Goal: Task Accomplishment & Management: Manage account settings

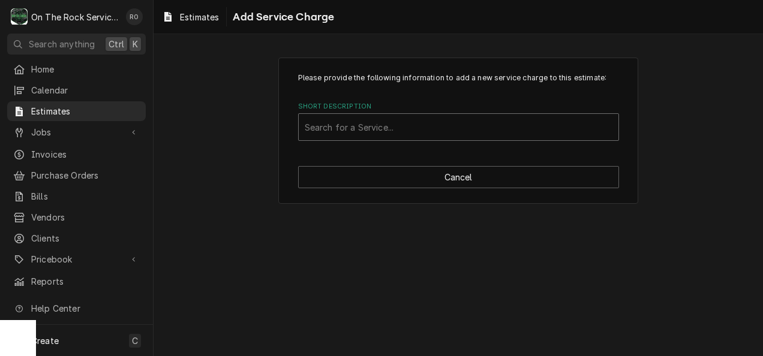
click at [511, 118] on div "Short Description" at bounding box center [459, 127] width 308 height 22
type input "Flat Rate"
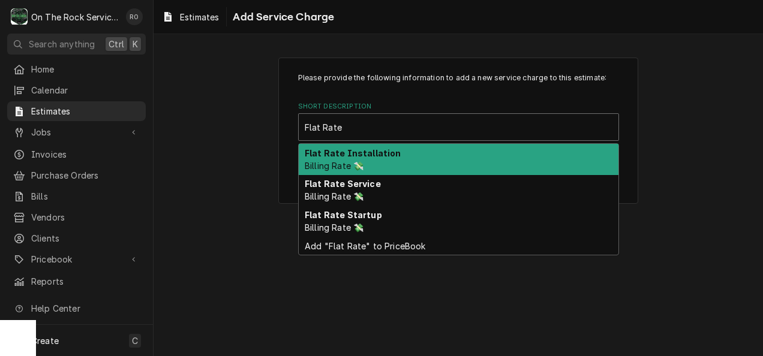
click at [505, 169] on div "Flat Rate Installation Billing Rate 💸" at bounding box center [459, 159] width 320 height 31
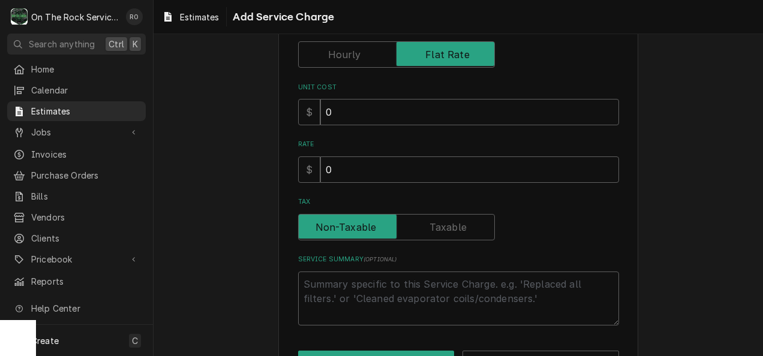
scroll to position [194, 0]
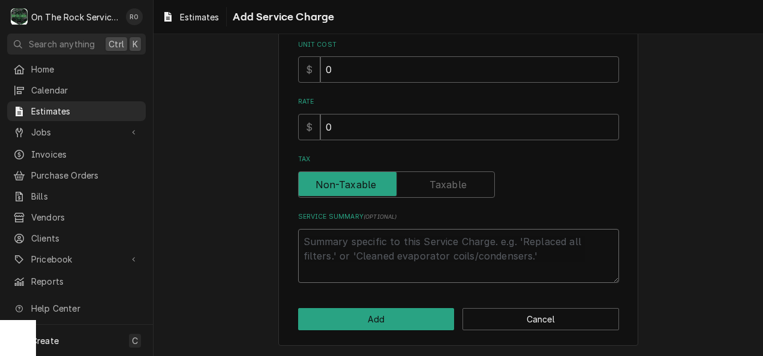
click at [500, 239] on textarea "Service Summary ( optional )" at bounding box center [458, 256] width 321 height 55
type textarea "x"
type textarea "O"
type textarea "x"
type textarea "On"
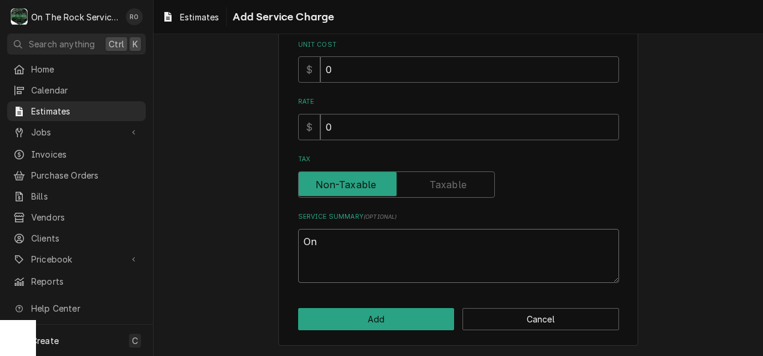
type textarea "x"
type textarea "On"
type textarea "x"
type textarea "On T"
type textarea "x"
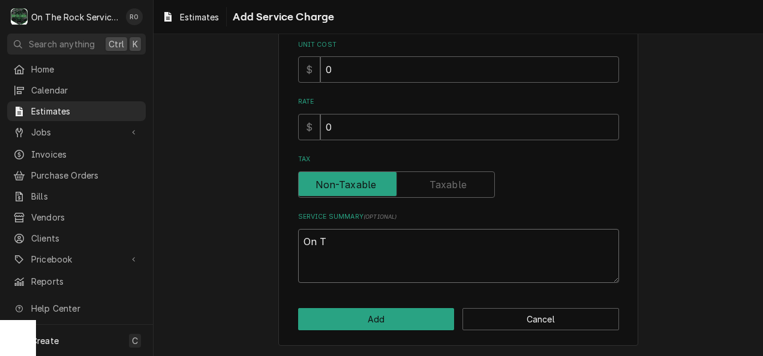
type textarea "On Th"
type textarea "x"
type textarea "On The"
type textarea "x"
type textarea "On The"
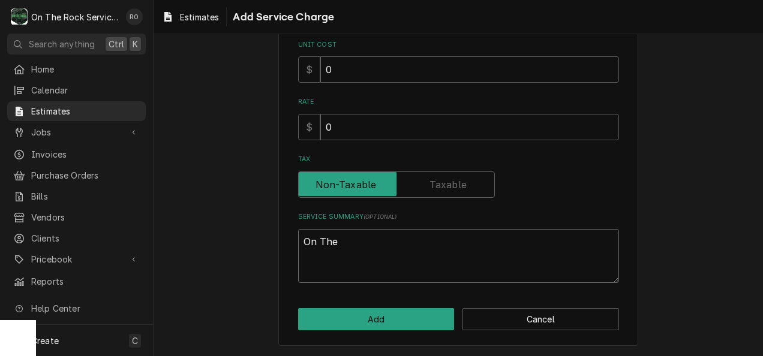
type textarea "x"
type textarea "On The R"
type textarea "x"
type textarea "On The Ro"
type textarea "x"
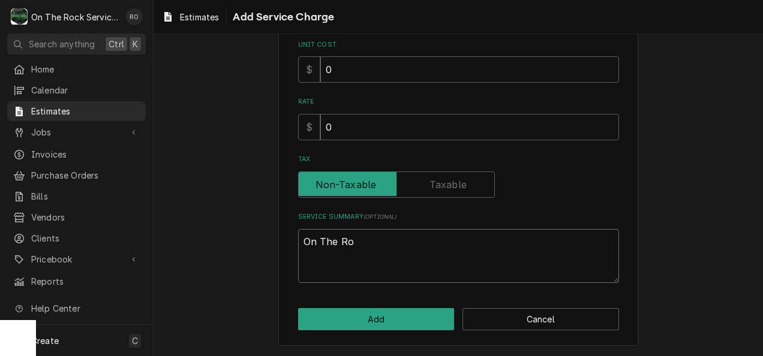
type textarea "On The Roc"
type textarea "x"
type textarea "On The Rock"
type textarea "x"
type textarea "On The Rock"
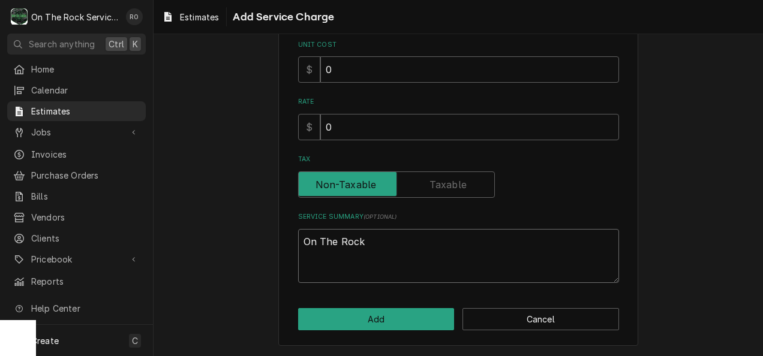
type textarea "x"
type textarea "On The Rock S"
type textarea "x"
type textarea "On The Rock Se"
type textarea "x"
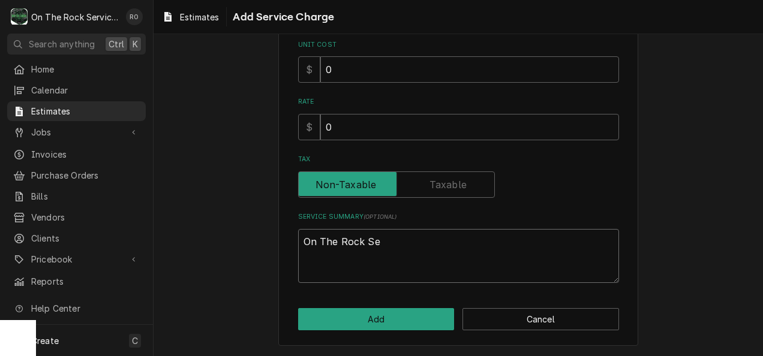
type textarea "On The Rock Ser"
type textarea "x"
type textarea "On The Rock Serv"
type textarea "x"
type textarea "On The Rock Servic"
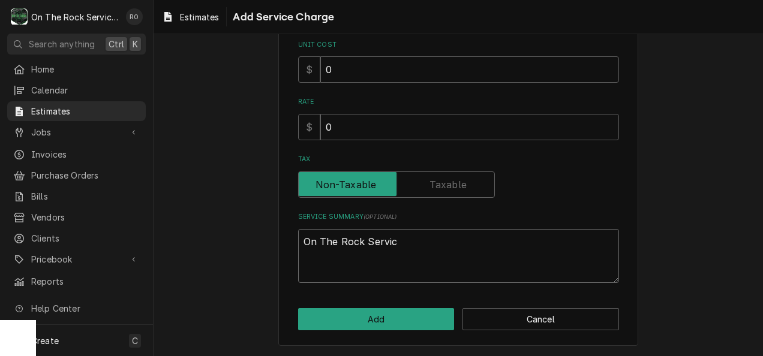
type textarea "x"
type textarea "On The Rock Service"
type textarea "x"
type textarea "On The Rock Services"
type textarea "x"
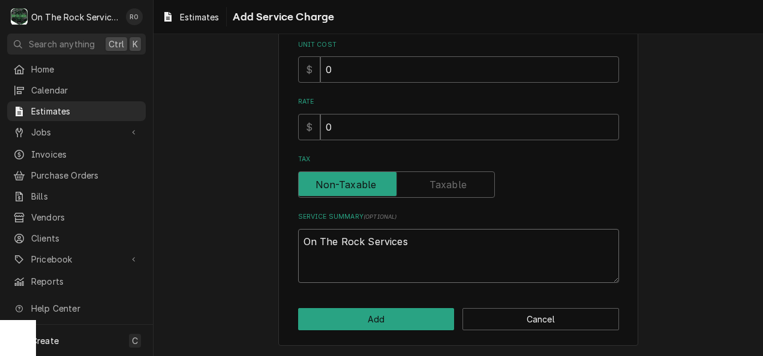
type textarea "On The Rock Services"
type textarea "x"
type textarea "On The Rock Services w"
type textarea "x"
type textarea "On The Rock Services wi"
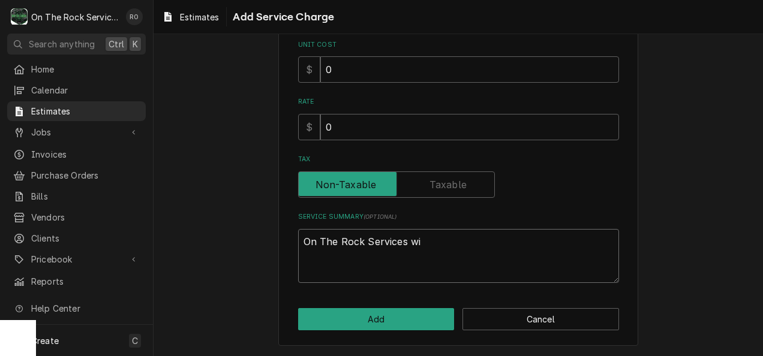
type textarea "x"
type textarea "On The Rock Services wil"
type textarea "x"
type textarea "On The Rock Services will"
type textarea "x"
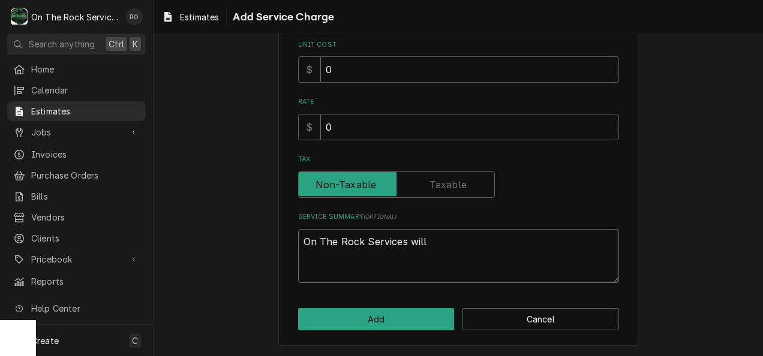
type textarea "On The Rock Services will p"
type textarea "x"
type textarea "On The Rock Services will pr"
type textarea "x"
type textarea "On The Rock Services will pro"
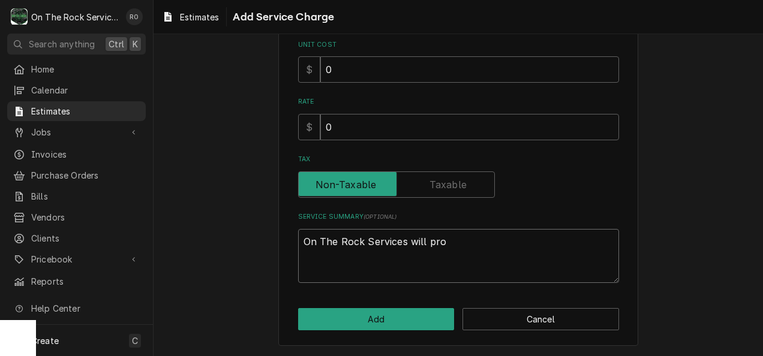
type textarea "x"
type textarea "On The Rock Services will prov"
type textarea "x"
type textarea "On The Rock Services will provi"
type textarea "x"
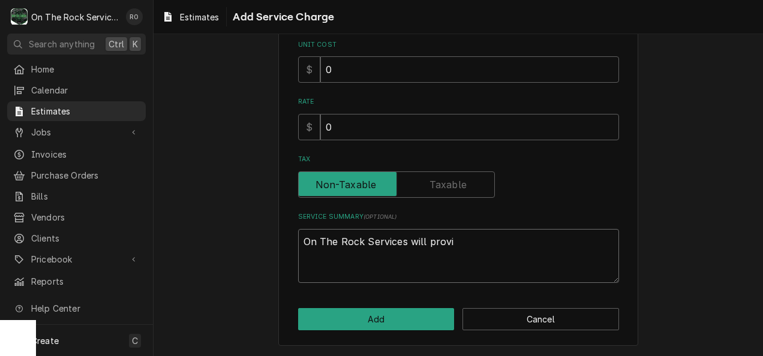
type textarea "On The Rock Services will provid"
type textarea "x"
type textarea "On The Rock Services will provide"
type textarea "x"
type textarea "On The Rock Services will provide"
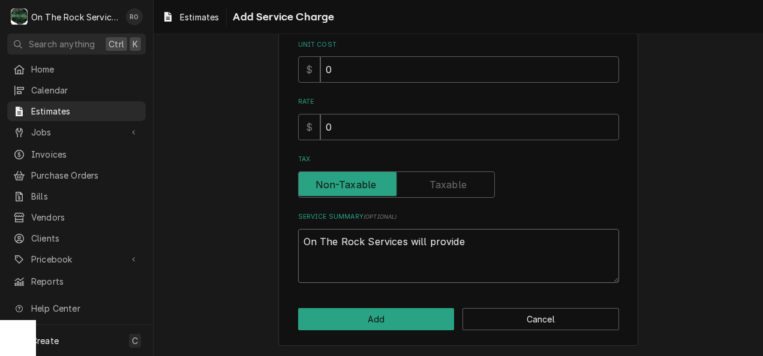
type textarea "x"
type textarea "On The Rock Services will provide an"
type textarea "x"
type textarea "On The Rock Services will provide and"
type textarea "x"
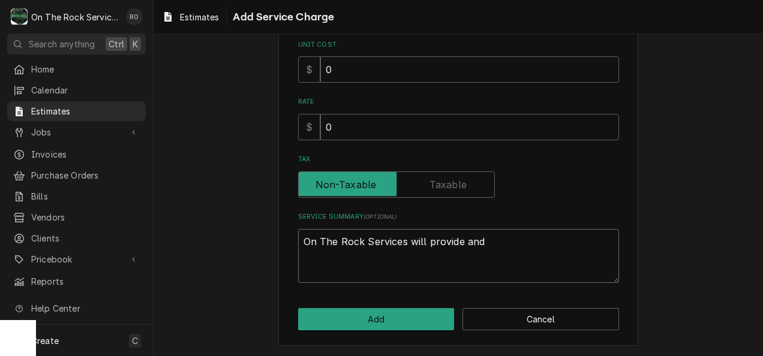
type textarea "On The Rock Services will provide and"
type textarea "x"
type textarea "On The Rock Services will provide and i"
type textarea "x"
type textarea "On The Rock Services will provide and in"
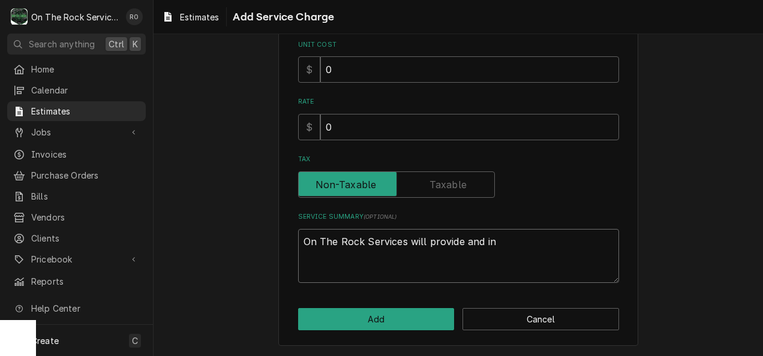
type textarea "x"
type textarea "On The Rock Services will provide and ins"
type textarea "x"
type textarea "On The Rock Services will provide and inst"
type textarea "x"
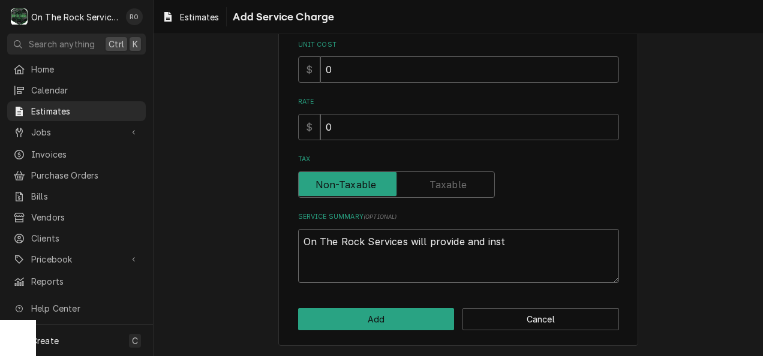
type textarea "On The Rock Services will provide and insta"
type textarea "x"
type textarea "On The Rock Services will provide and instal"
type textarea "x"
type textarea "On The Rock Services will provide and install"
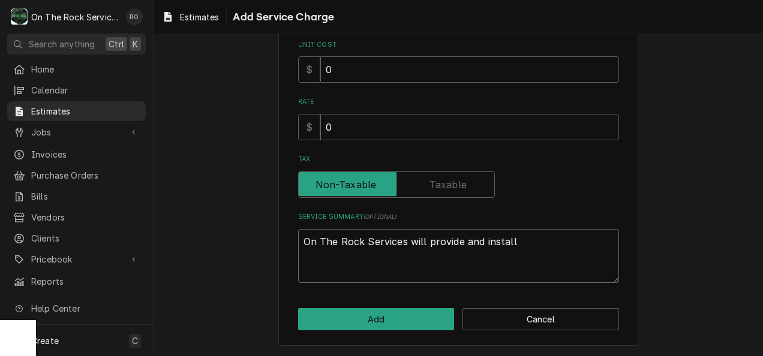
type textarea "x"
type textarea "On The Rock Services will provide and install"
type textarea "x"
type textarea "On The Rock Services will provide and install a"
type textarea "x"
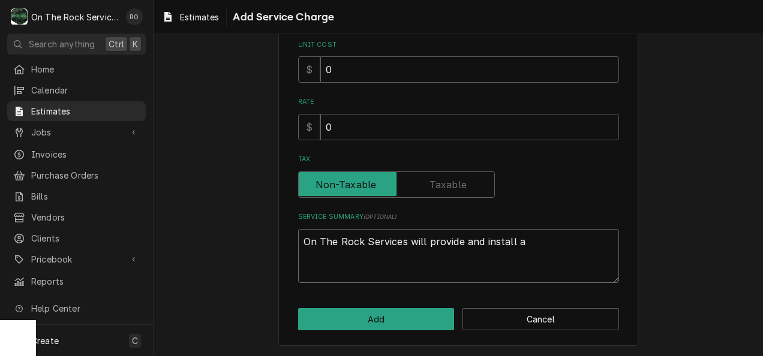
type textarea "On The Rock Services will provide and install a n"
type textarea "x"
type textarea "On The Rock Services will provide and install a ne"
type textarea "x"
type textarea "On The Rock Services will provide and install a new"
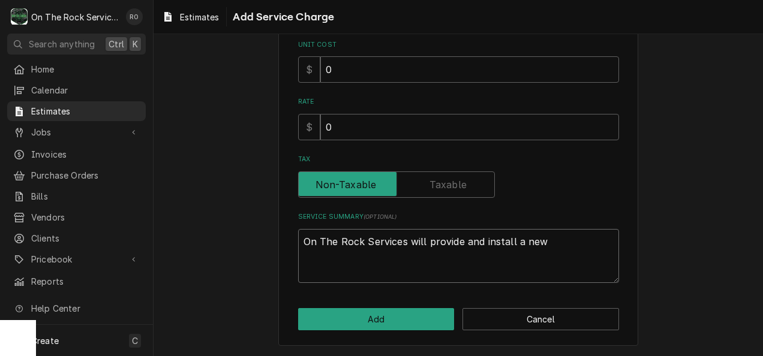
type textarea "x"
type textarea "On The Rock Services will provide and install a new"
type textarea "x"
type textarea "On The Rock Services will provide and install a new c"
type textarea "x"
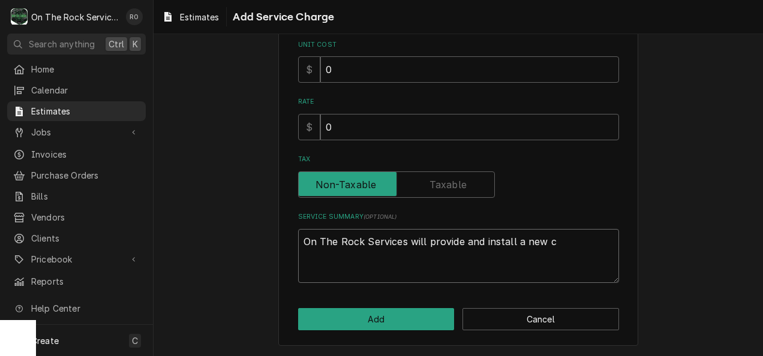
type textarea "On The Rock Services will provide and install a new co"
type textarea "x"
type textarea "On The Rock Services will provide and install a new com"
type textarea "x"
type textarea "On The Rock Services will provide and install a new comm"
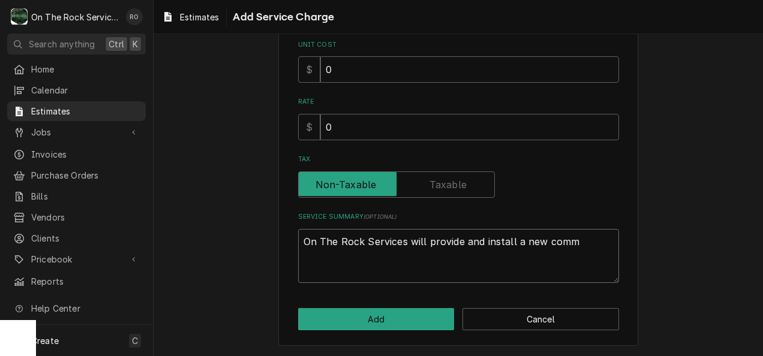
type textarea "x"
type textarea "On The Rock Services will provide and install a new comme"
type textarea "x"
type textarea "On The Rock Services will provide and install a new commer"
type textarea "x"
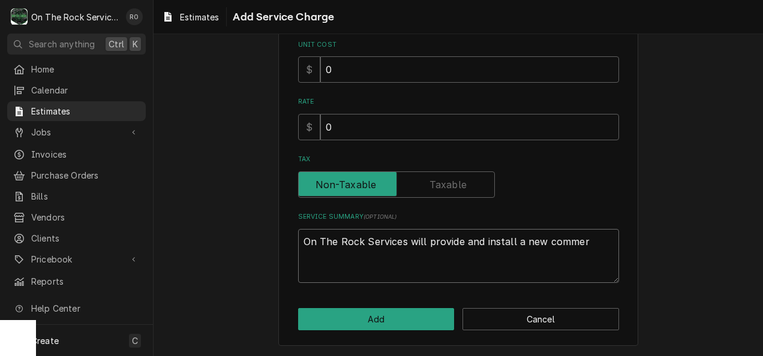
type textarea "On The Rock Services will provide and install a new commerc"
type textarea "x"
type textarea "On The Rock Services will provide and install a new commerci"
type textarea "x"
type textarea "On The Rock Services will provide and install a new commercia"
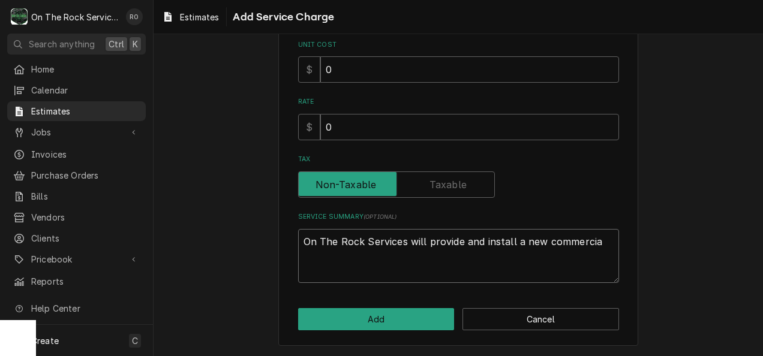
type textarea "x"
type textarea "On The Rock Services will provide and install a new commercial"
type textarea "x"
type textarea "On The Rock Services will provide and install a new commercial"
type textarea "x"
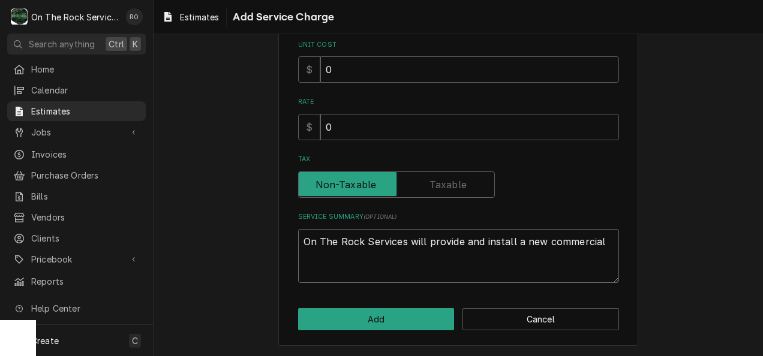
type textarea "On The Rock Services will provide and install a new commercial i"
type textarea "x"
type textarea "On The Rock Services will provide and install a new commercial ic"
type textarea "x"
type textarea "On The Rock Services will provide and install a new commercial ice"
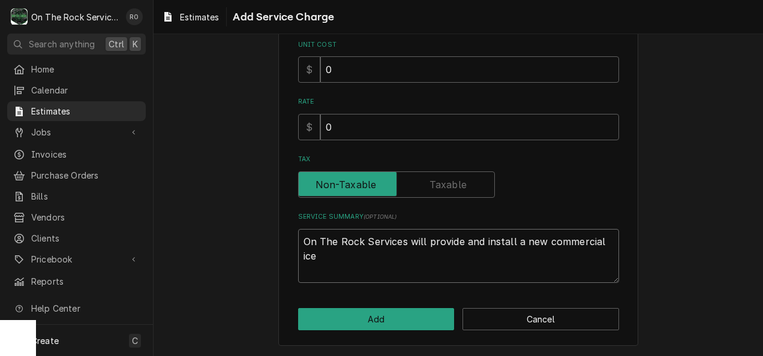
type textarea "x"
type textarea "On The Rock Services will provide and install a new commercial ice"
type textarea "x"
type textarea "On The Rock Services will provide and install a new commercial ice m"
type textarea "x"
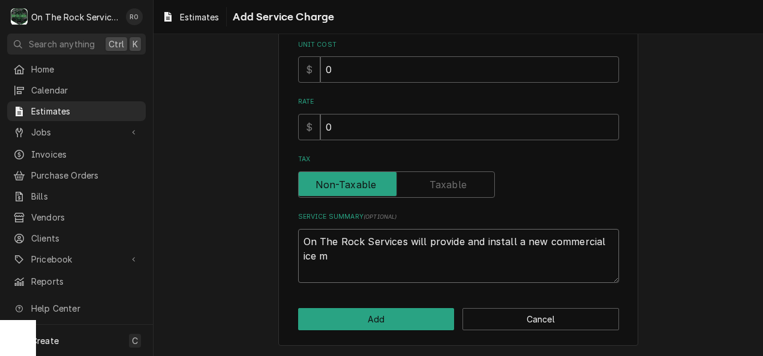
type textarea "On The Rock Services will provide and install a new commercial ice ma"
type textarea "x"
type textarea "On The Rock Services will provide and install a new commercial ice mak"
type textarea "x"
type textarea "On The Rock Services will provide and install a new commercial ice make"
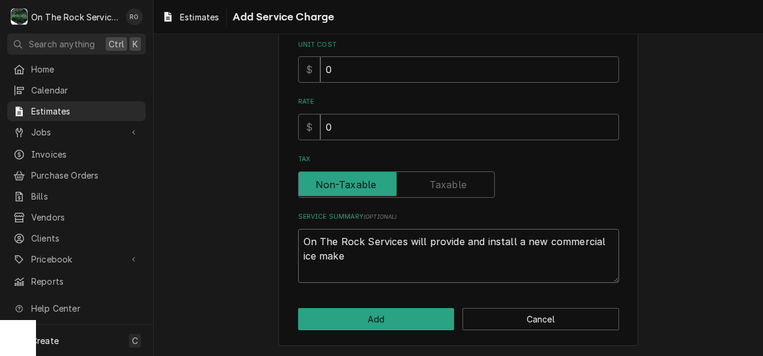
type textarea "x"
type textarea "On The Rock Services will provide and install a new commercial ice maker"
type textarea "x"
type textarea "On The Rock Services will provide and install a new commercial ice maker"
type textarea "x"
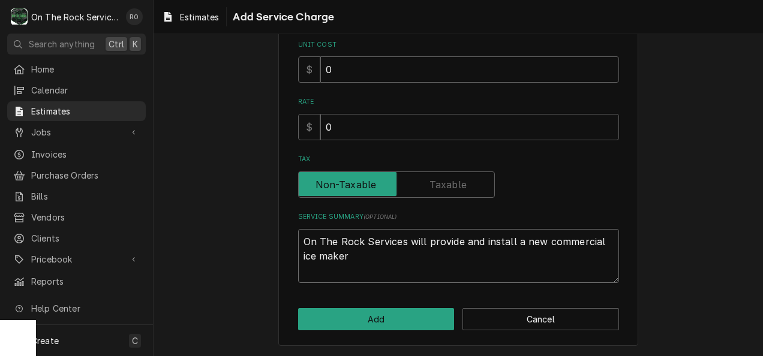
type textarea "On The Rock Services will provide and install a new commercial ice maker ("
type textarea "x"
type textarea "On The Rock Services will provide and install a new commercial ice maker (h"
type textarea "x"
type textarea "On The Rock Services will provide and install a new commercial ice maker (he"
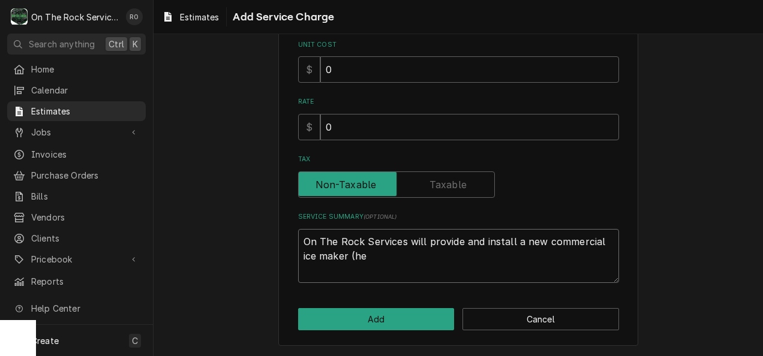
type textarea "x"
type textarea "On The Rock Services will provide and install a new commercial ice maker (head"
type textarea "x"
type textarea "On The Rock Services will provide and install a new commercial ice maker (head"
type textarea "x"
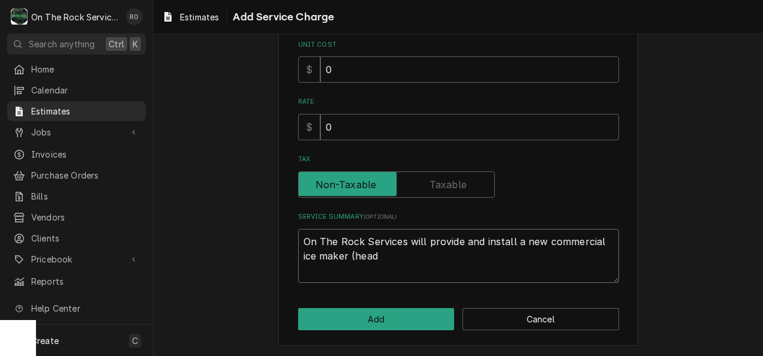
type textarea "On The Rock Services will provide and install a new commercial ice maker (head o"
type textarea "x"
type textarea "On The Rock Services will provide and install a new commercial ice maker (head …"
type textarea "x"
type textarea "On The Rock Services will provide and install a new commercial ice maker (head …"
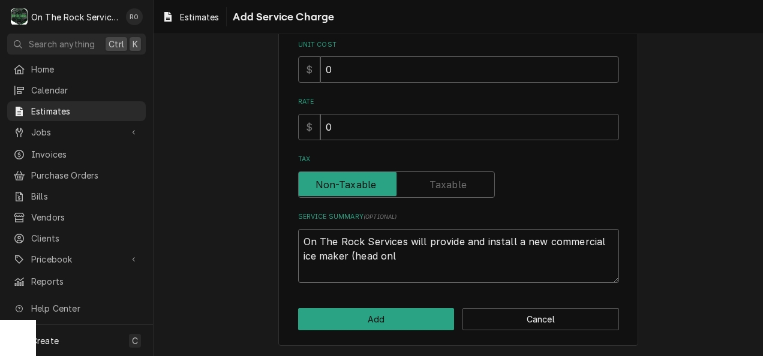
type textarea "x"
type textarea "On The Rock Services will provide and install a new commercial ice maker (head …"
type textarea "x"
type textarea "On The Rock Services will provide and install a new commercial ice maker (head …"
type textarea "x"
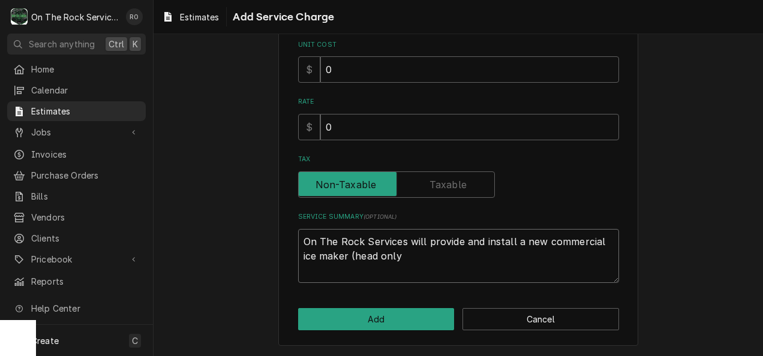
type textarea "On The Rock Services will provide and install a new commercial ice maker (head …"
type textarea "x"
type textarea "On The Rock Services will provide and install a new commercial ice maker (head …"
type textarea "x"
type textarea "On The Rock Services will provide and install a new commercial ice maker (head …"
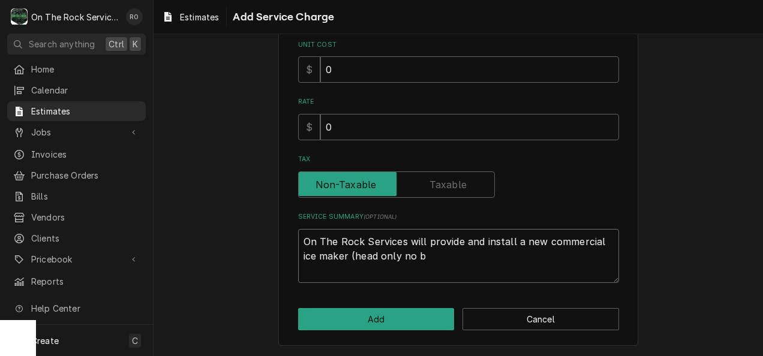
type textarea "x"
type textarea "On The Rock Services will provide and install a new commercial ice maker (head …"
type textarea "x"
type textarea "On The Rock Services will provide and install a new commercial ice maker (head …"
type textarea "x"
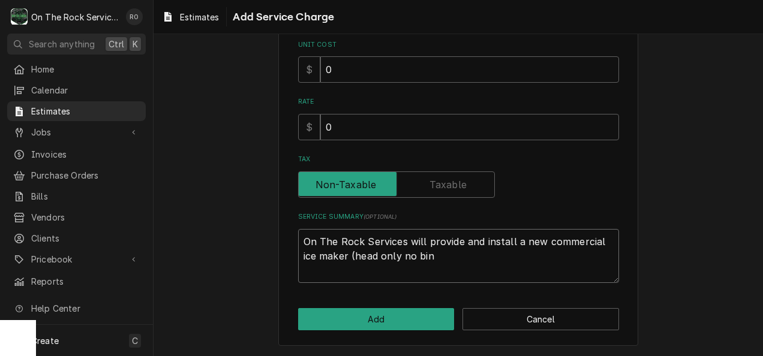
type textarea "On The Rock Services will provide and install a new commercial ice maker (head …"
type textarea "x"
type textarea "On The Rock Services will provide and install a new commercial ice maker (head …"
type textarea "x"
type textarea "On The Rock Services will provide and install a new commercial ice maker (head …"
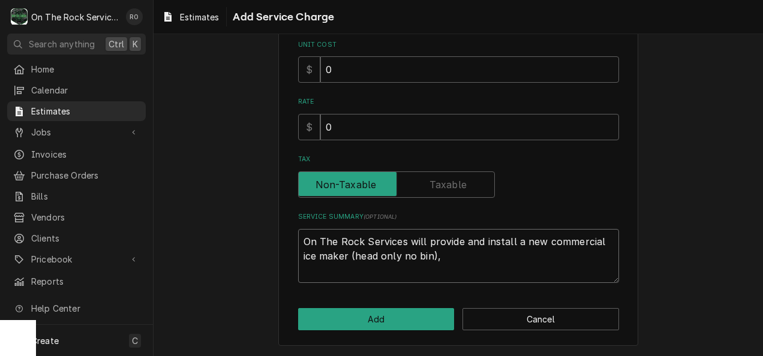
type textarea "x"
type textarea "On The Rock Services will provide and install a new commercial ice maker (head …"
type textarea "x"
type textarea "On The Rock Services will provide and install a new commercial ice maker (head …"
type textarea "x"
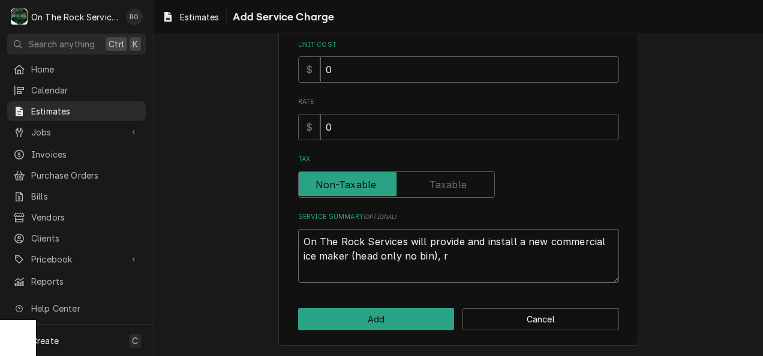
type textarea "On The Rock Services will provide and install a new commercial ice maker (head …"
type textarea "x"
type textarea "On The Rock Services will provide and install a new commercial ice maker (head …"
type textarea "x"
type textarea "On The Rock Services will provide and install a new commercial ice maker (head …"
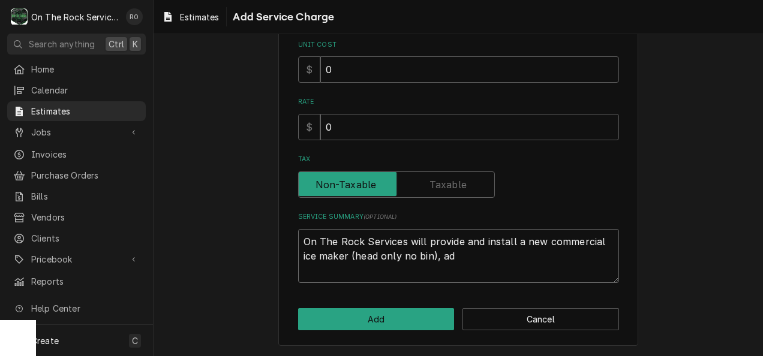
type textarea "x"
type textarea "On The Rock Services will provide and install a new commercial ice maker (head …"
type textarea "x"
type textarea "On The Rock Services will provide and install a new commercial ice maker (head …"
type textarea "x"
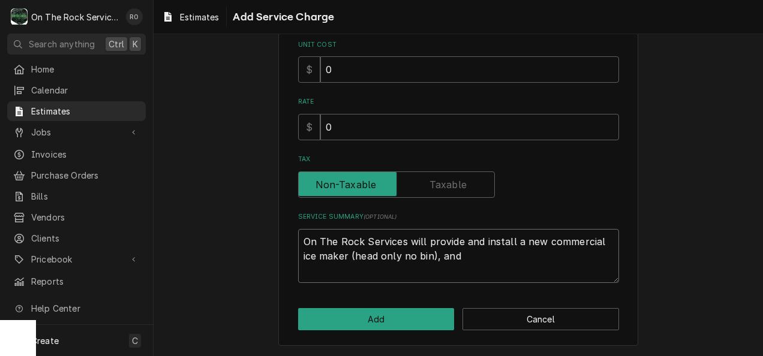
type textarea "On The Rock Services will provide and install a new commercial ice maker (head …"
type textarea "x"
type textarea "On The Rock Services will provide and install a new commercial ice maker (head …"
type textarea "x"
type textarea "On The Rock Services will provide and install a new commercial ice maker (head …"
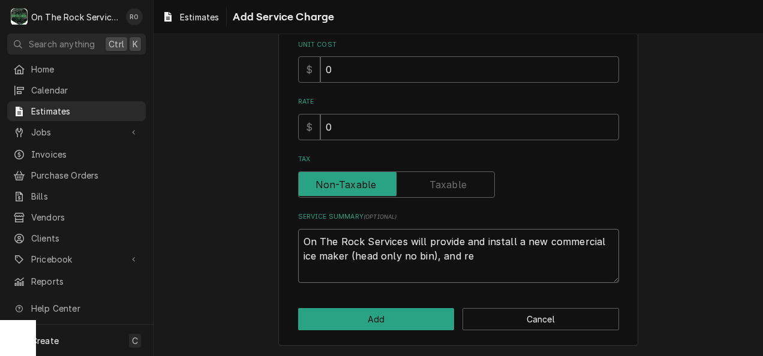
type textarea "x"
type textarea "On The Rock Services will provide and install a new commercial ice maker (head …"
type textarea "x"
type textarea "On The Rock Services will provide and install a new commercial ice maker (head …"
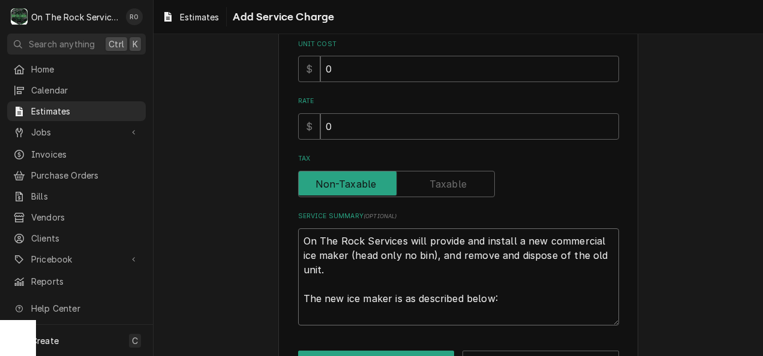
paste textarea "Performance/Features/Benefits • Produces up to 457 lbs (207 kg) of ice per day*…"
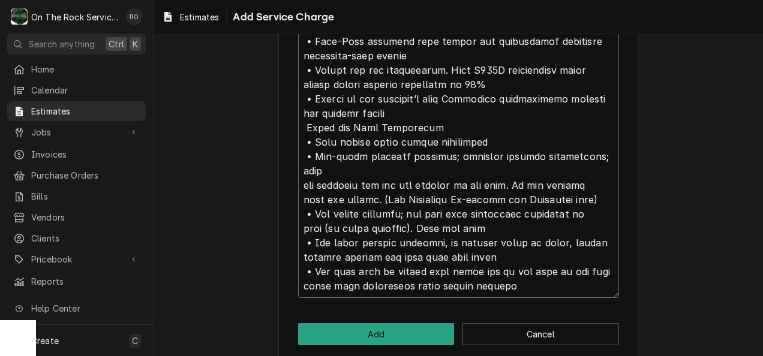
scroll to position [597, 0]
click at [301, 170] on textarea "Service Summary ( optional )" at bounding box center [458, 62] width 321 height 472
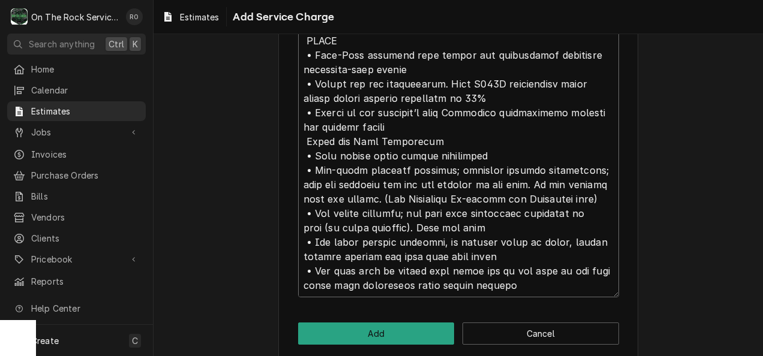
click at [298, 184] on textarea "Service Summary ( optional )" at bounding box center [458, 62] width 321 height 472
drag, startPoint x: 420, startPoint y: 167, endPoint x: 426, endPoint y: 179, distance: 14.2
click at [426, 179] on textarea "Service Summary ( optional )" at bounding box center [458, 62] width 321 height 472
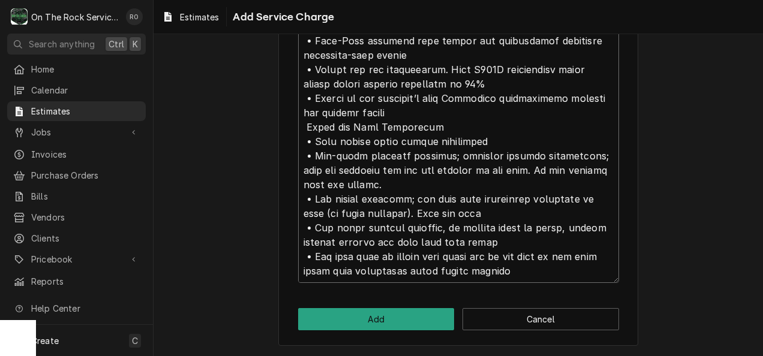
scroll to position [612, 0]
click at [298, 269] on textarea "Service Summary ( optional )" at bounding box center [458, 48] width 321 height 472
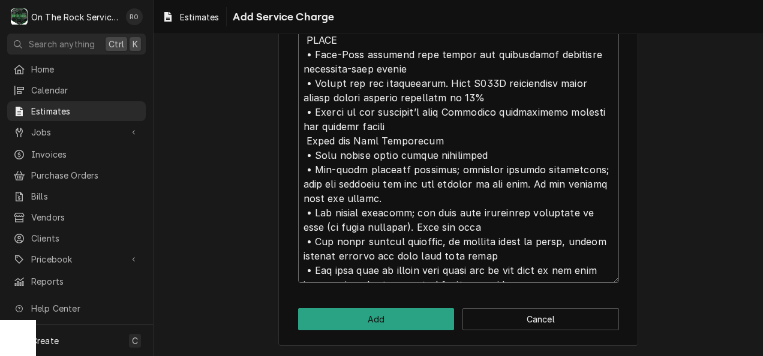
click at [548, 277] on textarea "Service Summary ( optional )" at bounding box center [458, 48] width 321 height 472
drag, startPoint x: 302, startPoint y: 256, endPoint x: 545, endPoint y: 277, distance: 244.4
click at [545, 277] on textarea "Service Summary ( optional )" at bounding box center [458, 48] width 321 height 472
click at [557, 273] on textarea "Service Summary ( optional )" at bounding box center [458, 48] width 321 height 472
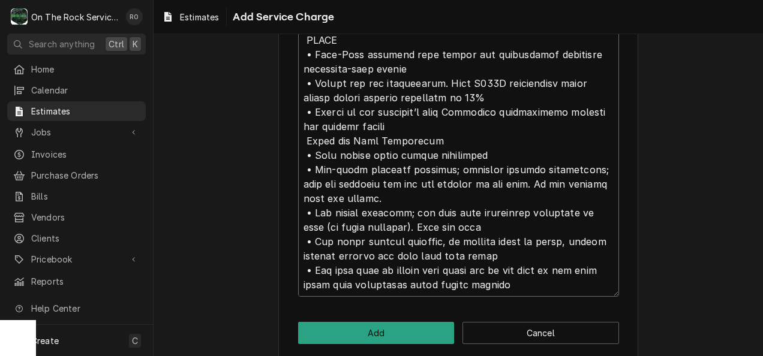
paste textarea "• The food zone is sealed from above and on the back of the door panel with com…"
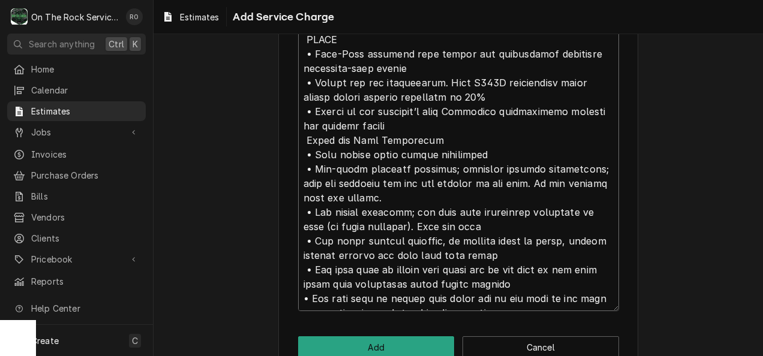
drag, startPoint x: 308, startPoint y: 281, endPoint x: 540, endPoint y: 300, distance: 232.9
click at [540, 300] on textarea "Service Summary ( optional )" at bounding box center [458, 61] width 321 height 501
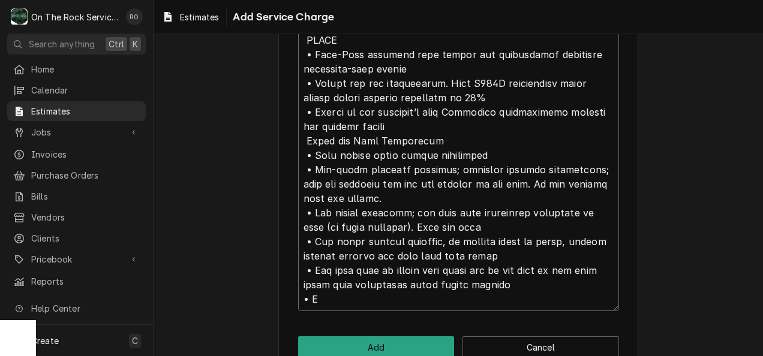
scroll to position [0, 0]
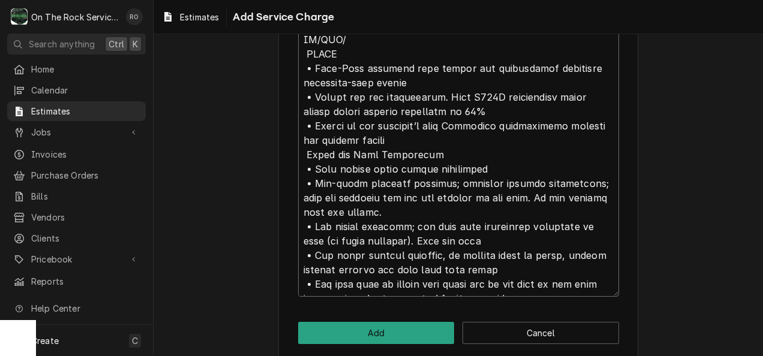
click at [307, 276] on textarea "Service Summary ( optional )" at bounding box center [458, 54] width 321 height 486
click at [306, 278] on textarea "Service Summary ( optional )" at bounding box center [458, 54] width 321 height 486
click at [602, 193] on textarea "Service Summary ( optional )" at bounding box center [458, 54] width 321 height 486
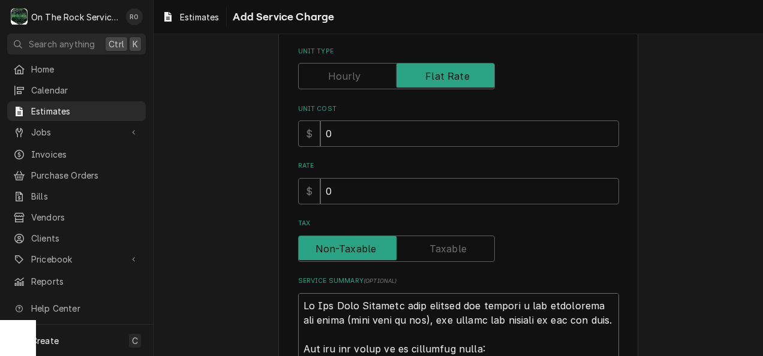
scroll to position [131, 0]
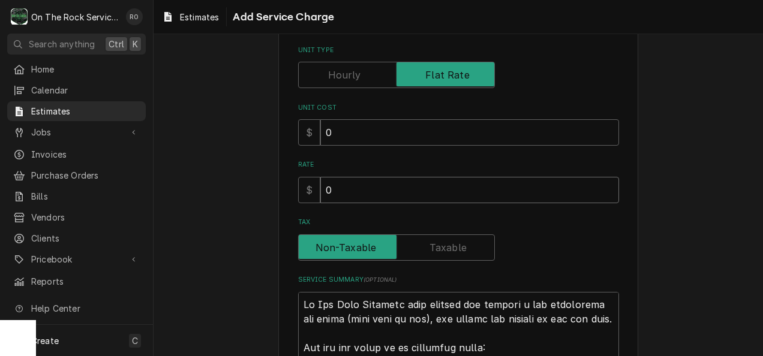
drag, startPoint x: 420, startPoint y: 188, endPoint x: 310, endPoint y: 195, distance: 110.0
click at [310, 195] on div "$ 0" at bounding box center [458, 190] width 321 height 26
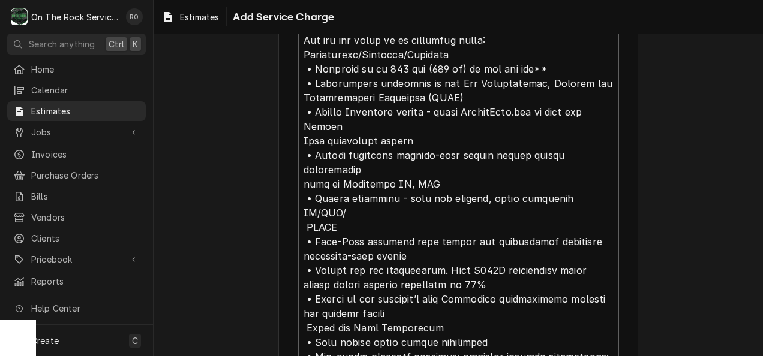
scroll to position [626, 0]
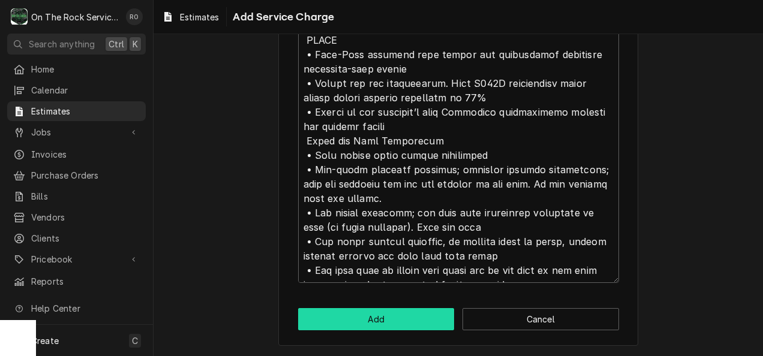
click at [406, 309] on button "Add" at bounding box center [376, 319] width 157 height 22
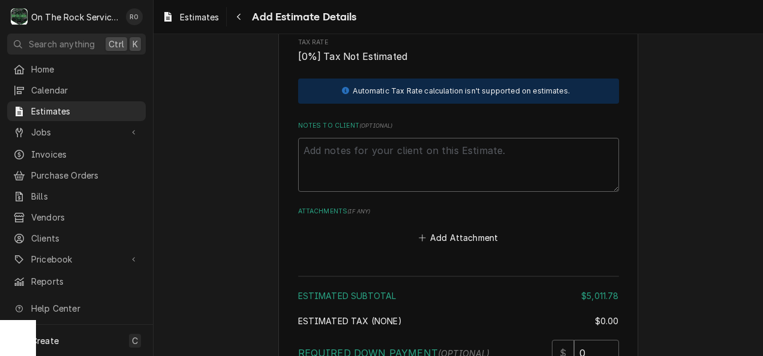
scroll to position [1840, 0]
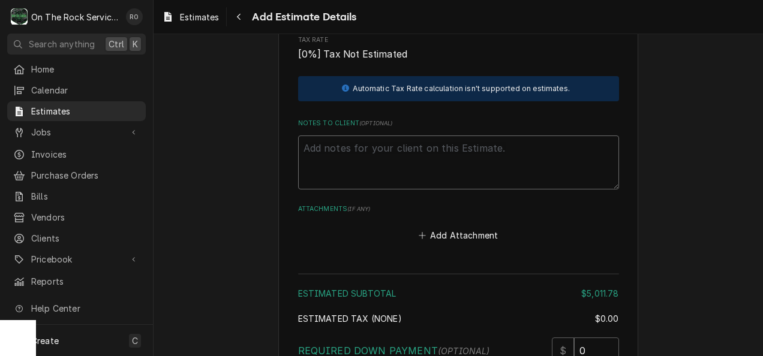
click at [441, 136] on textarea "Notes to Client ( optional )" at bounding box center [458, 163] width 321 height 55
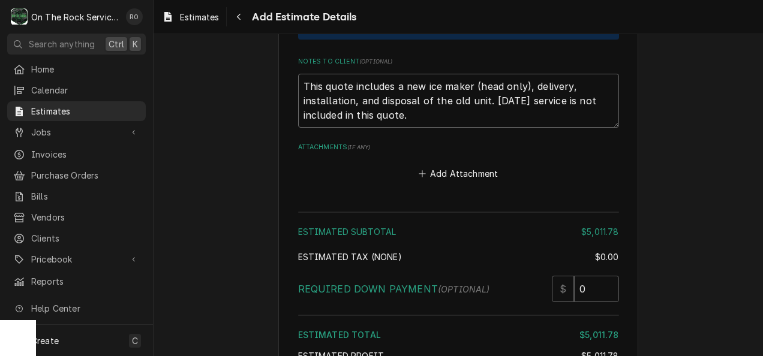
scroll to position [2007, 0]
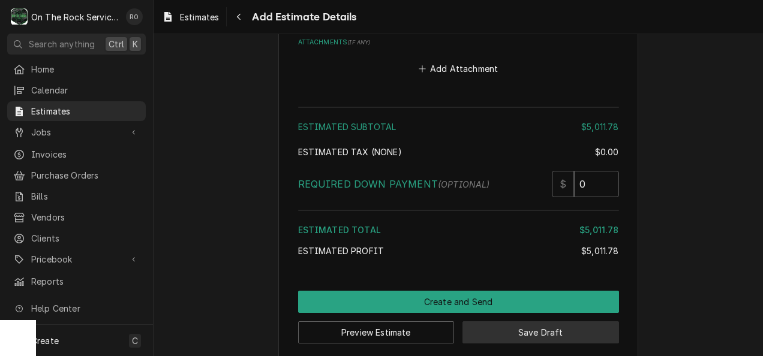
click at [575, 321] on button "Save Draft" at bounding box center [540, 332] width 157 height 22
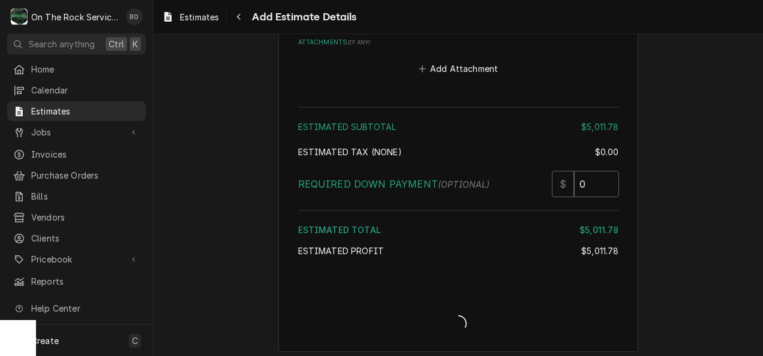
scroll to position [2000, 0]
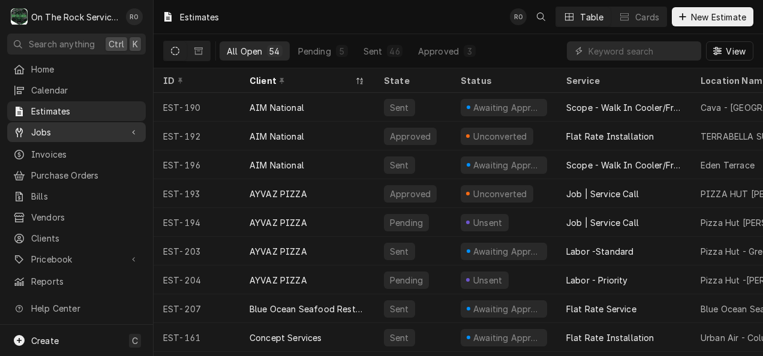
click at [59, 126] on span "Jobs" at bounding box center [76, 132] width 91 height 13
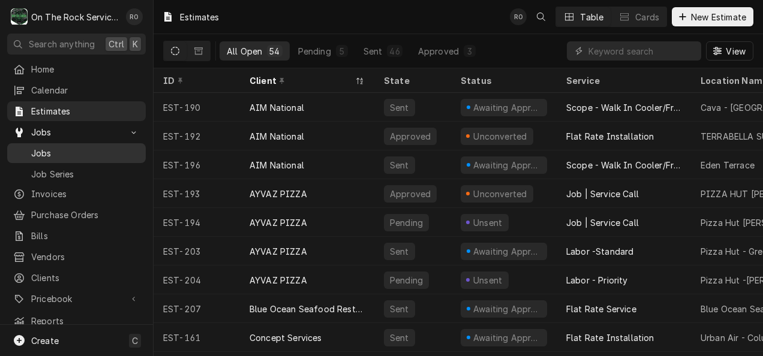
click at [65, 155] on div "Jobs" at bounding box center [77, 153] width 134 height 15
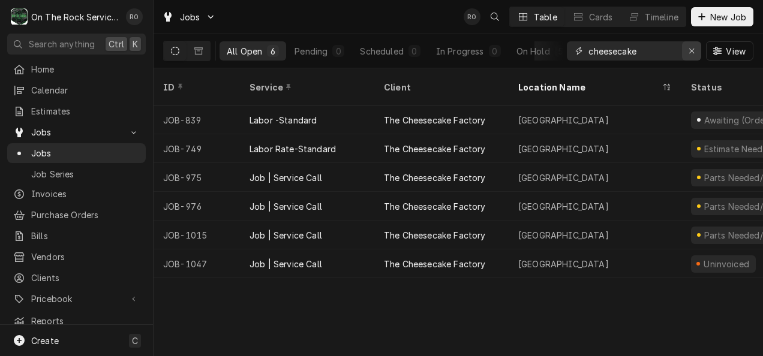
click at [689, 49] on icon "Erase input" at bounding box center [692, 51] width 7 height 8
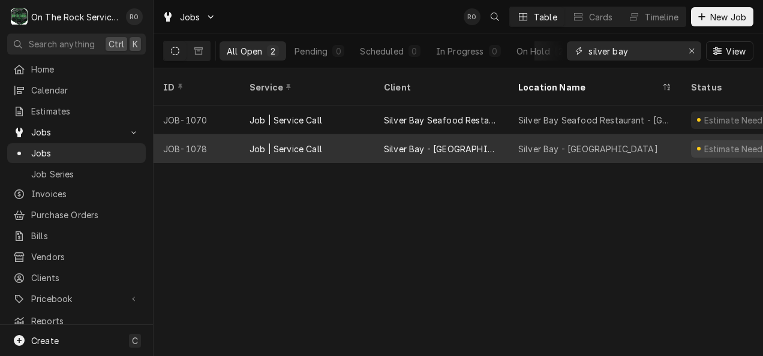
type input "silver bay"
click at [636, 134] on div "Silver Bay - [GEOGRAPHIC_DATA]" at bounding box center [595, 148] width 173 height 29
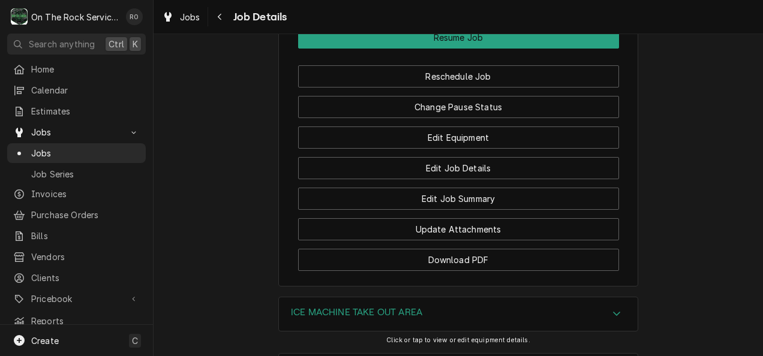
scroll to position [1511, 0]
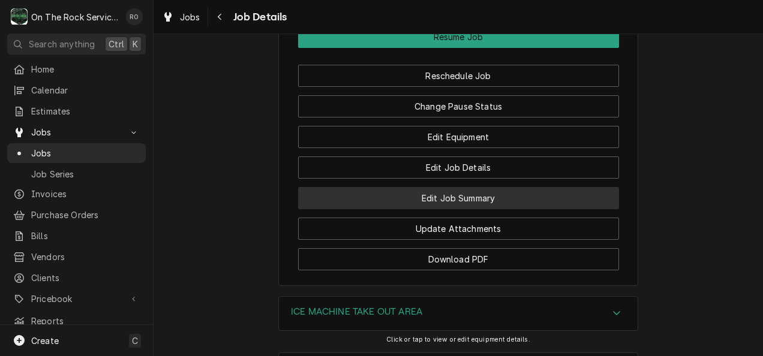
click at [606, 204] on button "Edit Job Summary" at bounding box center [458, 198] width 321 height 22
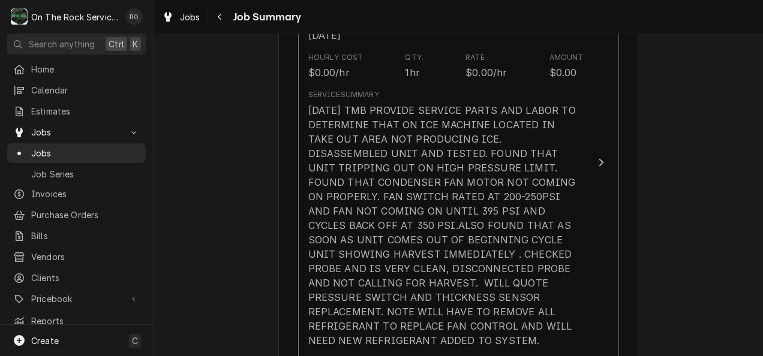
scroll to position [378, 0]
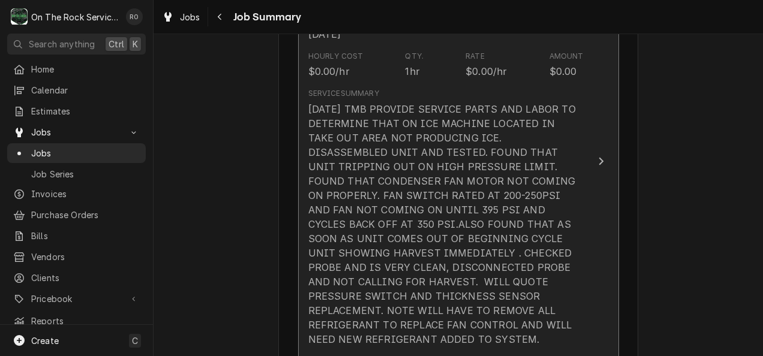
click at [554, 133] on div "9/17/25 TMB PROVIDE SERVICE PARTS AND LABOR TO DETERMINE THAT ON ICE MACHINE LO…" at bounding box center [445, 224] width 275 height 245
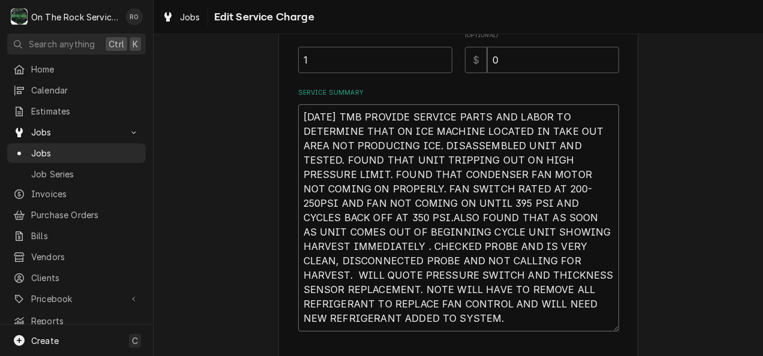
scroll to position [204, 0]
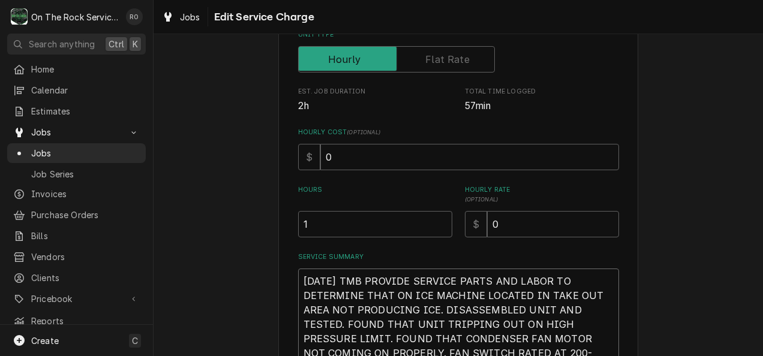
drag, startPoint x: 403, startPoint y: 248, endPoint x: 281, endPoint y: 249, distance: 121.8
click at [281, 249] on div "Use the fields below to edit this service charge Short Description Job | Servic…" at bounding box center [458, 222] width 360 height 736
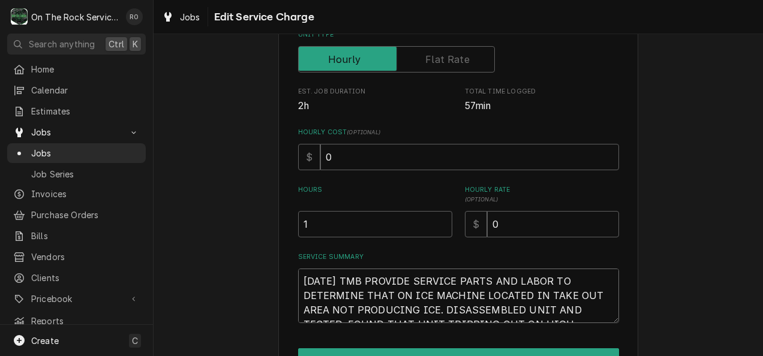
type textarea "x"
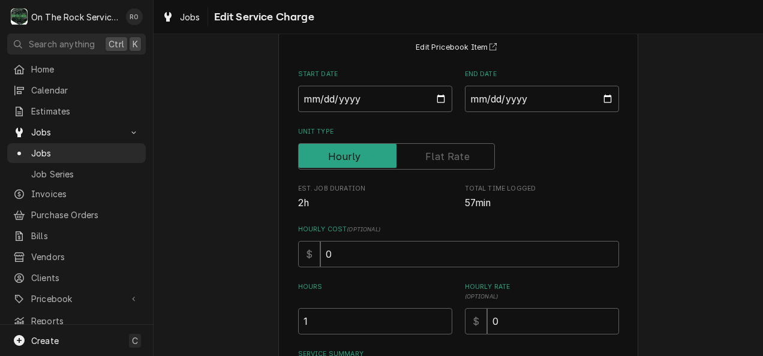
scroll to position [55, 0]
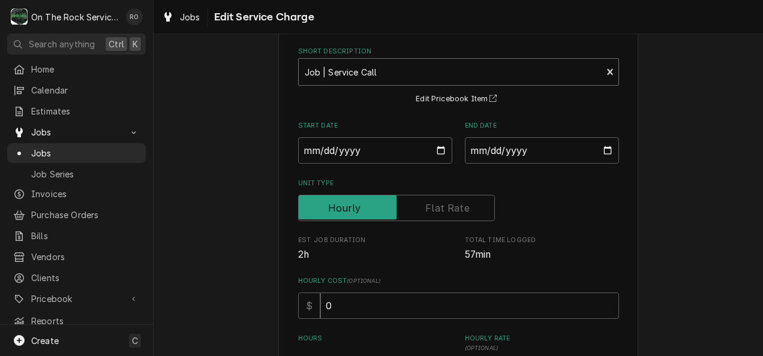
type textarea "x"
click at [548, 71] on div "Short Description" at bounding box center [450, 72] width 291 height 22
type input "incurred"
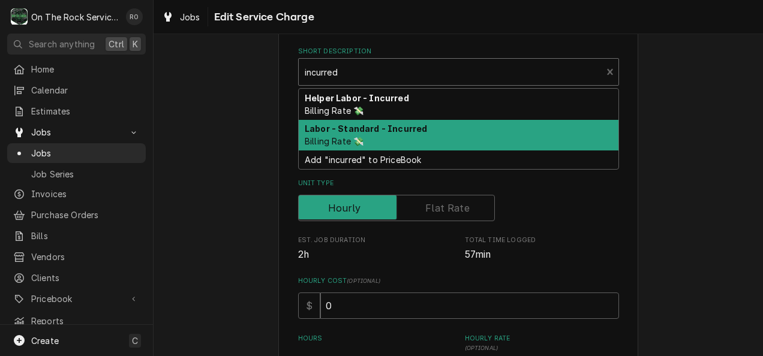
click at [502, 124] on div "Labor - Standard - Incurred Billing Rate 💸" at bounding box center [459, 135] width 320 height 31
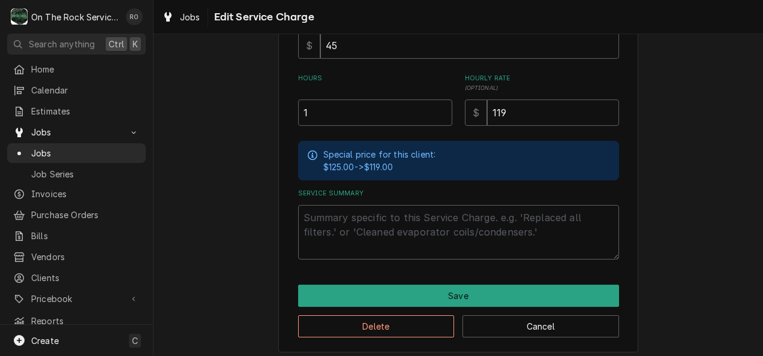
scroll to position [321, 0]
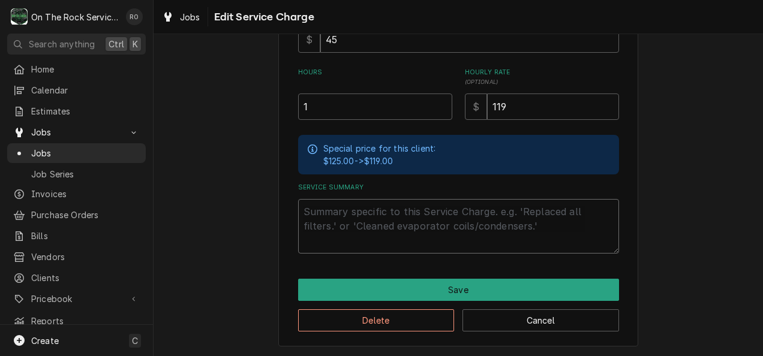
click at [389, 212] on textarea "Service Summary" at bounding box center [458, 226] width 321 height 55
paste textarea "9/17/25 TMB PROVIDE SERVICE PARTS AND LABOR TO DETERMINE THAT ON ICE MACHINE LO…"
type textarea "x"
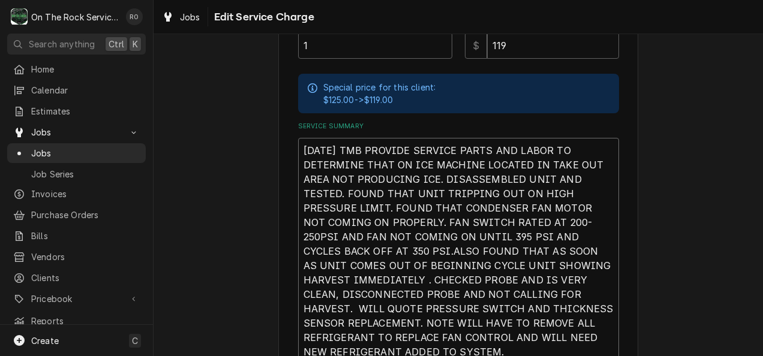
scroll to position [494, 0]
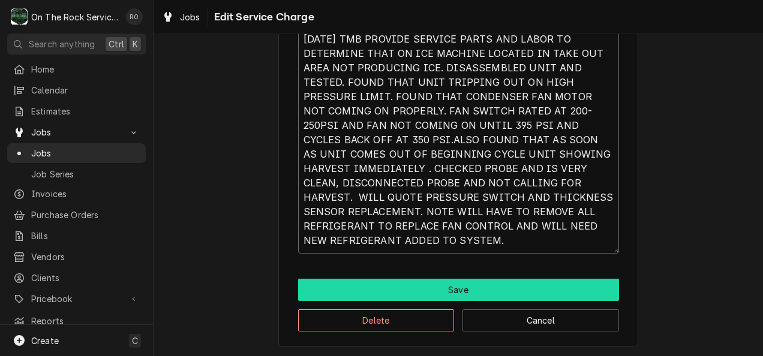
type textarea "9/17/25 TMB PROVIDE SERVICE PARTS AND LABOR TO DETERMINE THAT ON ICE MACHINE LO…"
click at [473, 282] on button "Save" at bounding box center [458, 290] width 321 height 22
type textarea "x"
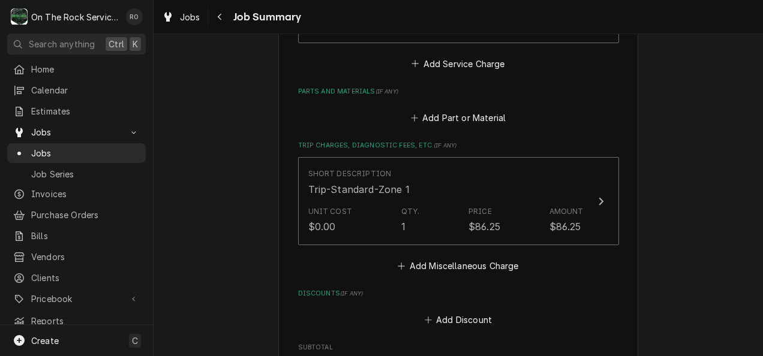
scroll to position [694, 0]
click at [498, 256] on button "Add Miscellaneous Charge" at bounding box center [458, 264] width 125 height 17
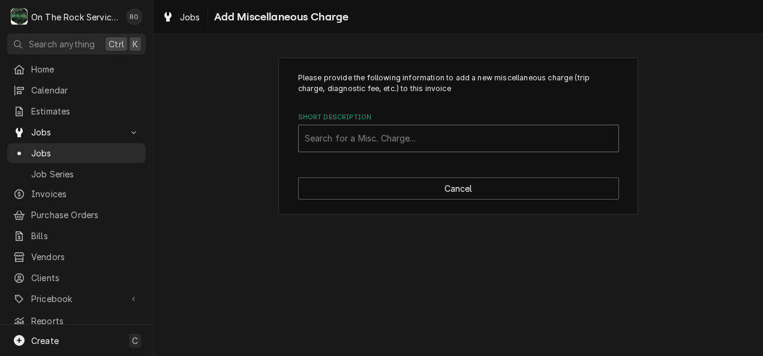
click at [444, 140] on div "Short Description" at bounding box center [459, 139] width 308 height 22
type input "return"
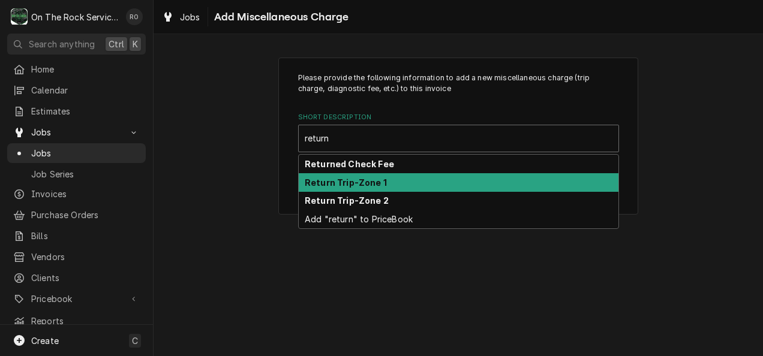
click at [431, 181] on div "Return Trip-Zone 1" at bounding box center [459, 182] width 320 height 19
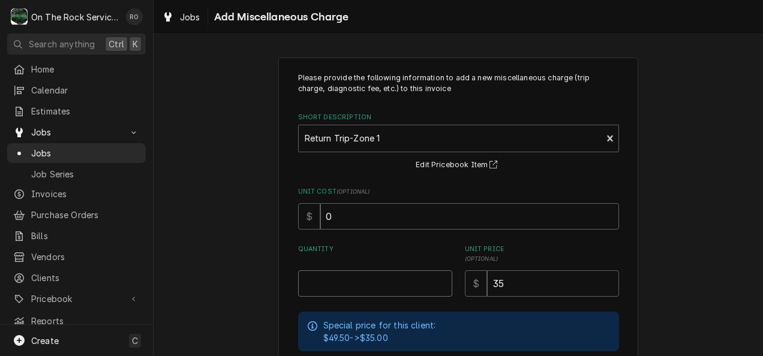
click at [378, 288] on input "Quantity" at bounding box center [375, 283] width 154 height 26
type textarea "x"
type input "1"
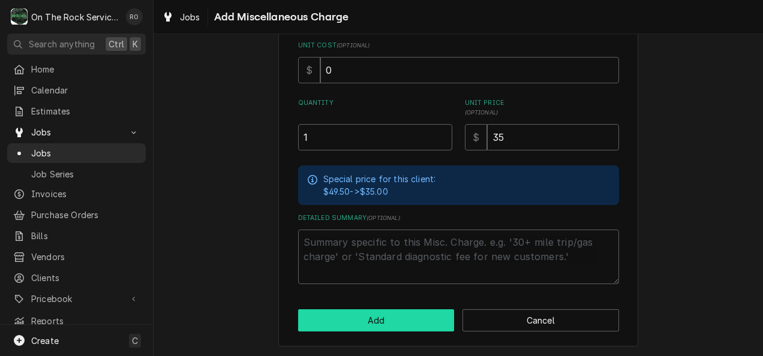
click at [404, 321] on button "Add" at bounding box center [376, 320] width 157 height 22
type textarea "x"
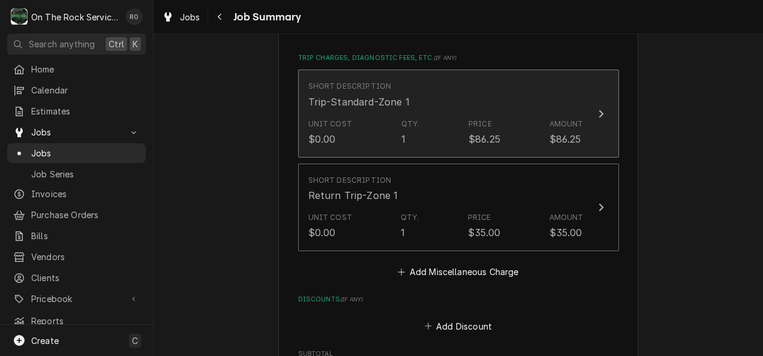
scroll to position [786, 0]
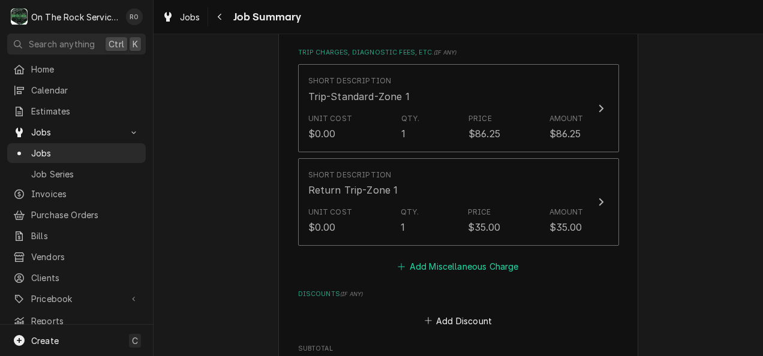
click at [486, 258] on button "Add Miscellaneous Charge" at bounding box center [458, 266] width 125 height 17
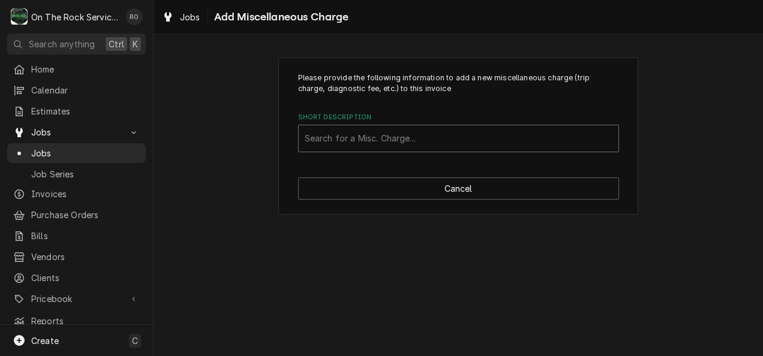
click at [453, 134] on div "Short Description" at bounding box center [459, 139] width 308 height 22
type input "shipping"
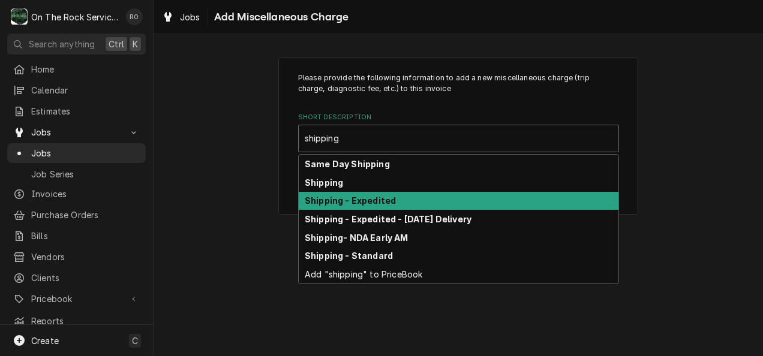
click at [443, 208] on div "Shipping - Expedited" at bounding box center [459, 201] width 320 height 19
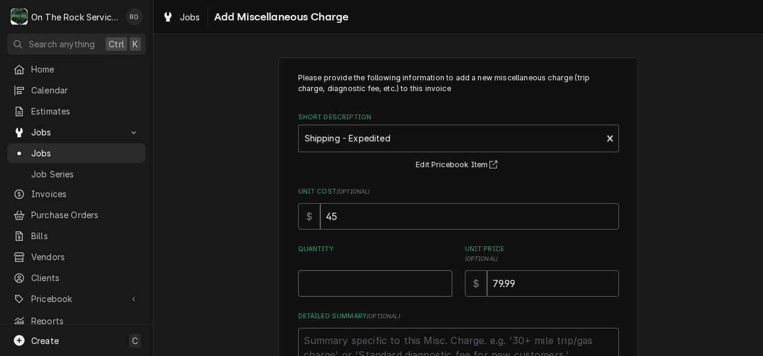
click at [353, 295] on input "Quantity" at bounding box center [375, 283] width 154 height 26
type textarea "x"
type input "1"
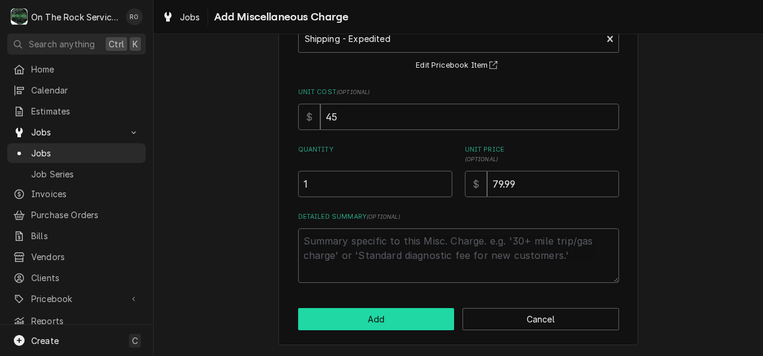
click at [359, 318] on button "Add" at bounding box center [376, 319] width 157 height 22
type textarea "x"
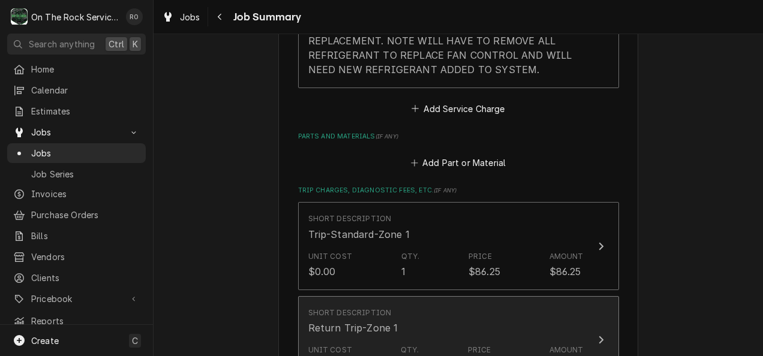
scroll to position [603, 0]
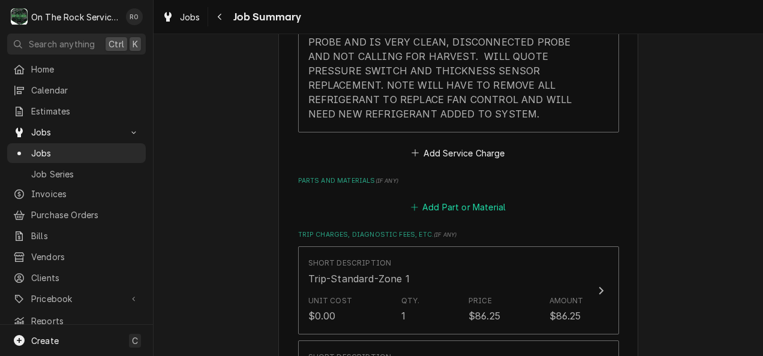
click at [490, 199] on button "Add Part or Material" at bounding box center [457, 207] width 99 height 17
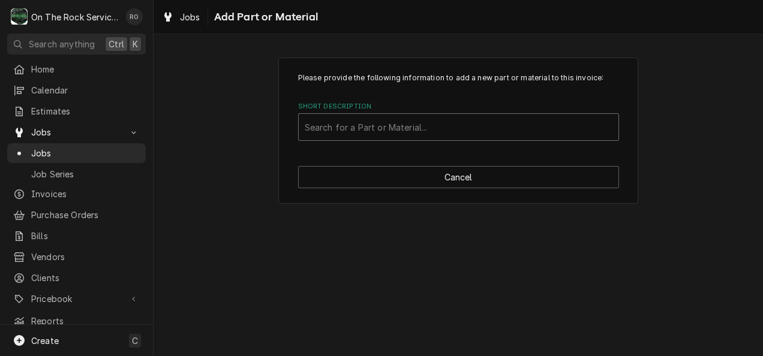
click at [470, 117] on div "Short Description" at bounding box center [459, 127] width 308 height 22
type input "000013508"
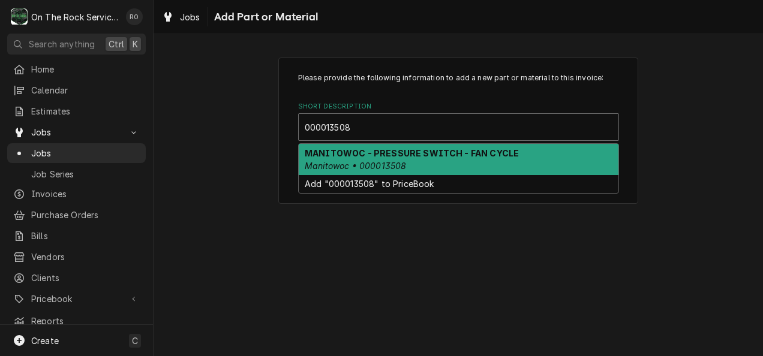
click at [473, 151] on strong "MANITOWOC - PRESSURE SWITCH - FAN CYCLE" at bounding box center [412, 153] width 214 height 10
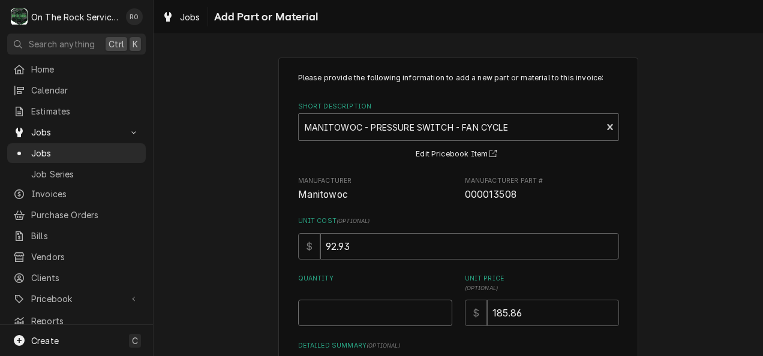
click at [410, 314] on input "Quantity" at bounding box center [375, 313] width 154 height 26
type textarea "x"
type input "1"
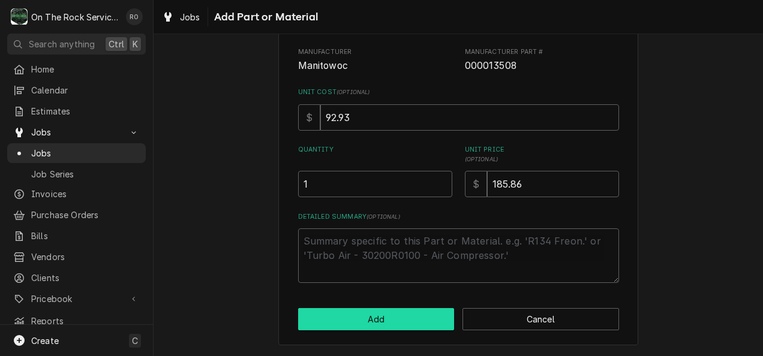
click at [404, 323] on button "Add" at bounding box center [376, 319] width 157 height 22
type textarea "x"
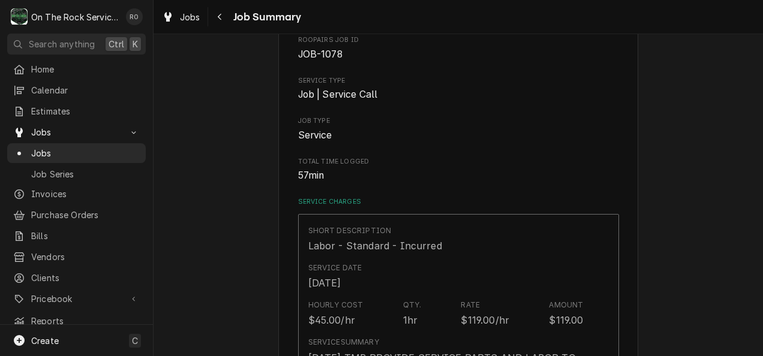
scroll to position [603, 0]
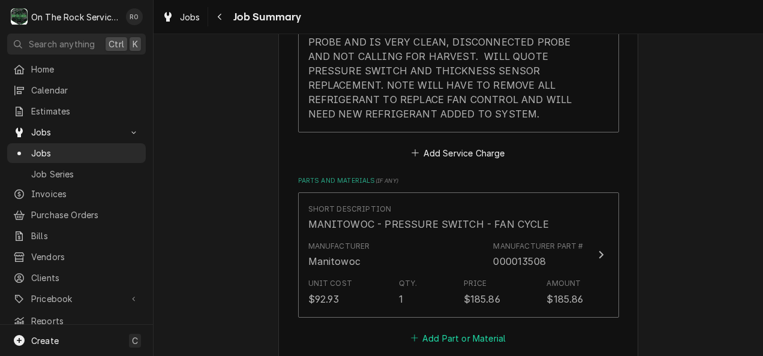
click at [453, 330] on button "Add Part or Material" at bounding box center [457, 338] width 99 height 17
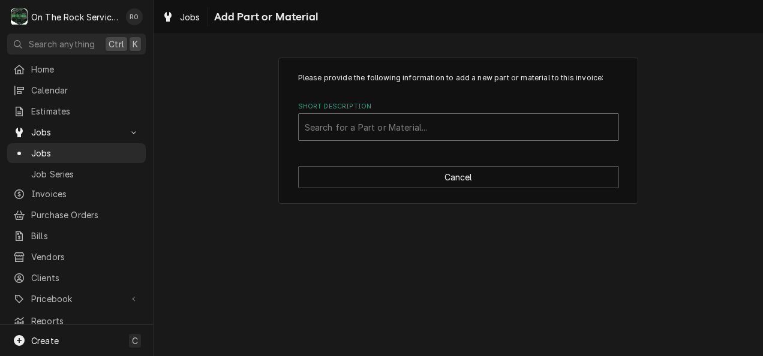
click at [459, 128] on div "Short Description" at bounding box center [459, 127] width 308 height 22
type input "7627813"
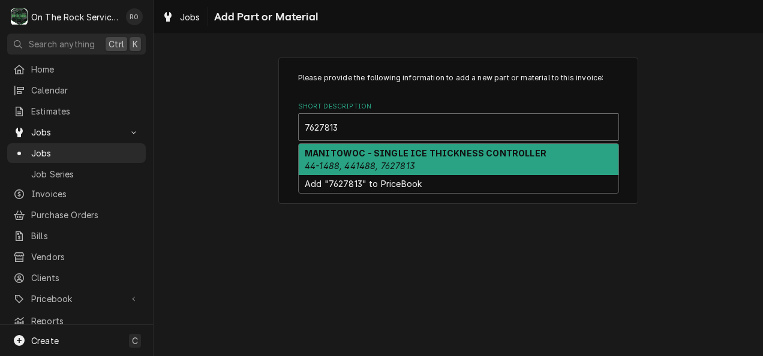
click at [467, 152] on strong "MANITOWOC - SINGLE ICE THICKNESS CONTROLLER" at bounding box center [426, 153] width 242 height 10
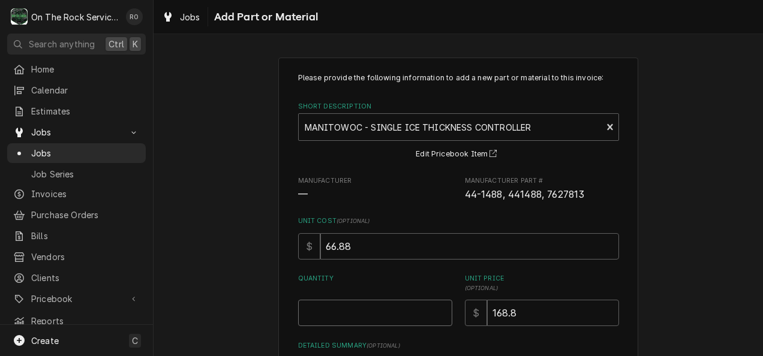
click at [419, 308] on input "Quantity" at bounding box center [375, 313] width 154 height 26
type textarea "x"
type input "1"
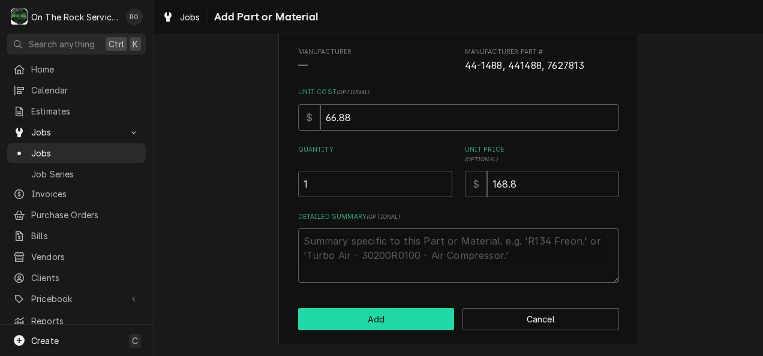
click at [410, 330] on button "Add" at bounding box center [376, 319] width 157 height 22
type textarea "x"
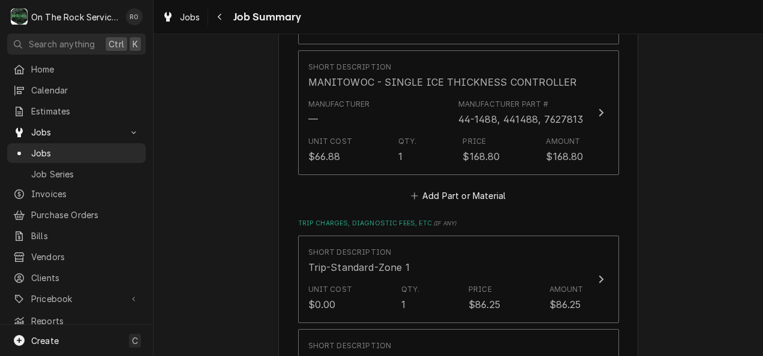
scroll to position [878, 0]
click at [500, 187] on button "Add Part or Material" at bounding box center [457, 195] width 99 height 17
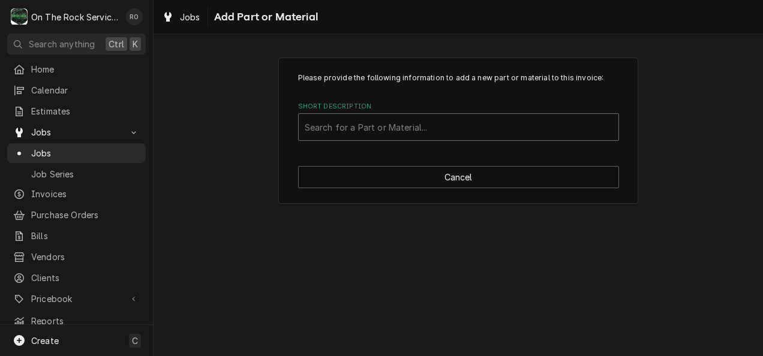
click at [494, 120] on div "Short Description" at bounding box center [459, 127] width 308 height 22
type input "ref404"
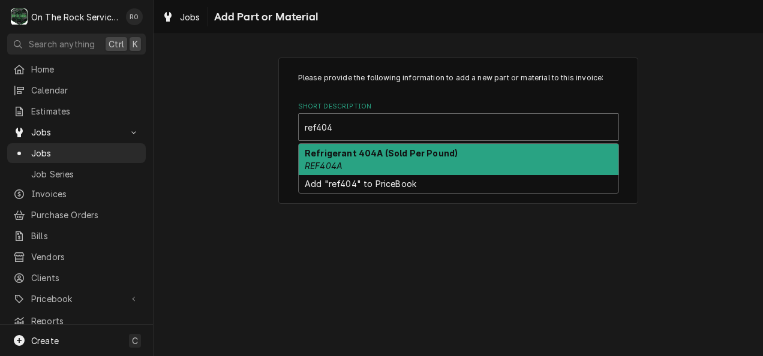
click at [482, 154] on div "Refrigerant 404A (Sold Per Pound) REF404A" at bounding box center [459, 159] width 320 height 31
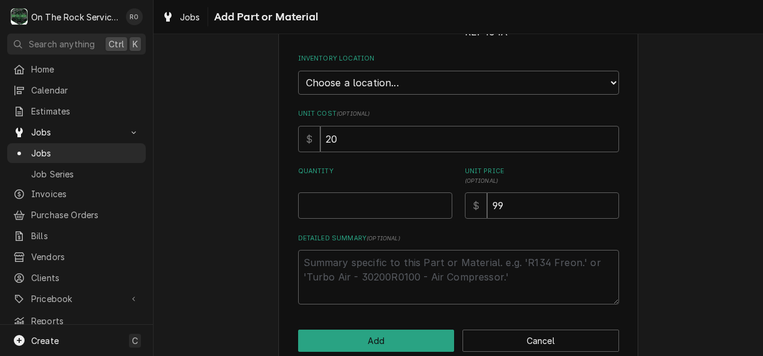
scroll to position [163, 0]
click at [374, 205] on input "Quantity" at bounding box center [375, 205] width 154 height 26
type textarea "x"
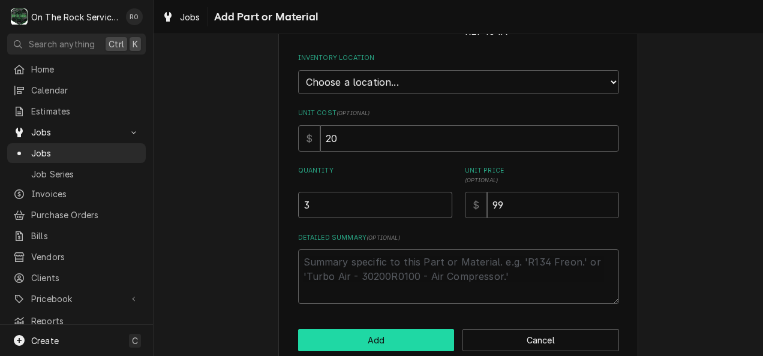
type input "3"
click at [391, 335] on button "Add" at bounding box center [376, 340] width 157 height 22
type textarea "x"
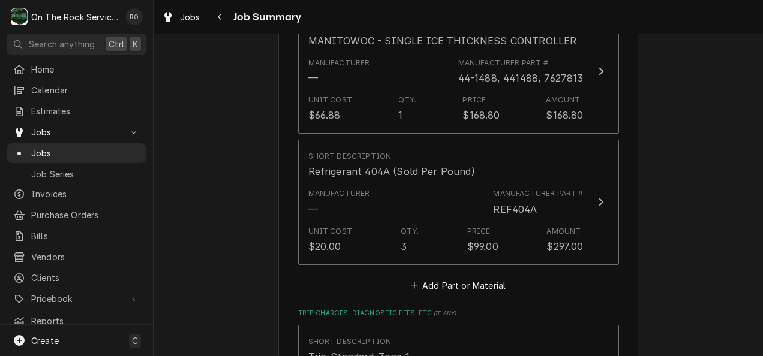
scroll to position [931, 0]
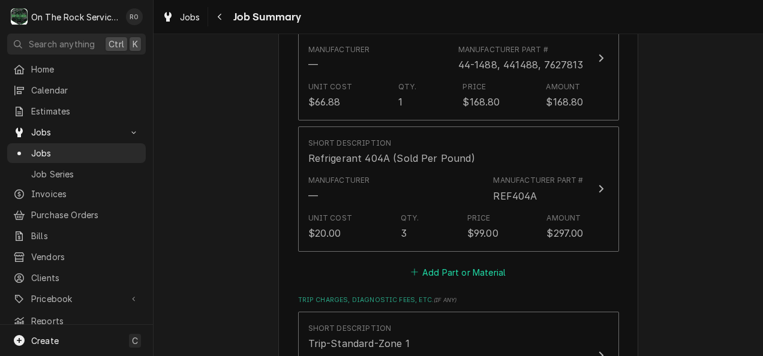
click at [486, 264] on button "Add Part or Material" at bounding box center [457, 272] width 99 height 17
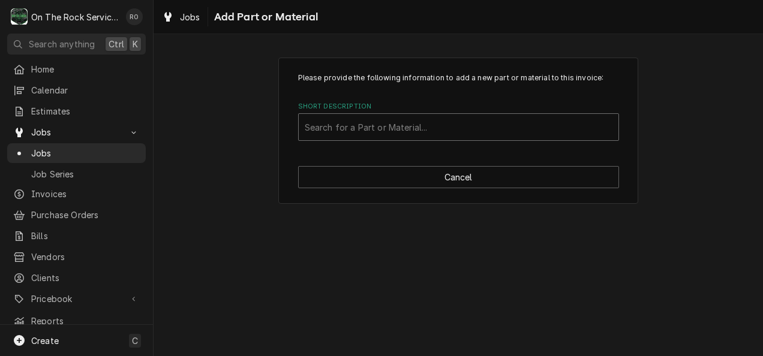
click at [461, 127] on div "Short Description" at bounding box center [459, 127] width 308 height 22
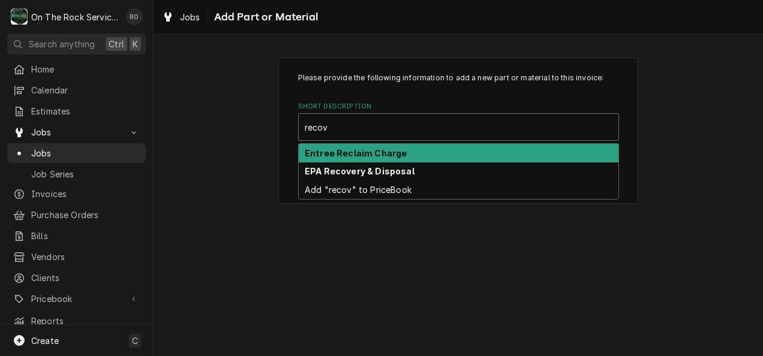
type input "recove"
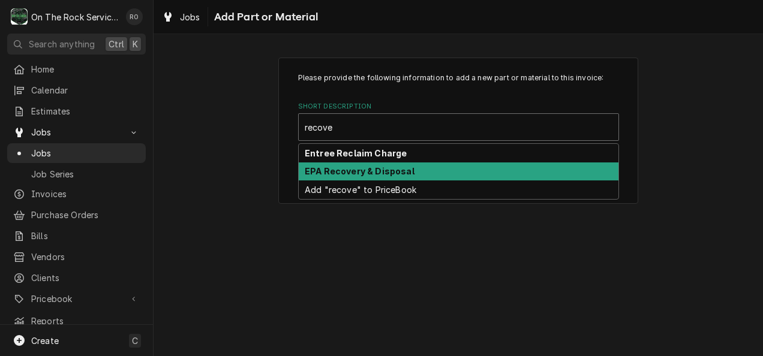
click at [455, 166] on div "EPA Recovery & Disposal" at bounding box center [459, 172] width 320 height 19
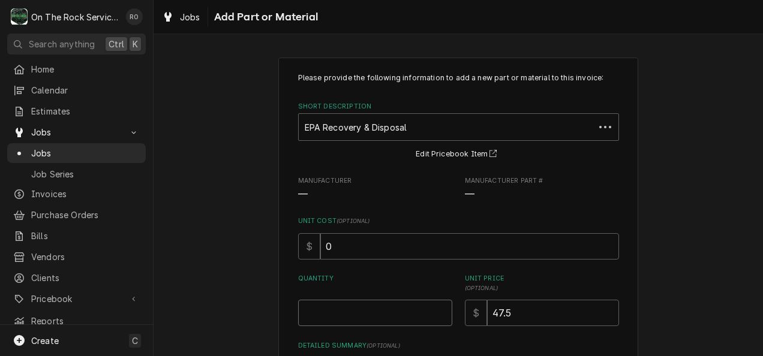
click at [385, 311] on input "Quantity" at bounding box center [375, 313] width 154 height 26
type textarea "x"
type input "1"
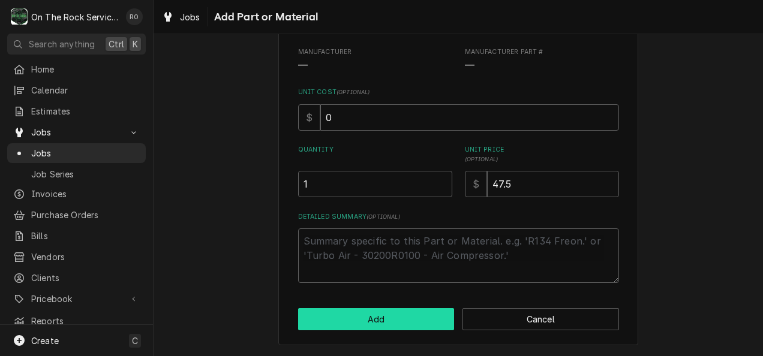
click at [385, 315] on button "Add" at bounding box center [376, 319] width 157 height 22
type textarea "x"
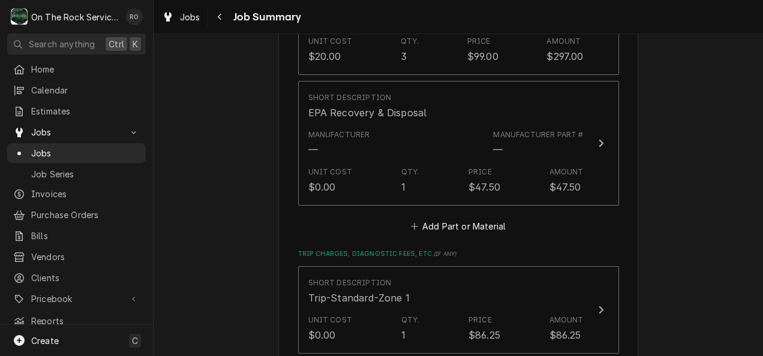
scroll to position [1109, 0]
click at [452, 218] on button "Add Part or Material" at bounding box center [457, 226] width 99 height 17
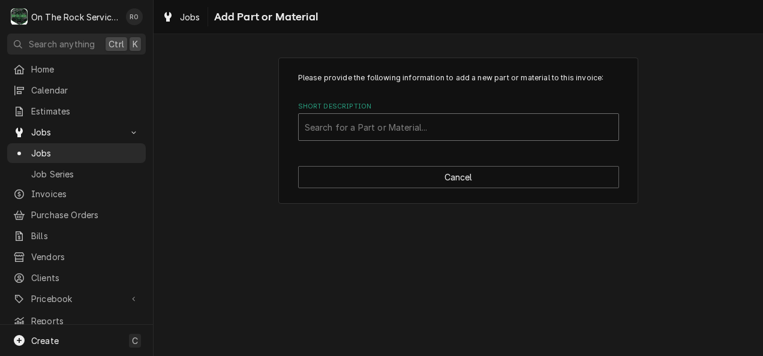
click at [451, 125] on div "Short Description" at bounding box center [459, 127] width 308 height 22
type input "purge"
click at [450, 130] on div "Short Description" at bounding box center [459, 127] width 308 height 22
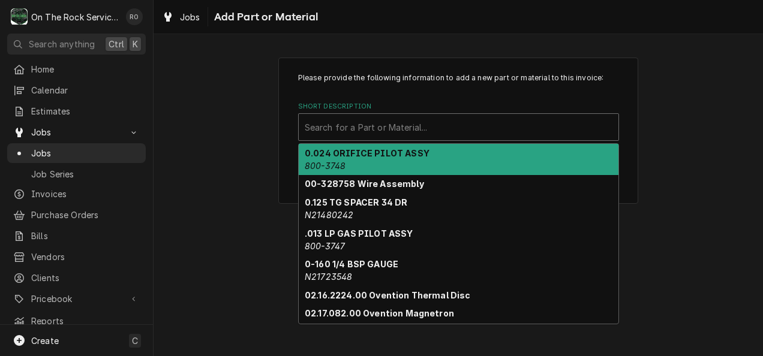
click at [450, 130] on div "Short Description" at bounding box center [459, 127] width 308 height 22
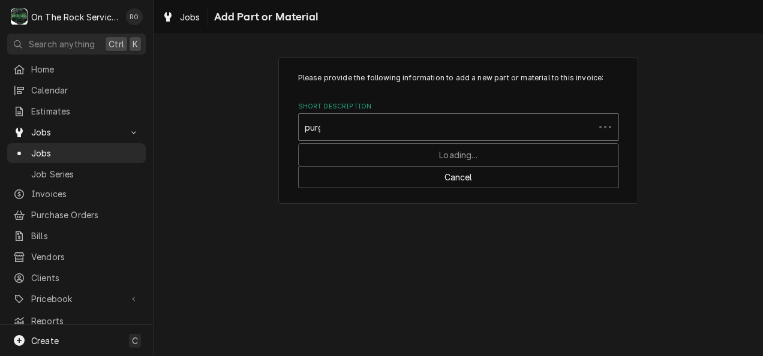
type input "purge"
click at [450, 130] on div "Short Description" at bounding box center [459, 127] width 308 height 22
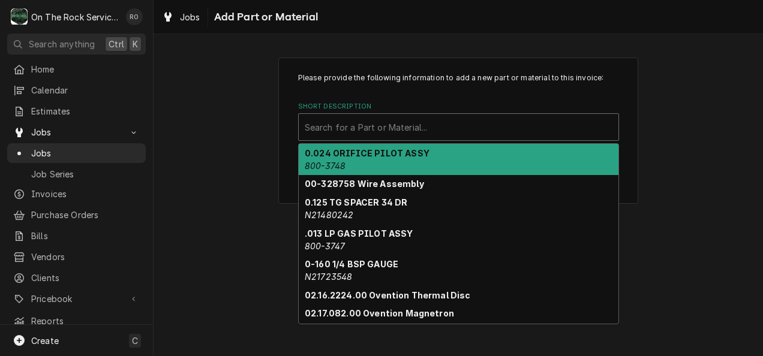
click at [450, 130] on div "Short Description" at bounding box center [459, 127] width 308 height 22
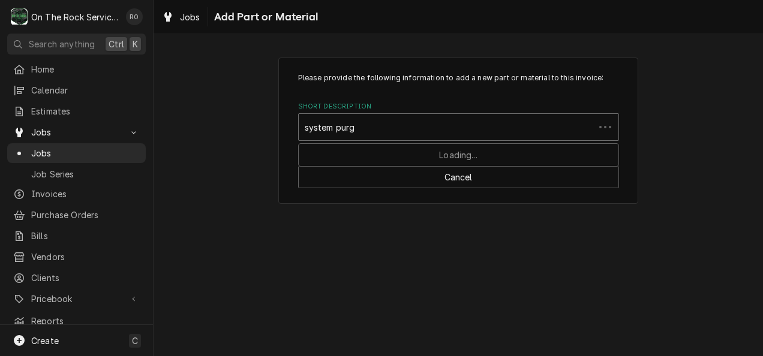
type input "system purge"
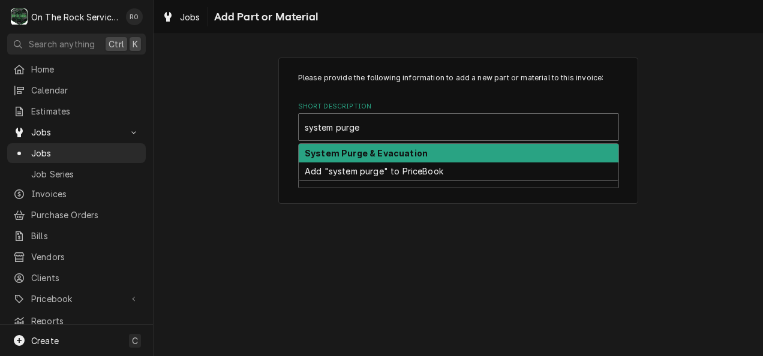
click at [450, 143] on div "System Purge & Evacuation Add "system purge" to PriceBook" at bounding box center [458, 162] width 321 height 38
click at [455, 146] on div "System Purge & Evacuation" at bounding box center [459, 153] width 320 height 19
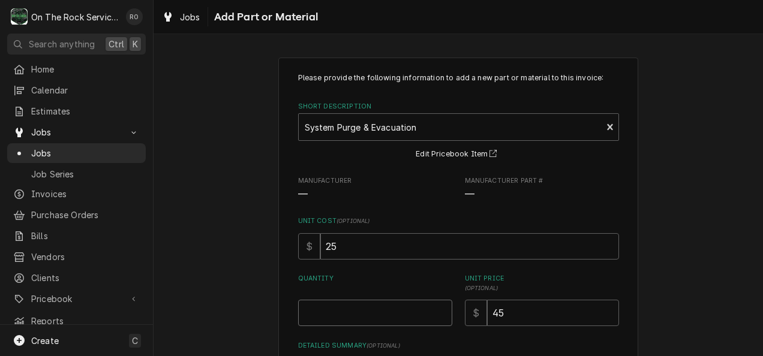
click at [373, 314] on input "Quantity" at bounding box center [375, 313] width 154 height 26
type textarea "x"
type input "1"
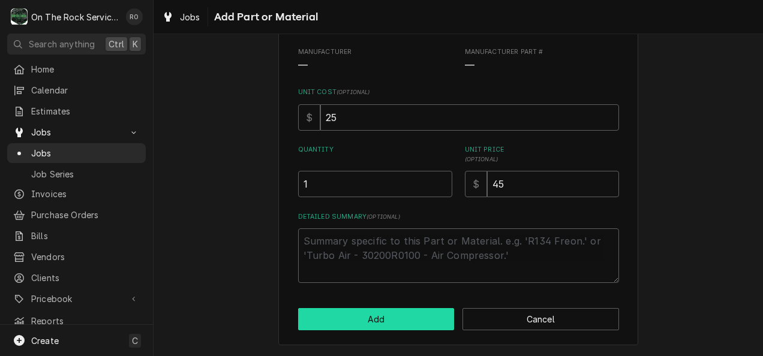
click at [373, 318] on button "Add" at bounding box center [376, 319] width 157 height 22
type textarea "x"
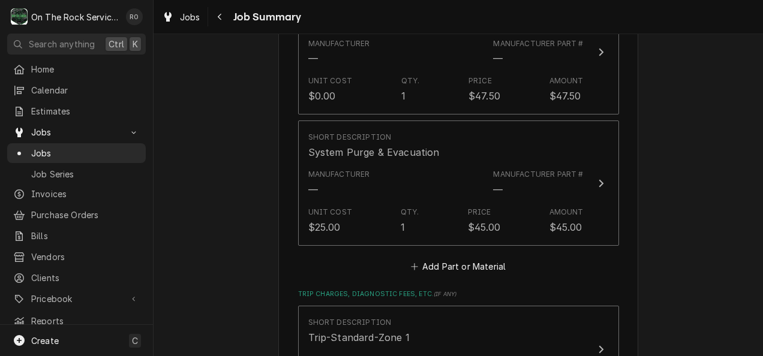
scroll to position [1198, 0]
click at [476, 259] on button "Add Part or Material" at bounding box center [457, 267] width 99 height 17
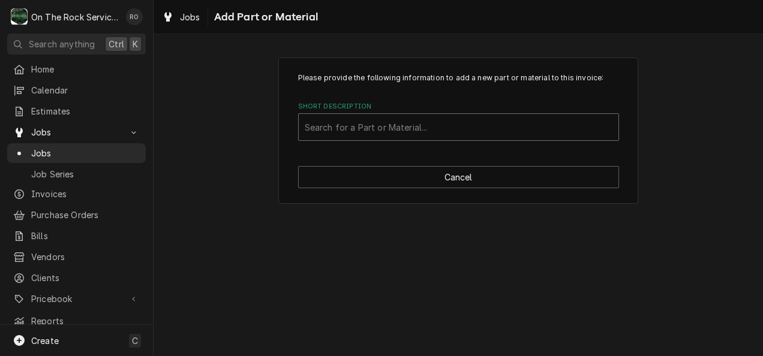
click at [483, 136] on div "Short Description" at bounding box center [459, 127] width 308 height 22
type input "brazing"
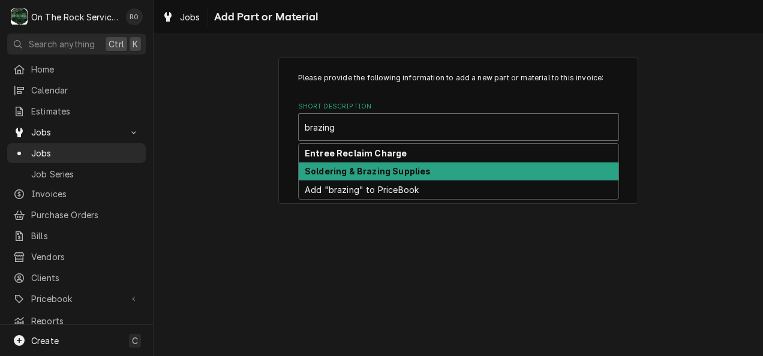
click at [476, 175] on div "Soldering & Brazing Supplies" at bounding box center [459, 172] width 320 height 19
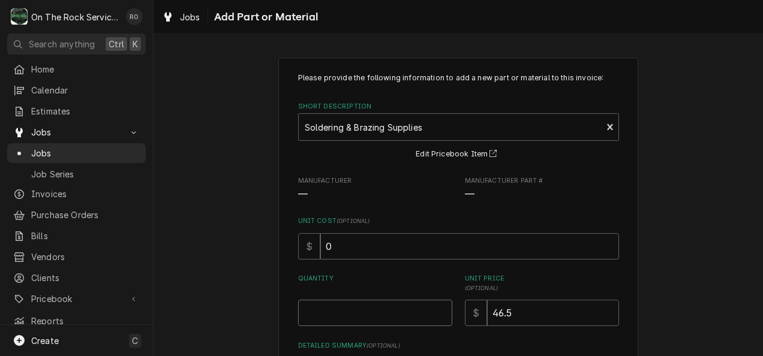
click at [402, 305] on input "Quantity" at bounding box center [375, 313] width 154 height 26
type textarea "x"
type input "1"
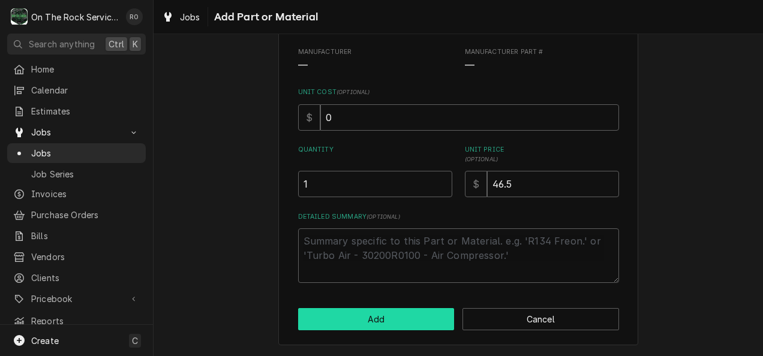
click at [402, 319] on button "Add" at bounding box center [376, 319] width 157 height 22
type textarea "x"
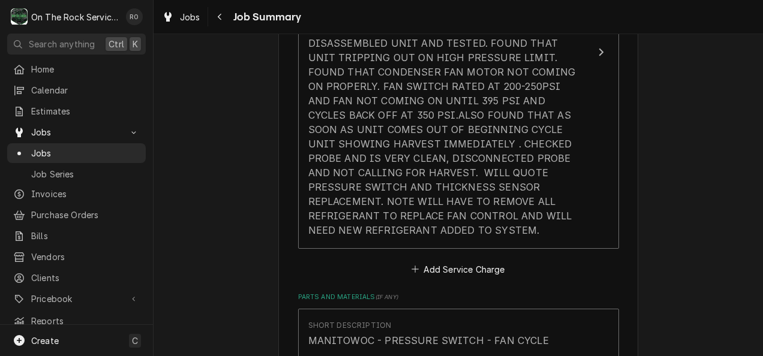
scroll to position [488, 0]
click at [433, 260] on button "Add Service Charge" at bounding box center [458, 268] width 97 height 17
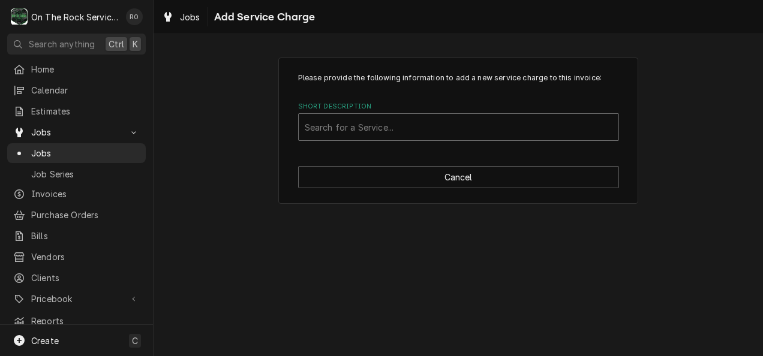
click at [453, 125] on div "Short Description" at bounding box center [459, 127] width 308 height 22
type input "Labor est"
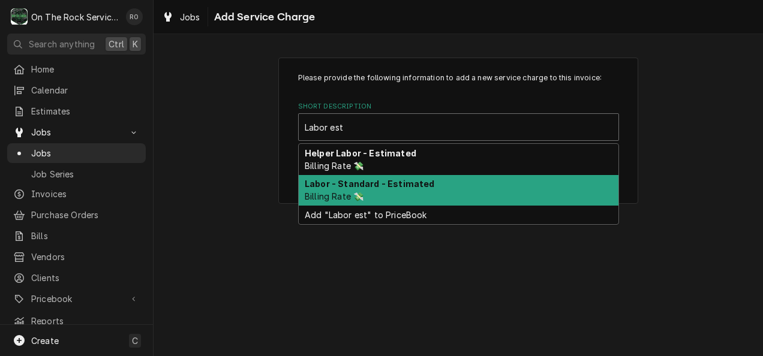
click at [450, 178] on div "Labor - Standard - Estimated Billing Rate 💸" at bounding box center [459, 190] width 320 height 31
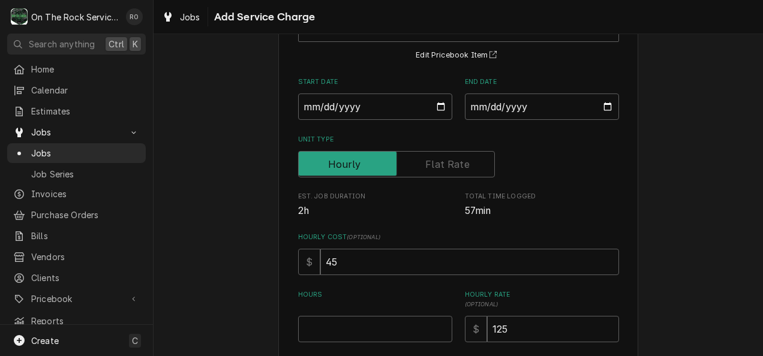
scroll to position [115, 0]
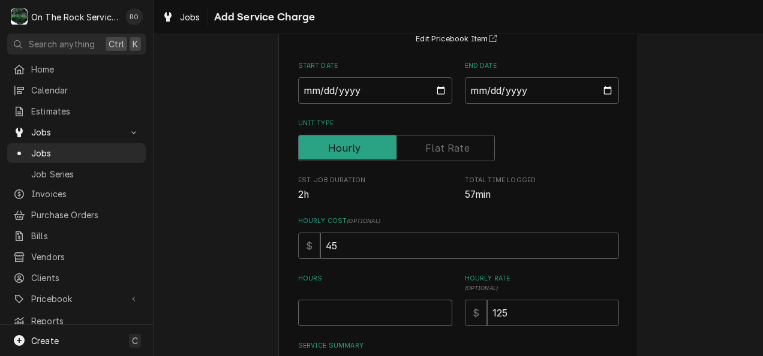
click at [363, 308] on input "Hours" at bounding box center [375, 313] width 154 height 26
type textarea "x"
type input "5"
type textarea "x"
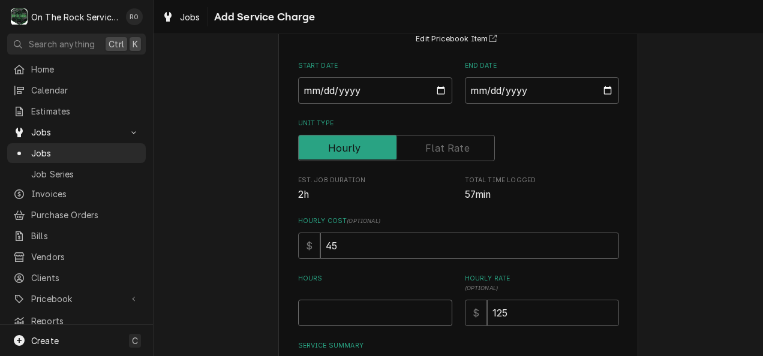
type input "4"
type textarea "x"
type input "41"
type textarea "x"
type input "4"
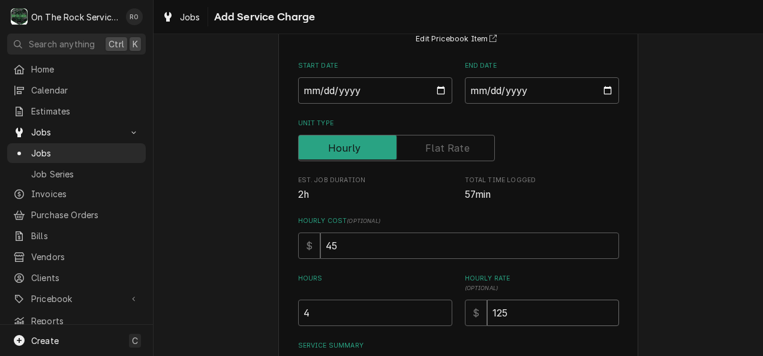
click at [572, 314] on input "125" at bounding box center [553, 313] width 132 height 26
type textarea "x"
type input "12"
type textarea "x"
type input "1"
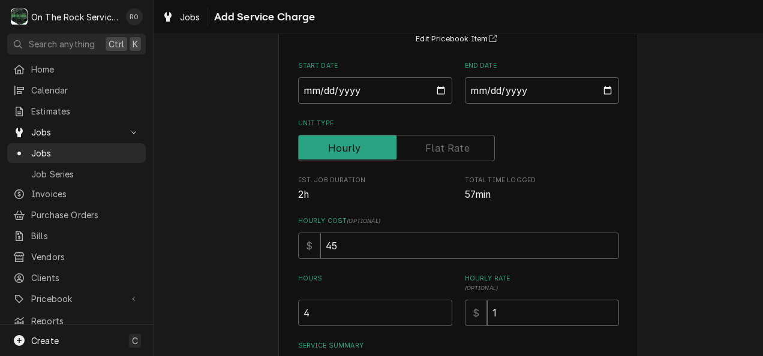
type textarea "x"
type input "11"
type textarea "x"
type input "119"
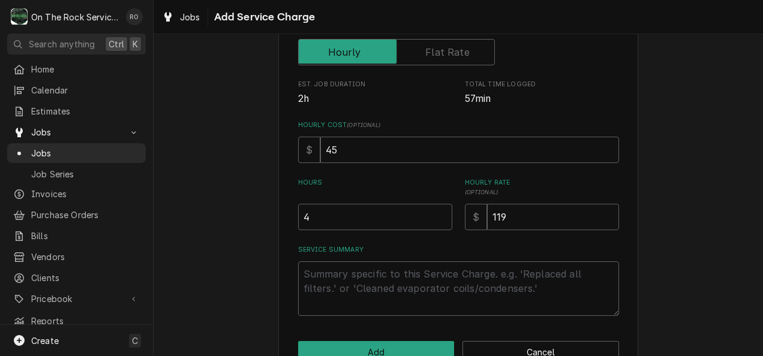
scroll to position [243, 0]
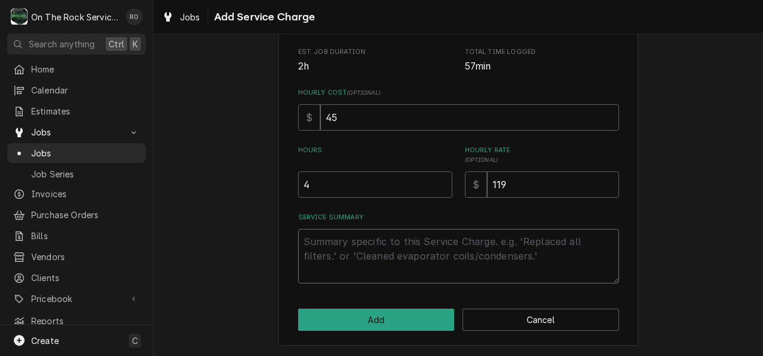
click at [507, 264] on textarea "Service Summary" at bounding box center [458, 256] width 321 height 55
type textarea "x"
type textarea "E"
type textarea "x"
type textarea "Est"
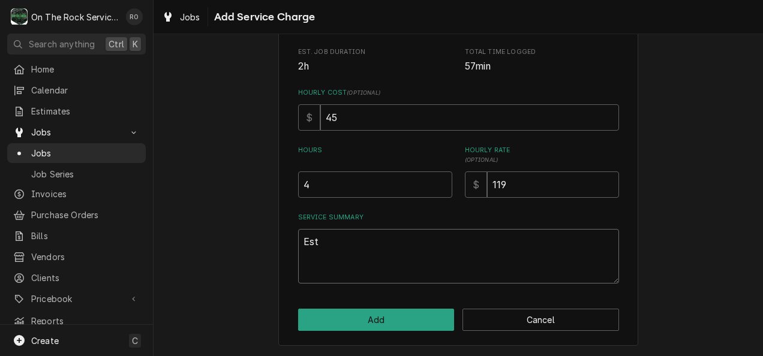
type textarea "x"
type textarea "Esti"
type textarea "x"
type textarea "Estim"
type textarea "x"
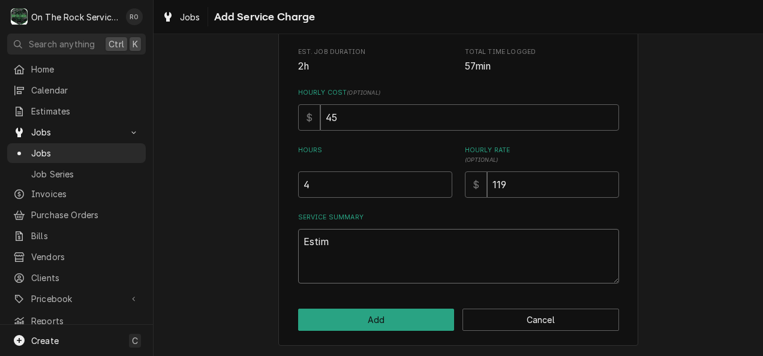
type textarea "Estima"
type textarea "x"
type textarea "Estimate"
type textarea "x"
type textarea "Estimated"
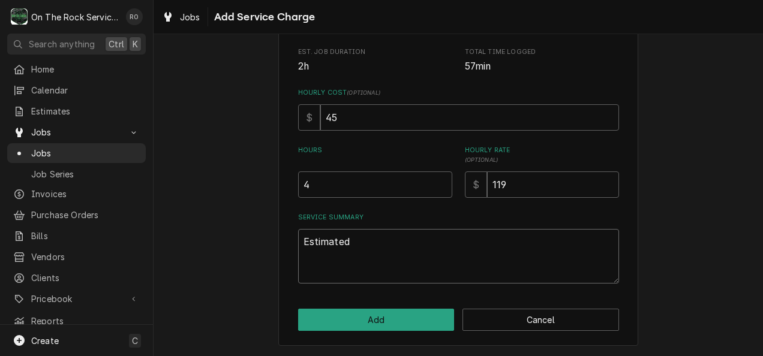
type textarea "x"
type textarea "Estimated"
type textarea "x"
type textarea "Estimated l"
type textarea "x"
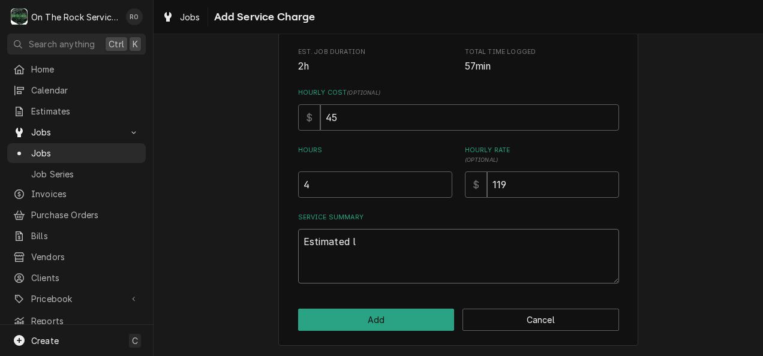
type textarea "Estimated la"
type textarea "x"
type textarea "Estimated lab"
type textarea "x"
type textarea "Estimated labo"
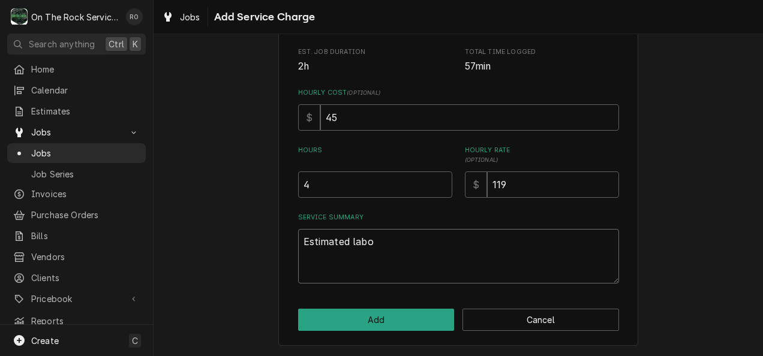
type textarea "x"
type textarea "Estimated labor"
type textarea "x"
type textarea "Estimated labor t"
type textarea "x"
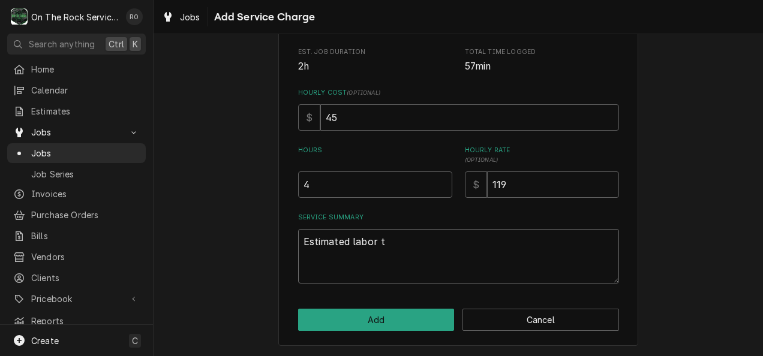
type textarea "Estimated labor to"
type textarea "x"
type textarea "Estimated labor to"
type textarea "x"
type textarea "Estimated labor to c"
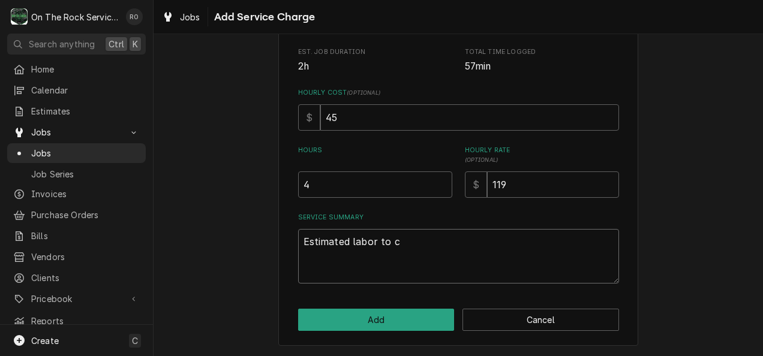
type textarea "x"
type textarea "Estimated labor to co"
type textarea "x"
type textarea "Estimated labor to com"
type textarea "x"
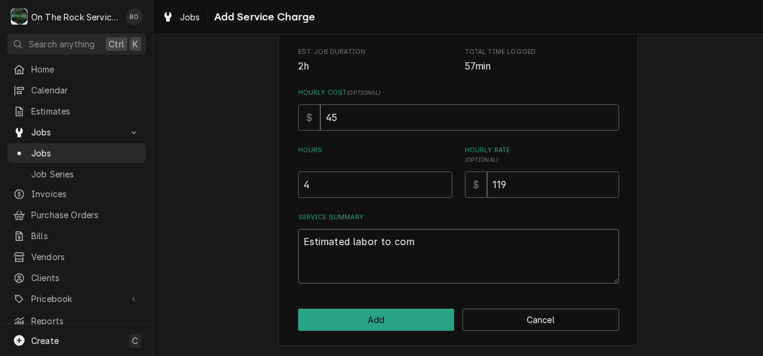
type textarea "Estimated labor to comp"
type textarea "x"
type textarea "Estimated labor to compl"
type textarea "x"
type textarea "Estimated labor to comple"
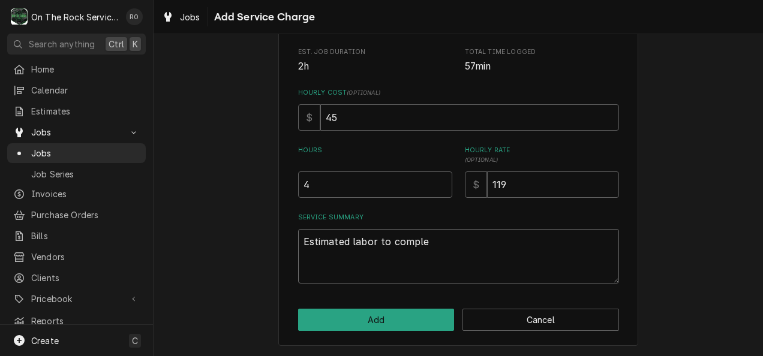
type textarea "x"
type textarea "Estimated labor to complet"
type textarea "x"
type textarea "Estimated labor to complete"
type textarea "x"
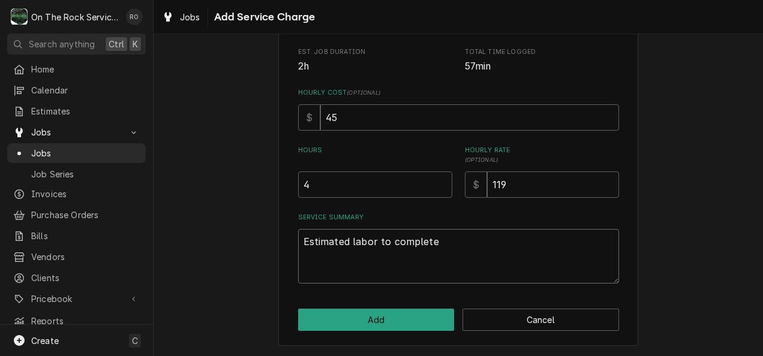
type textarea "Estimated labor to complete"
type textarea "x"
type textarea "Estimated labor to complete t"
type textarea "x"
type textarea "Estimated labor to complete th"
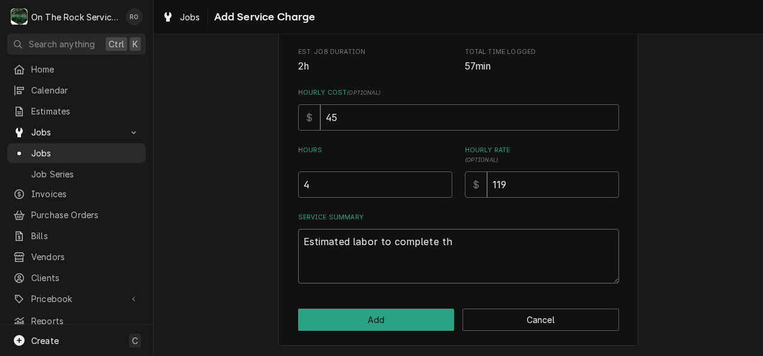
type textarea "x"
type textarea "Estimated labor to complete the"
type textarea "x"
type textarea "Estimated labor to complete the"
type textarea "x"
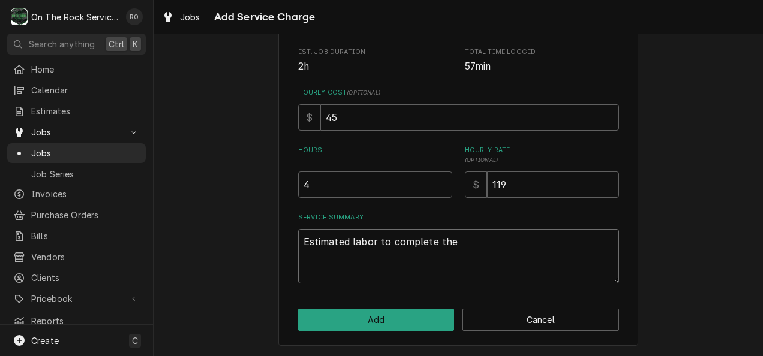
type textarea "Estimated labor to complete the r"
type textarea "x"
type textarea "Estimated labor to complete the re"
type textarea "x"
type textarea "Estimated labor to complete the rep"
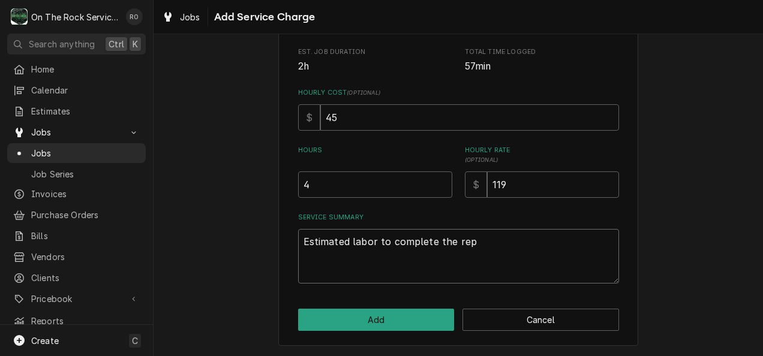
type textarea "x"
type textarea "Estimated labor to complete the repa"
type textarea "x"
type textarea "Estimated labor to complete the repai"
type textarea "x"
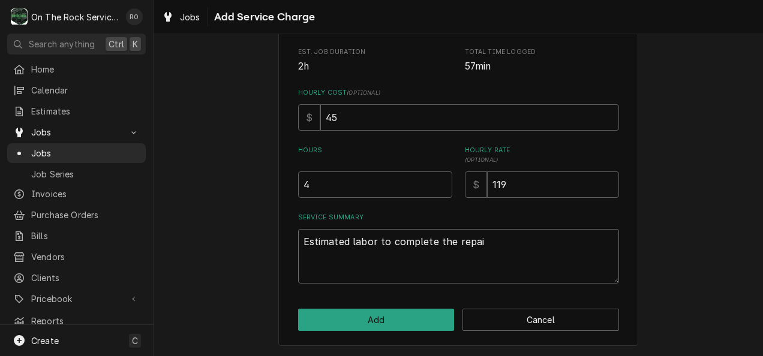
type textarea "Estimated labor to complete the repair"
type textarea "x"
type textarea "Estimated labor to complete the repair"
click at [411, 318] on button "Add" at bounding box center [376, 320] width 157 height 22
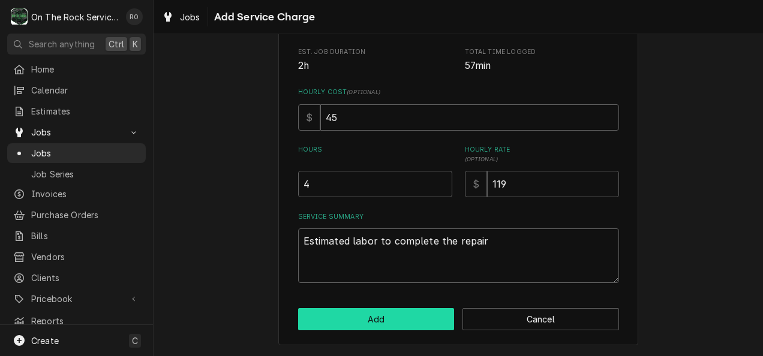
click at [413, 317] on button "Add" at bounding box center [376, 319] width 157 height 22
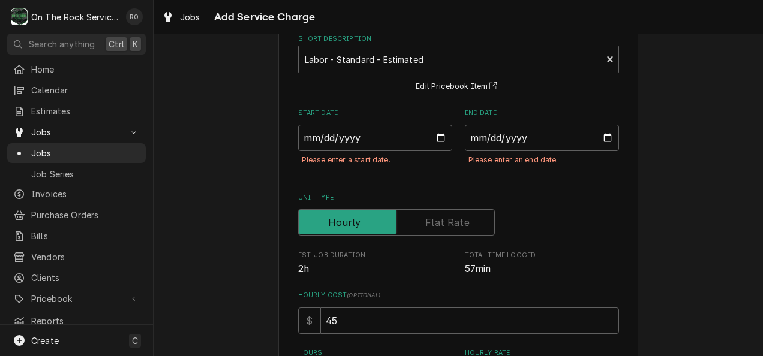
scroll to position [68, 0]
click at [455, 128] on div "Start Date Please enter a start date. End Date Please enter an end date." at bounding box center [458, 144] width 321 height 70
click at [434, 132] on input "Start Date" at bounding box center [375, 138] width 154 height 26
type textarea "x"
type input "2025-09-17"
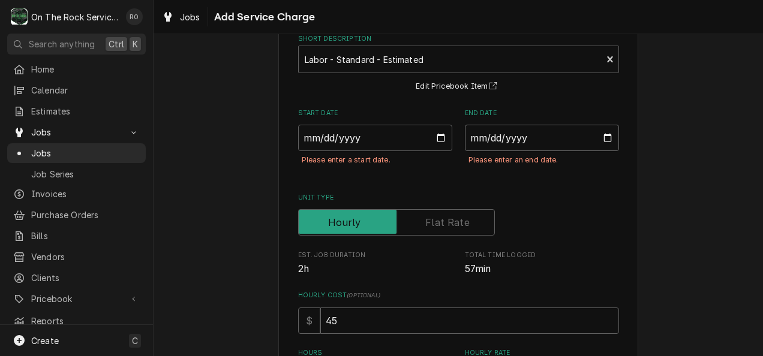
click at [608, 130] on input "End Date" at bounding box center [542, 138] width 154 height 26
click at [602, 140] on input "End Date" at bounding box center [542, 138] width 154 height 26
type textarea "x"
type input "2025-09-17"
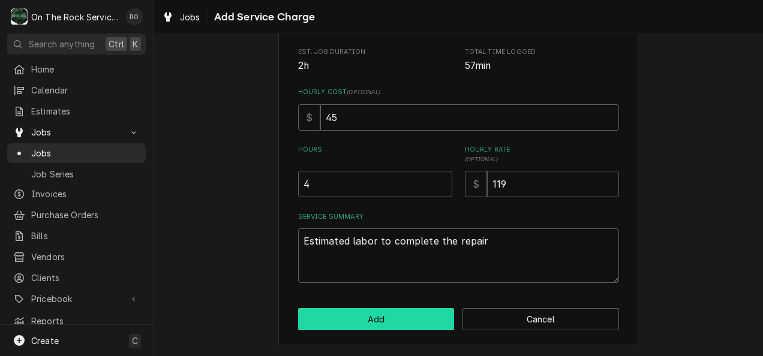
click at [393, 320] on button "Add" at bounding box center [376, 319] width 157 height 22
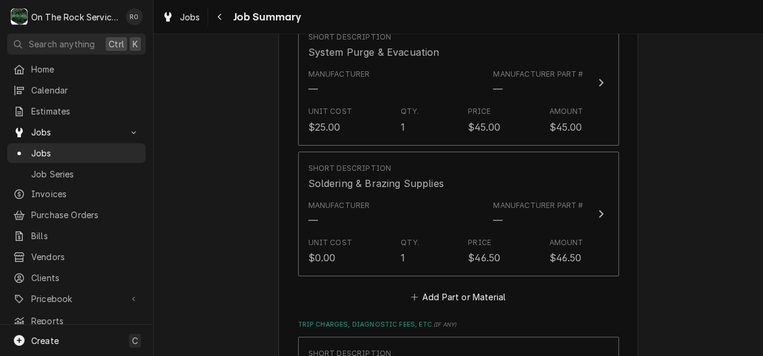
scroll to position [1472, 0]
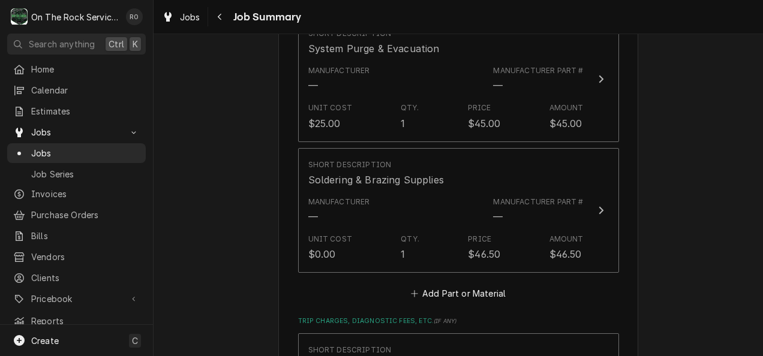
type textarea "x"
click at [453, 285] on button "Add Part or Material" at bounding box center [457, 293] width 99 height 17
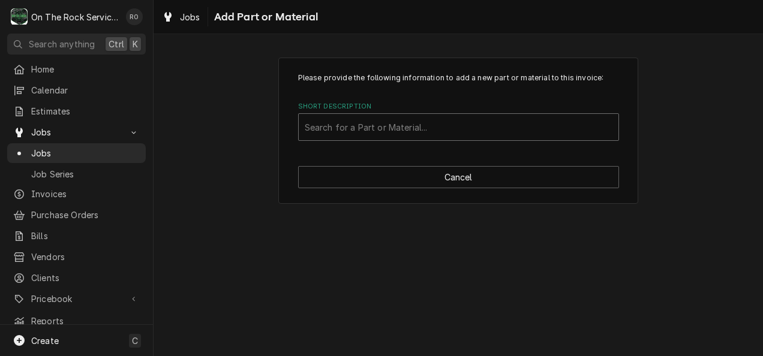
click at [347, 121] on div "Short Description" at bounding box center [459, 127] width 308 height 22
type input "8930259"
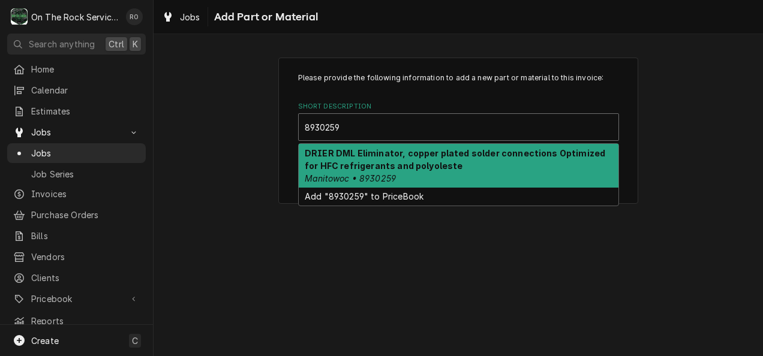
click at [364, 163] on strong "DRIER DML Eliminator, copper plated solder connections Optimized for HFC refrig…" at bounding box center [455, 159] width 300 height 23
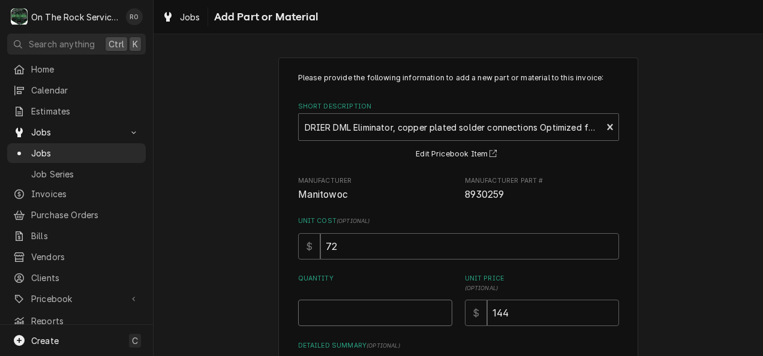
click at [378, 309] on input "Quantity" at bounding box center [375, 313] width 154 height 26
type textarea "x"
type input "1"
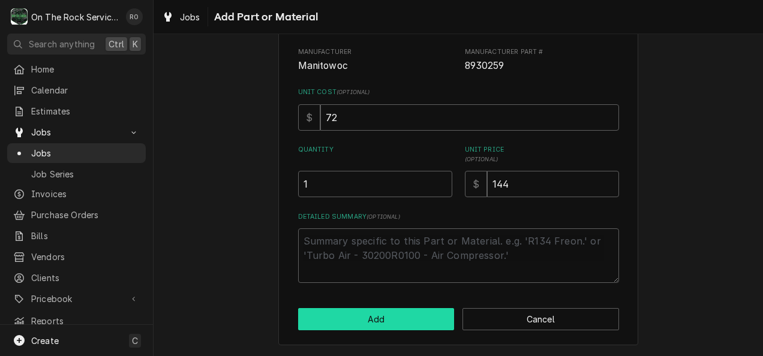
click at [381, 323] on button "Add" at bounding box center [376, 319] width 157 height 22
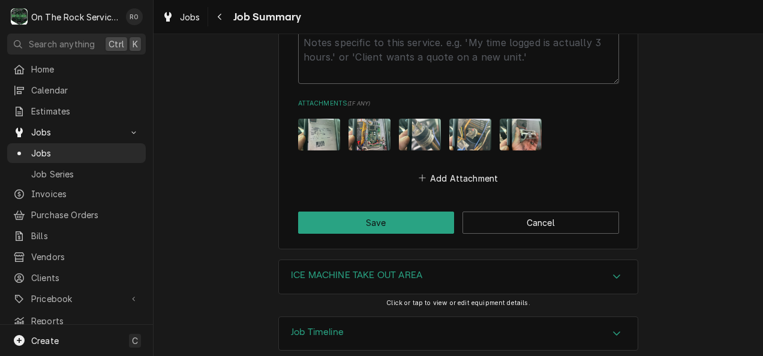
scroll to position [2357, 0]
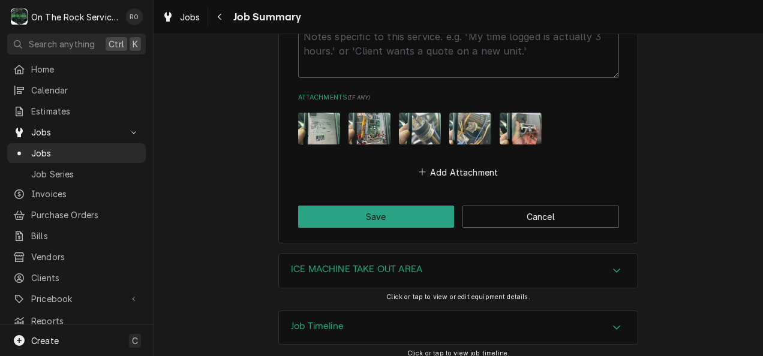
click at [341, 206] on button "Save" at bounding box center [376, 217] width 157 height 22
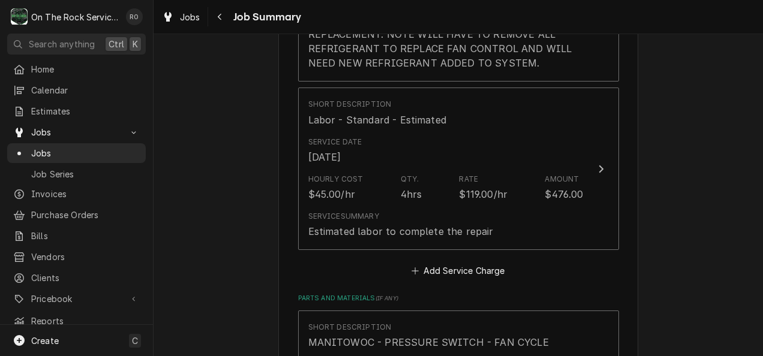
scroll to position [693, 0]
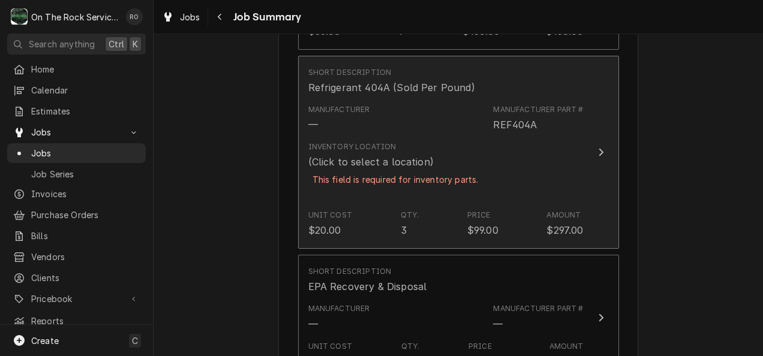
click at [417, 205] on div "Unit Cost $20.00 Qty. 3 Price $99.00 Amount $297.00" at bounding box center [445, 223] width 275 height 37
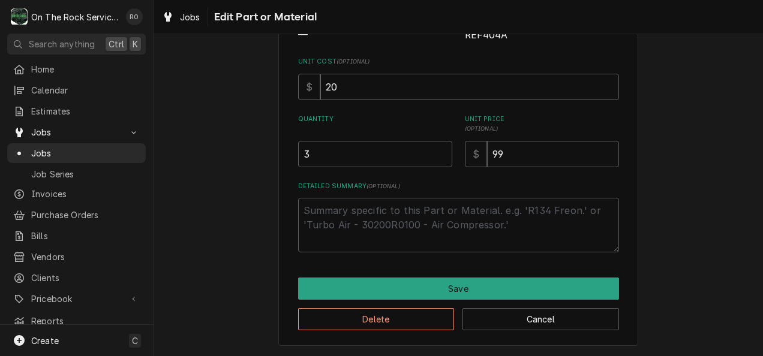
scroll to position [122, 0]
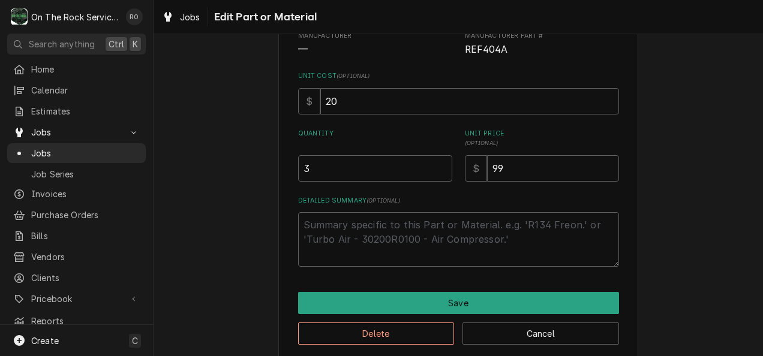
type textarea "x"
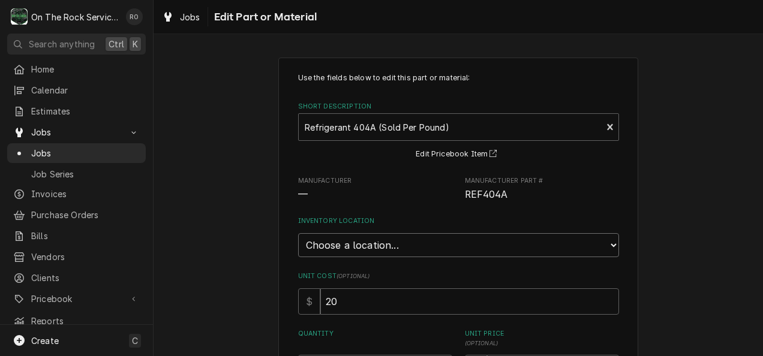
click at [504, 243] on select "Choose a location... Ray's Truck Rich's Truck Todd's Truck Warehouse" at bounding box center [458, 245] width 321 height 24
select select "149"
click at [298, 233] on select "Choose a location... Ray's Truck Rich's Truck Todd's Truck Warehouse" at bounding box center [458, 245] width 321 height 24
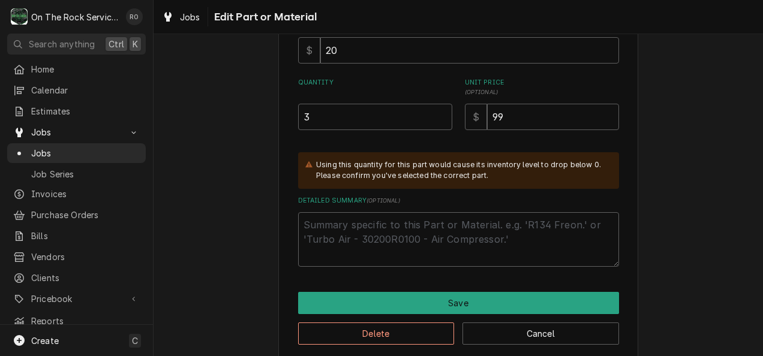
scroll to position [266, 0]
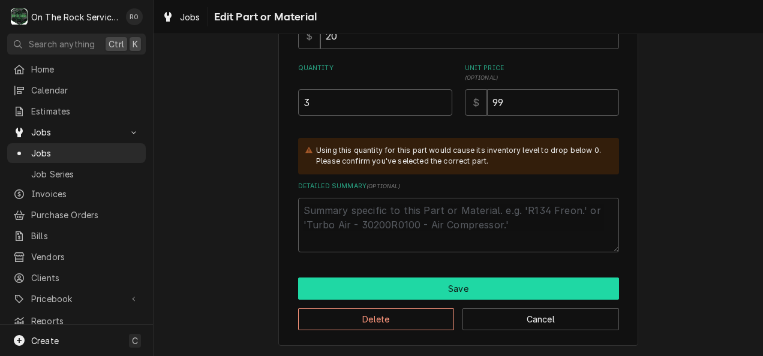
click at [503, 278] on button "Save" at bounding box center [458, 289] width 321 height 22
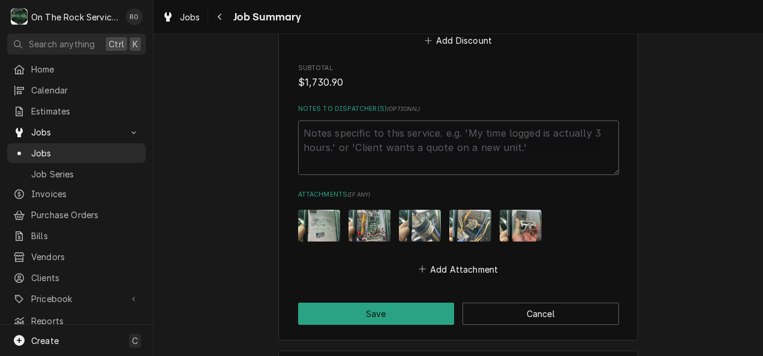
scroll to position [2467, 0]
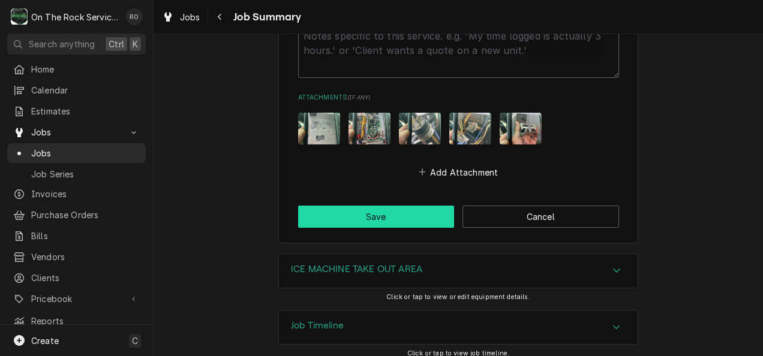
click at [416, 206] on button "Save" at bounding box center [376, 217] width 157 height 22
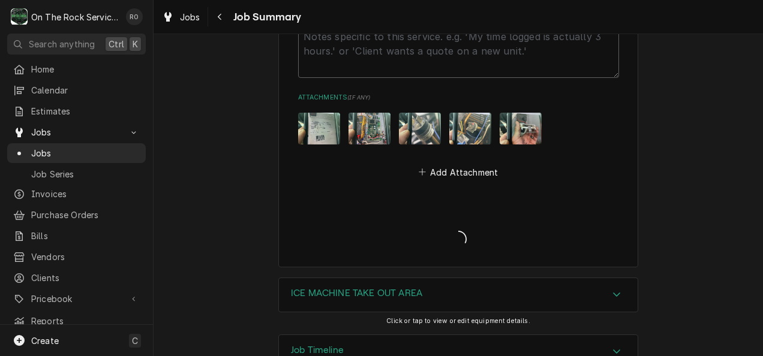
type textarea "x"
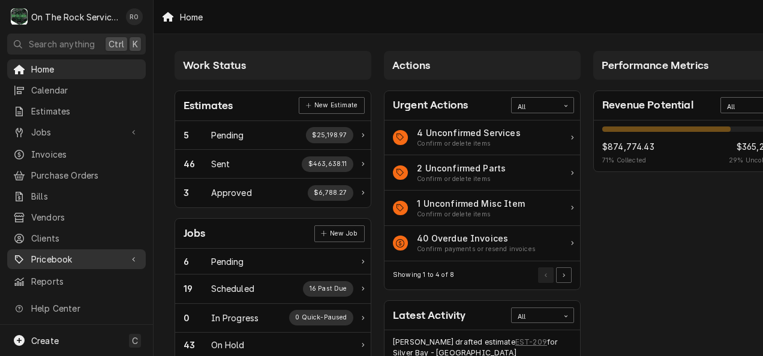
click at [31, 253] on div "Pricebook" at bounding box center [67, 259] width 109 height 13
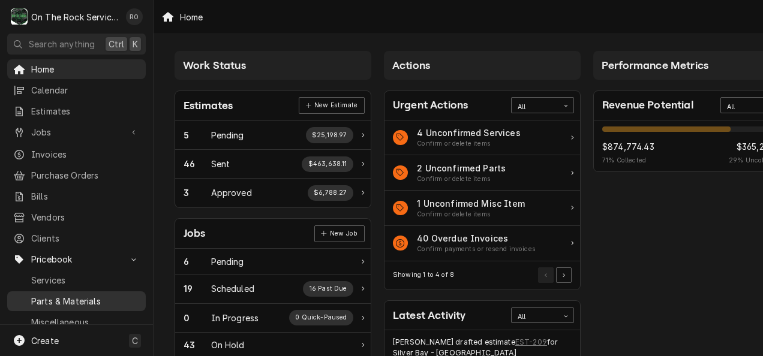
click at [47, 295] on span "Parts & Materials" at bounding box center [85, 301] width 109 height 13
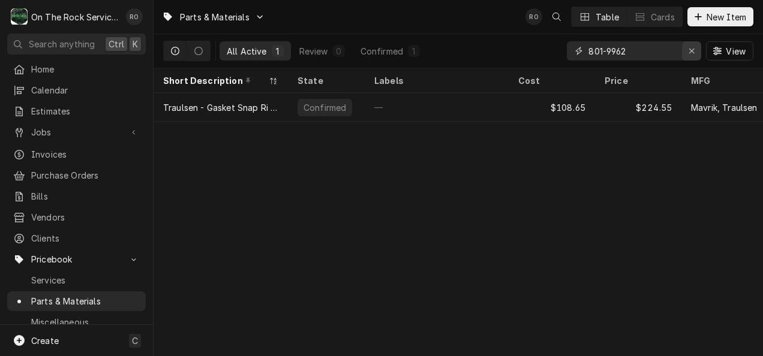
click at [694, 55] on div "Erase input" at bounding box center [692, 51] width 12 height 12
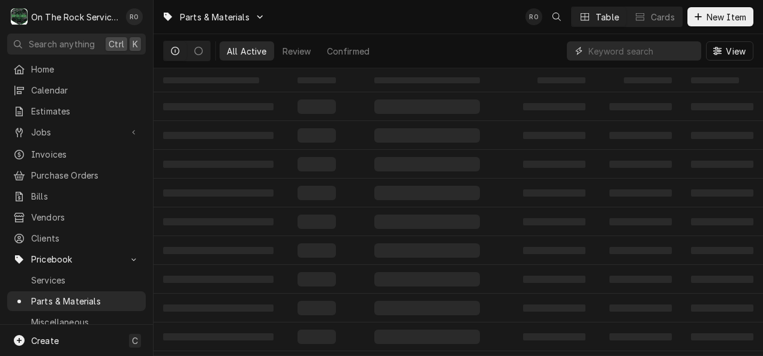
type input "9"
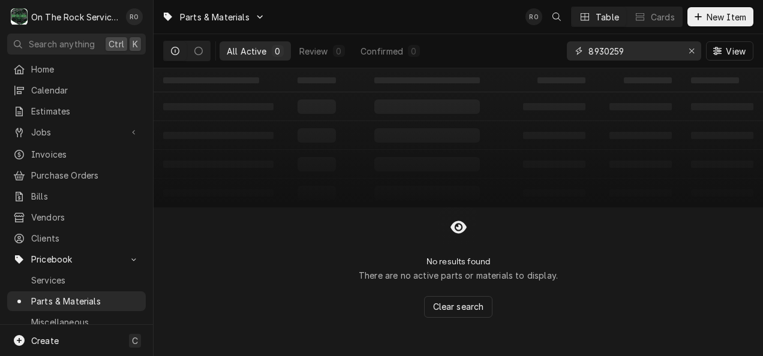
type input "8930259"
click at [714, 14] on span "New Item" at bounding box center [726, 17] width 44 height 13
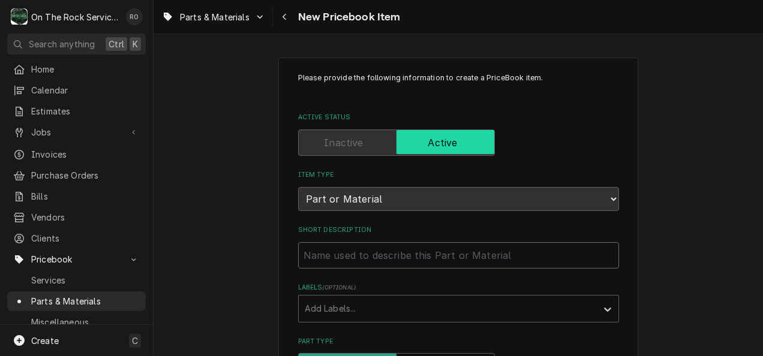
click at [337, 260] on input "Short Description" at bounding box center [458, 255] width 321 height 26
paste input "DRIER DML Eliminator, copper plated solder connections Optimized for HFC refrig…"
type textarea "x"
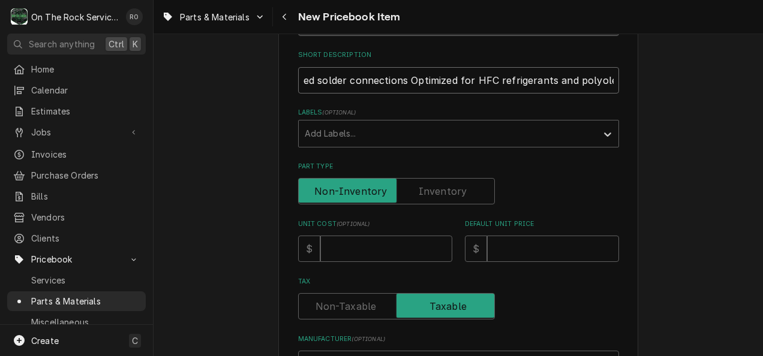
scroll to position [179, 0]
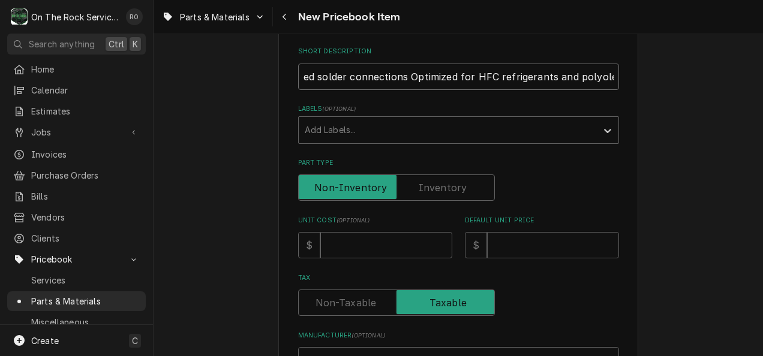
type input "DRIER DML Eliminator, copper plated solder connections Optimized for HFC refrig…"
click at [420, 252] on input "Unit Cost ( optional )" at bounding box center [386, 245] width 132 height 26
type textarea "x"
type input "7"
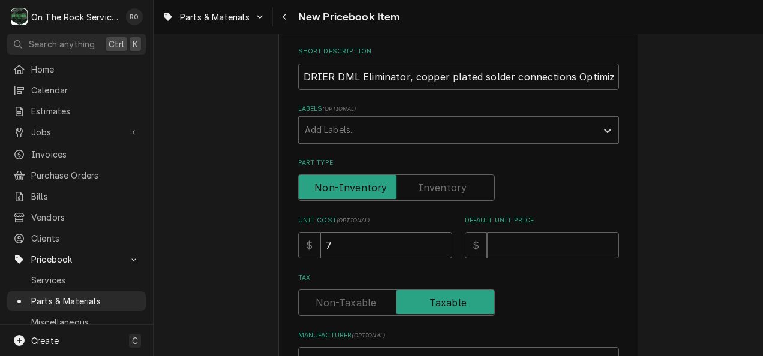
type textarea "x"
type input "72"
type textarea "x"
type input "1"
type textarea "x"
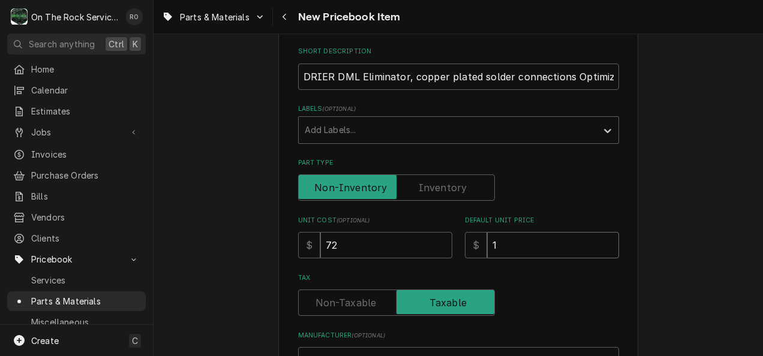
type input "17"
type textarea "x"
type input "1"
type textarea "x"
type input "14"
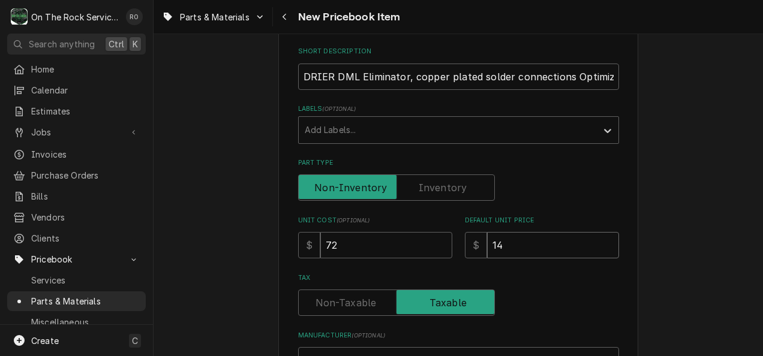
type textarea "x"
type input "144"
type textarea "x"
type input "144.0"
type textarea "x"
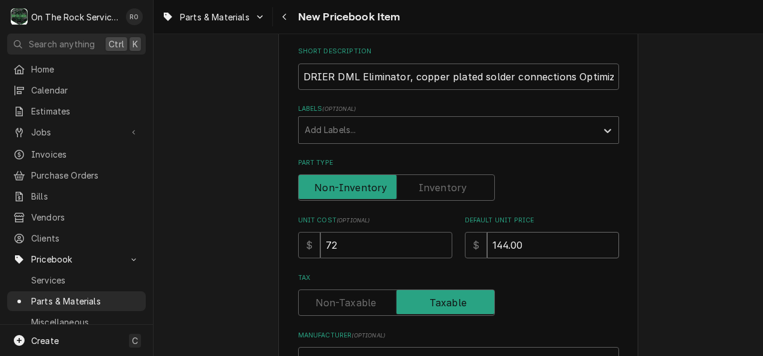
type input "144.00"
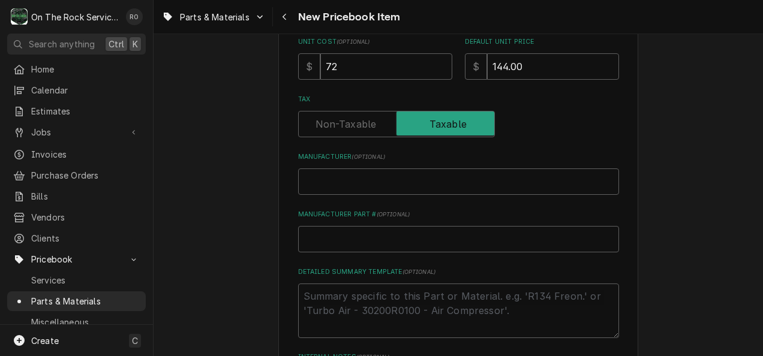
scroll to position [552, 0]
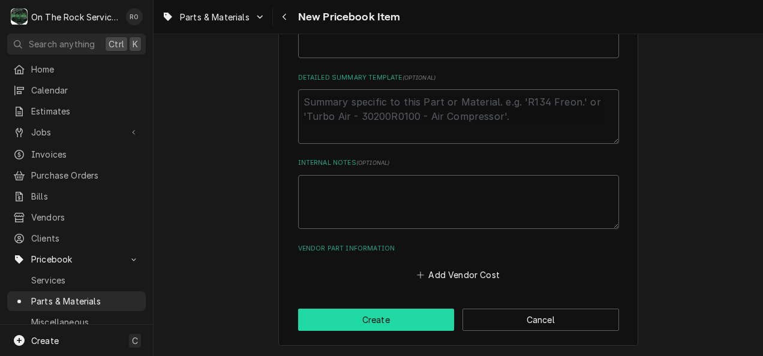
click at [392, 318] on button "Create" at bounding box center [376, 320] width 157 height 22
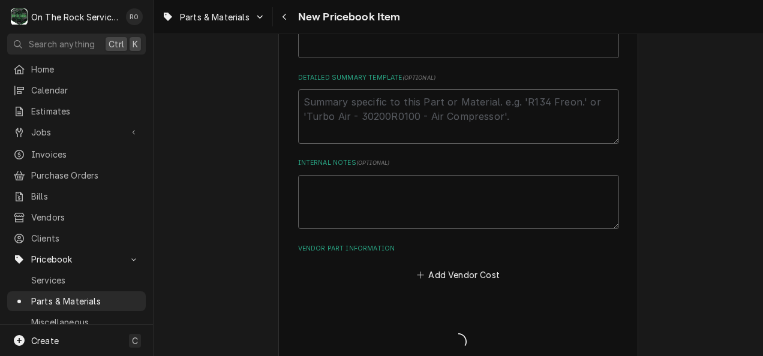
type textarea "x"
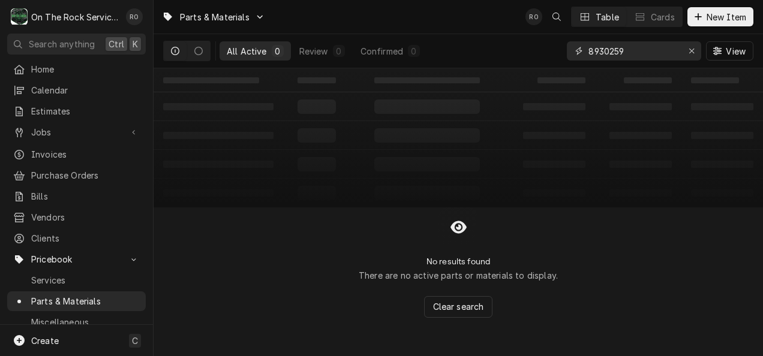
drag, startPoint x: 632, startPoint y: 52, endPoint x: 578, endPoint y: 54, distance: 54.0
click at [578, 54] on div "8930259" at bounding box center [634, 50] width 134 height 19
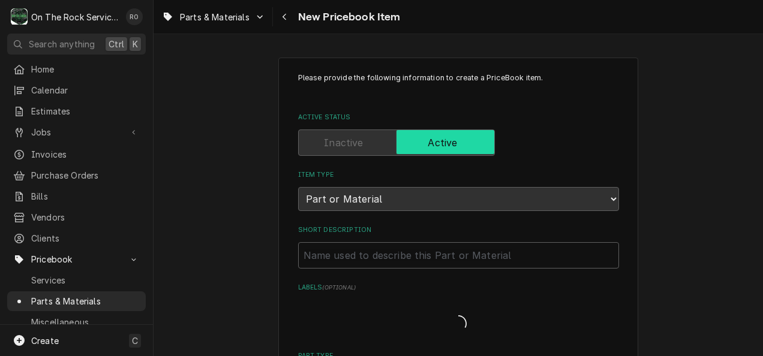
type textarea "x"
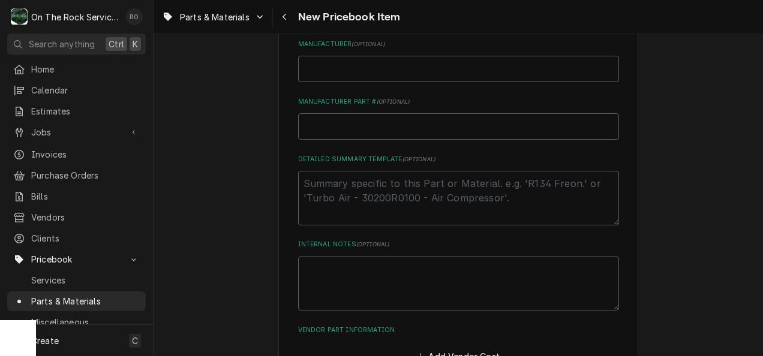
scroll to position [474, 0]
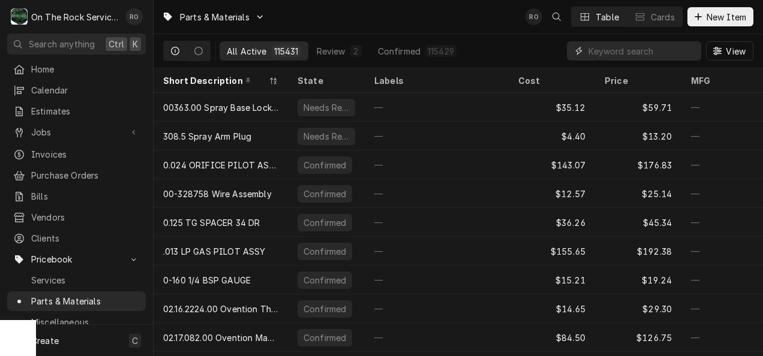
click at [649, 53] on input "Dynamic Content Wrapper" at bounding box center [641, 50] width 107 height 19
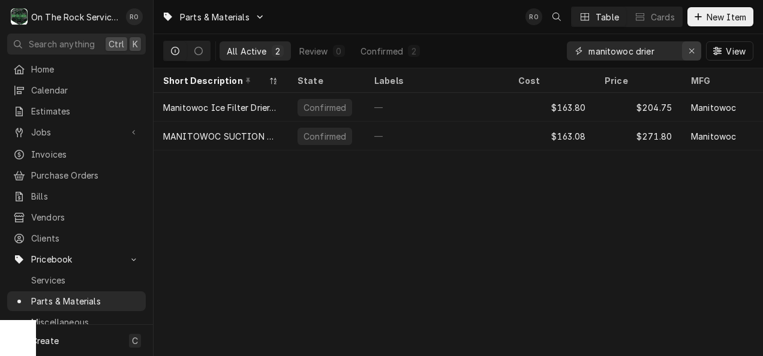
type input "manitowoc drier"
click at [690, 52] on icon "Erase input" at bounding box center [692, 51] width 7 height 8
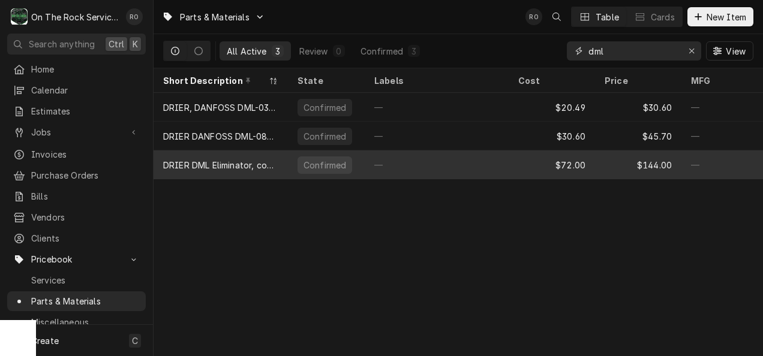
type input "dml"
click at [612, 164] on div "$144.00" at bounding box center [638, 165] width 86 height 29
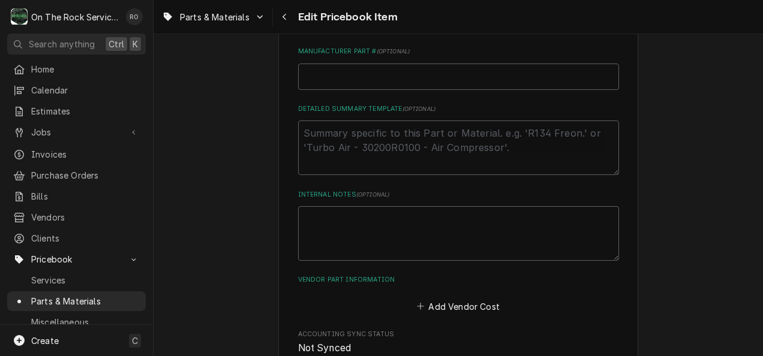
scroll to position [530, 0]
click at [369, 79] on input "Manufacturer Part # ( optional )" at bounding box center [458, 78] width 321 height 26
paste input "8930259"
type textarea "x"
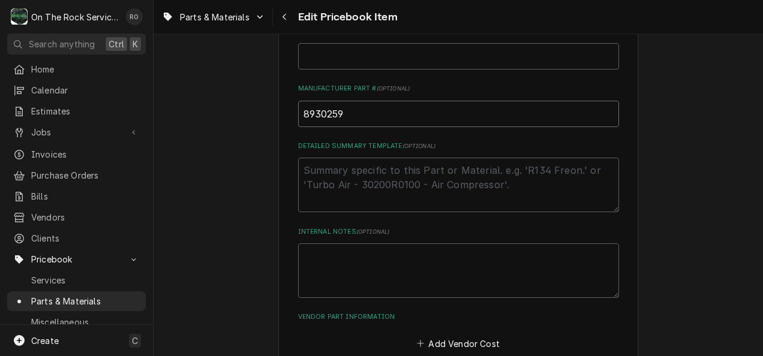
scroll to position [493, 0]
type input "8930259"
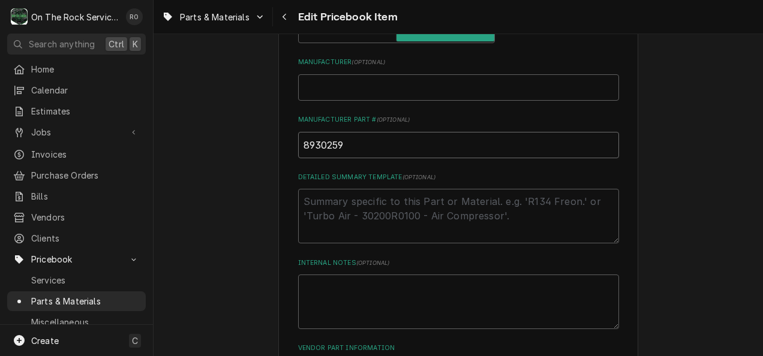
scroll to position [462, 0]
click at [389, 85] on input "Manufacturer ( optional )" at bounding box center [458, 88] width 321 height 26
type textarea "x"
type input "M"
type textarea "x"
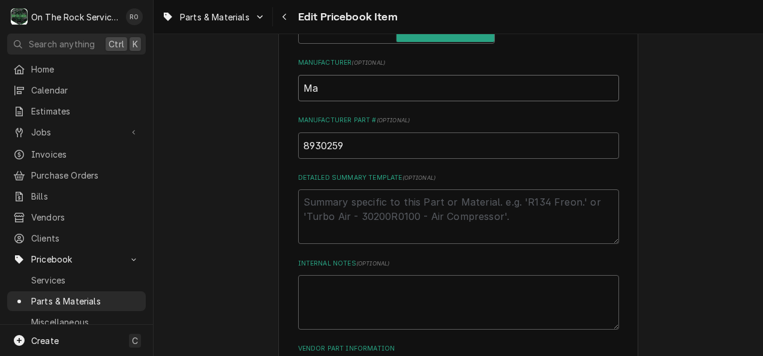
type input "Man"
type textarea "x"
type input "Mani"
type textarea "x"
type input "Manit"
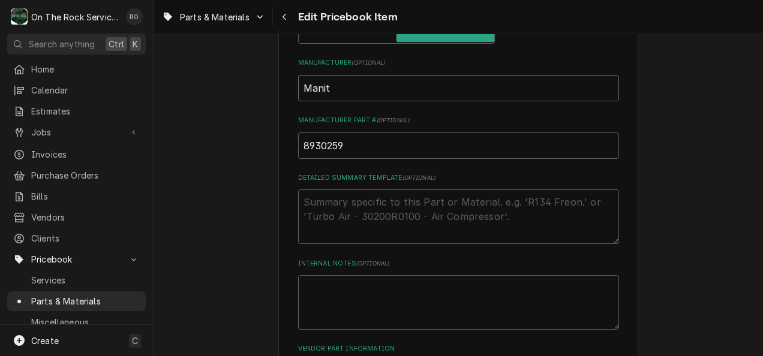
type textarea "x"
type input "Manito"
type textarea "x"
type input "Manitow"
type textarea "x"
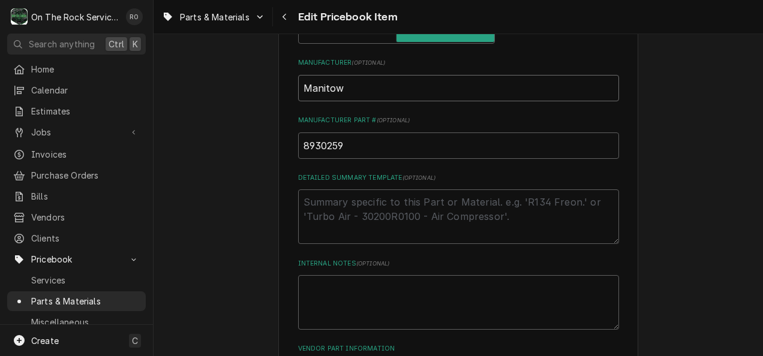
type input "Manitowo"
type textarea "x"
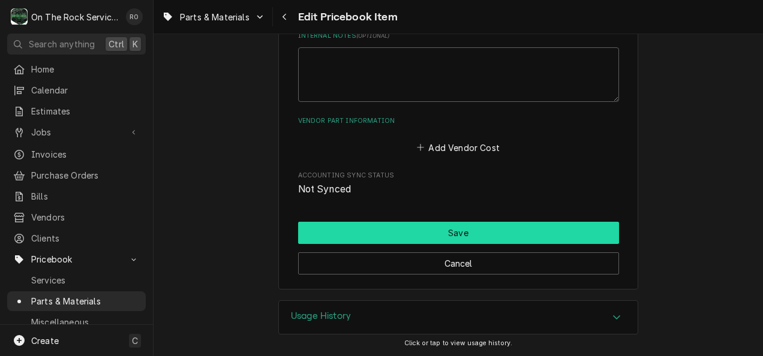
type input "Manitowoc"
click at [423, 224] on button "Save" at bounding box center [458, 233] width 321 height 22
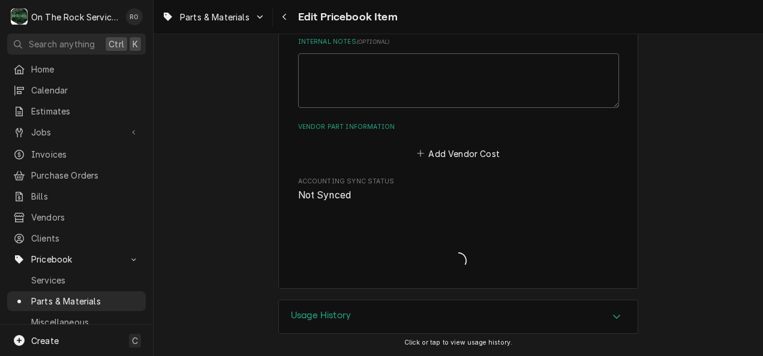
scroll to position [683, 0]
type textarea "x"
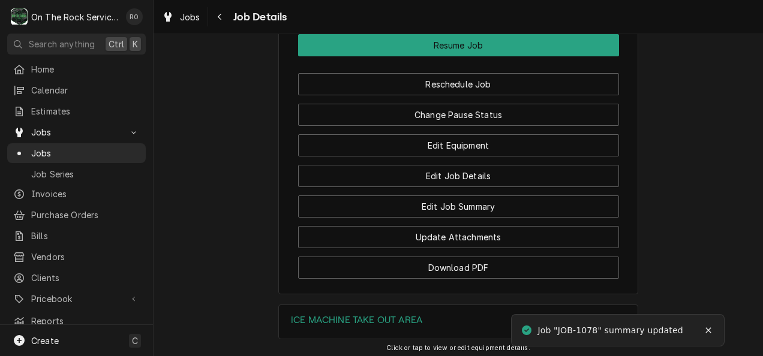
scroll to position [1583, 0]
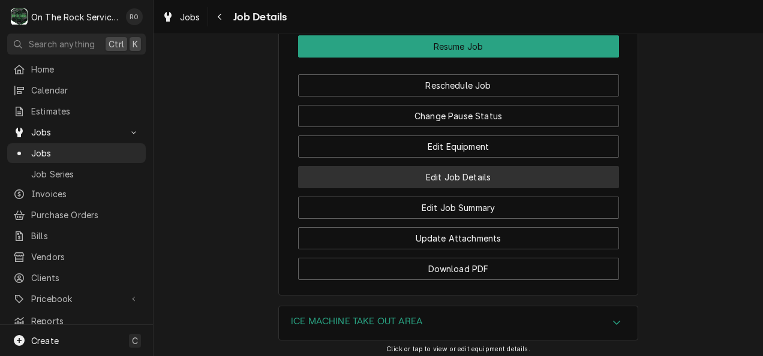
click at [555, 177] on button "Edit Job Details" at bounding box center [458, 177] width 321 height 22
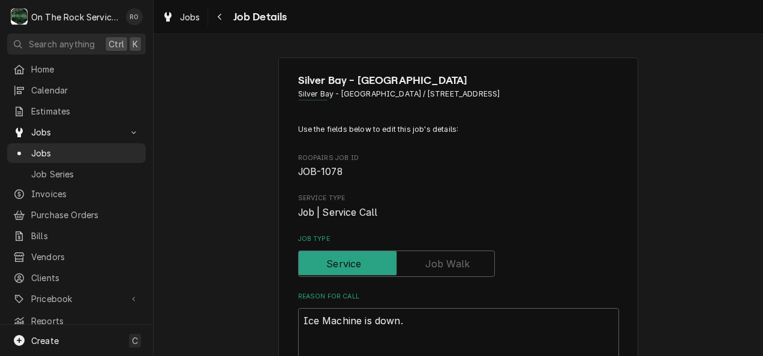
type textarea "x"
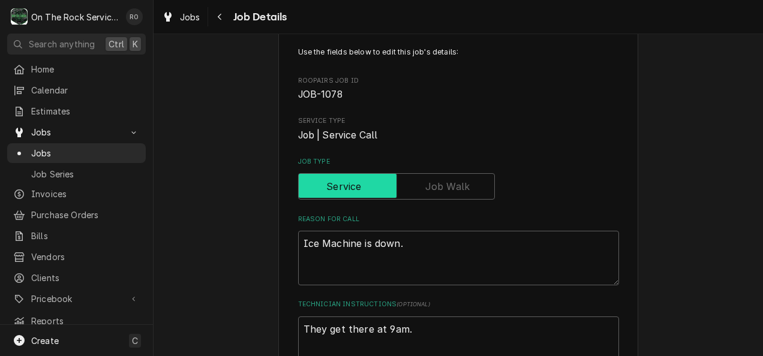
click at [449, 178] on input "Job Type" at bounding box center [396, 186] width 186 height 26
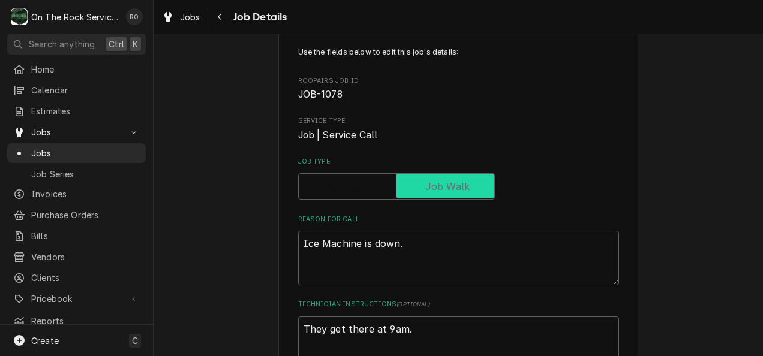
checkbox input "true"
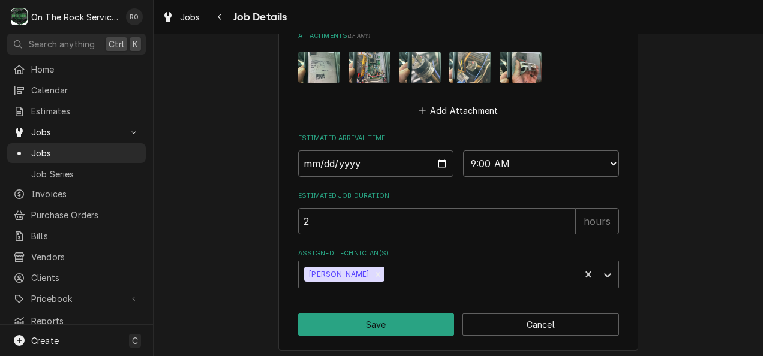
scroll to position [789, 0]
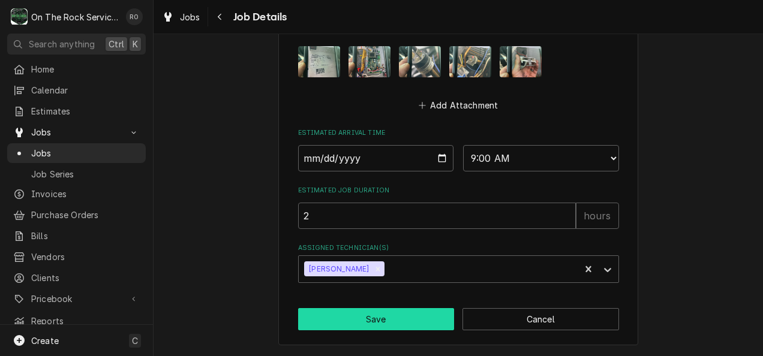
click at [404, 324] on button "Save" at bounding box center [376, 319] width 157 height 22
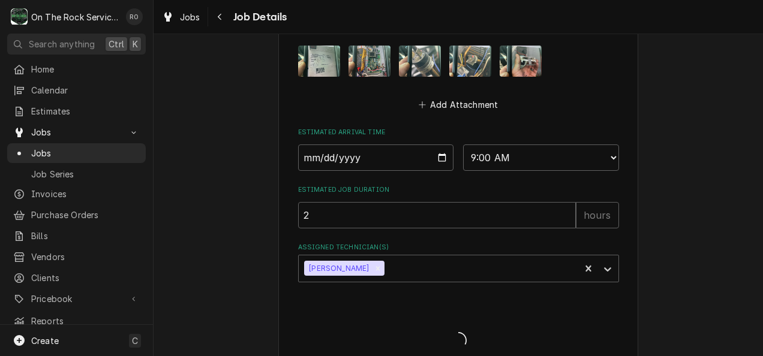
type textarea "x"
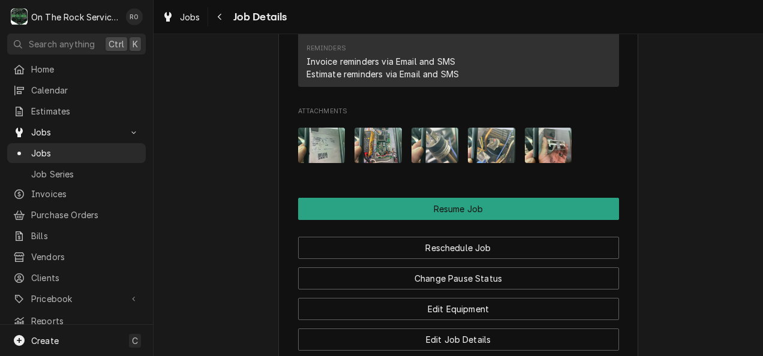
scroll to position [1441, 0]
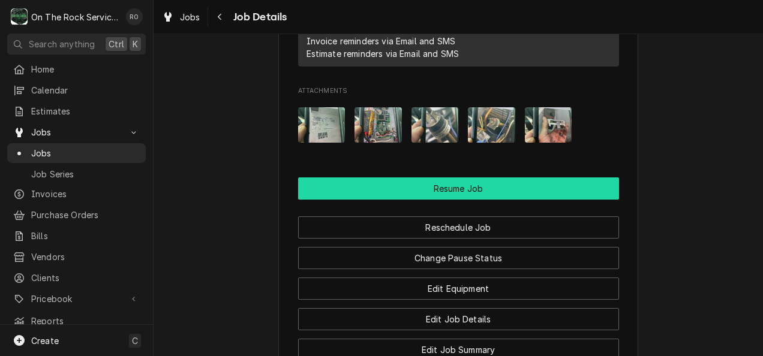
click at [571, 190] on button "Resume Job" at bounding box center [458, 189] width 321 height 22
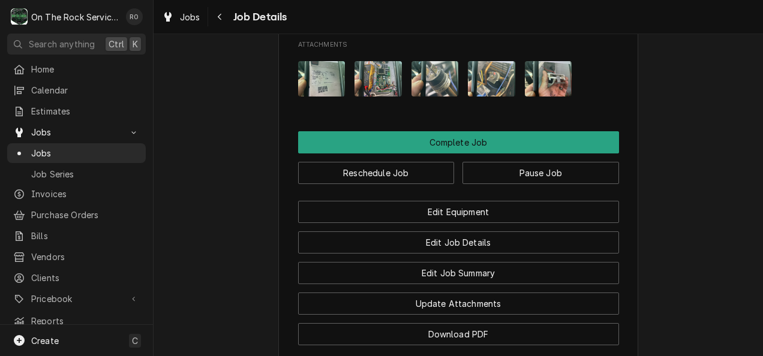
scroll to position [1371, 0]
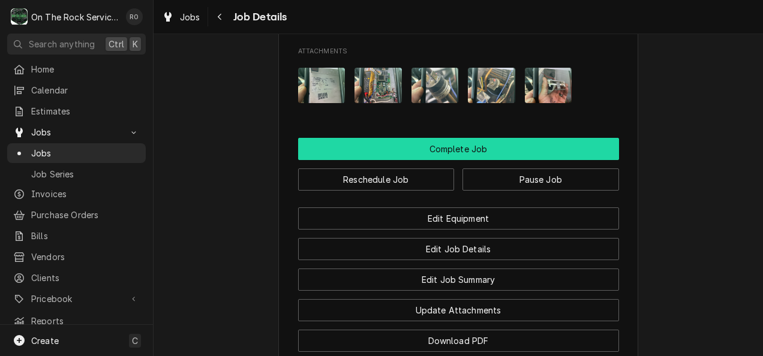
click at [576, 156] on button "Complete Job" at bounding box center [458, 149] width 321 height 22
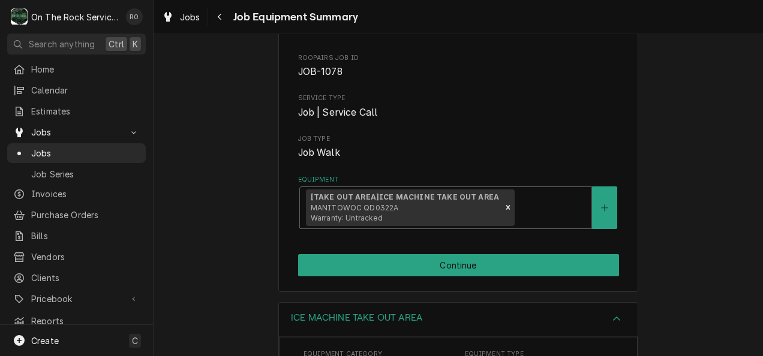
scroll to position [101, 0]
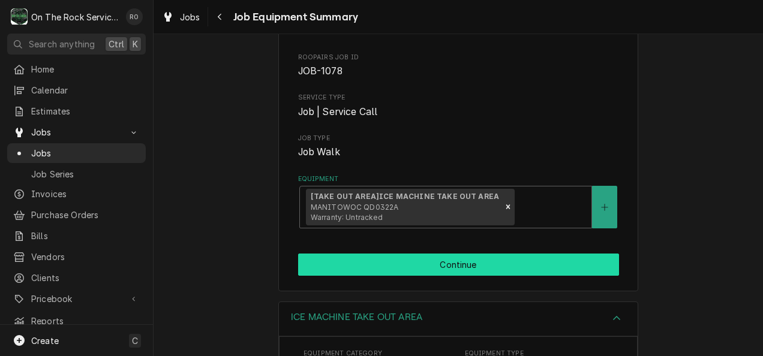
click at [517, 261] on button "Continue" at bounding box center [458, 265] width 321 height 22
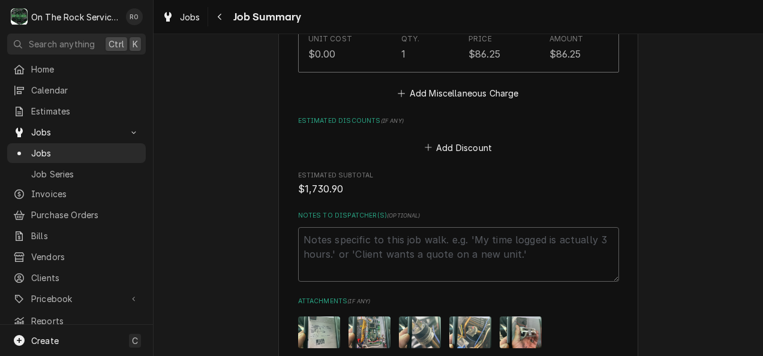
scroll to position [2320, 0]
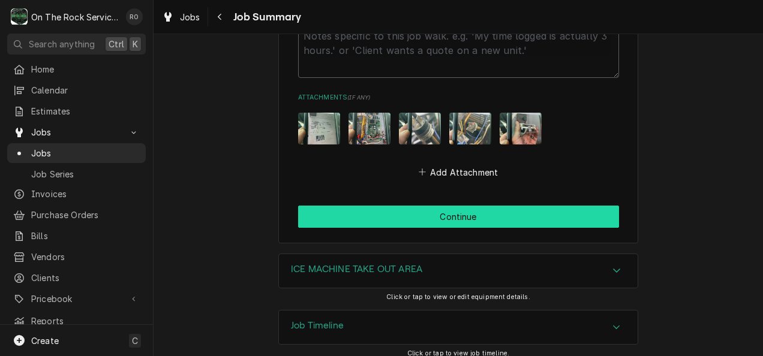
click at [603, 214] on button "Continue" at bounding box center [458, 217] width 321 height 22
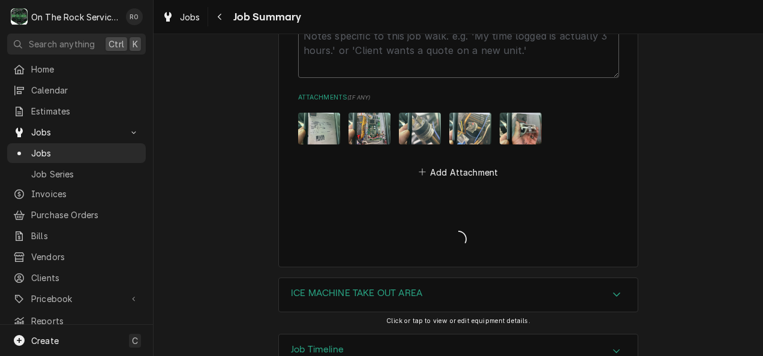
type textarea "x"
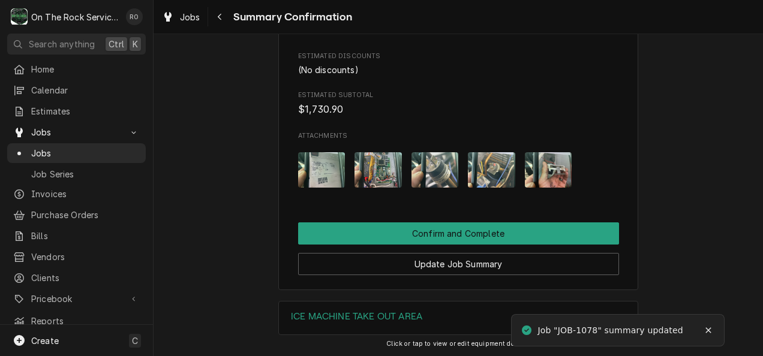
scroll to position [1862, 0]
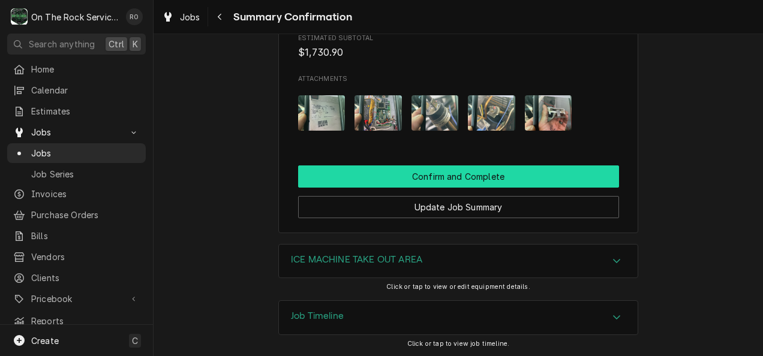
click at [593, 169] on button "Confirm and Complete" at bounding box center [458, 177] width 321 height 22
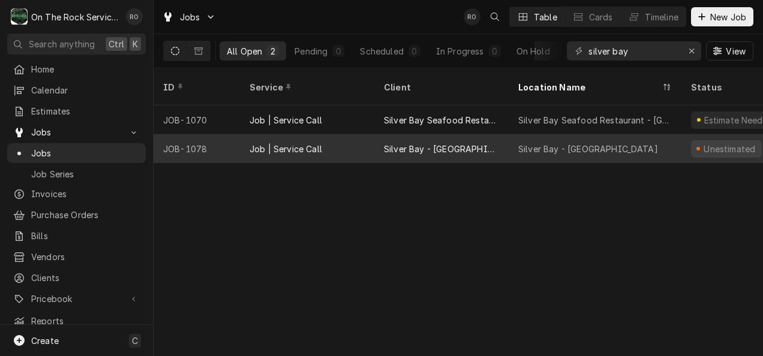
click at [625, 136] on div "Silver Bay - [GEOGRAPHIC_DATA]" at bounding box center [595, 148] width 173 height 29
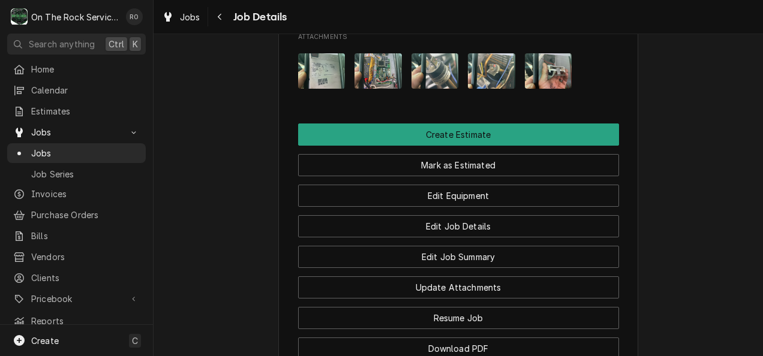
scroll to position [1160, 0]
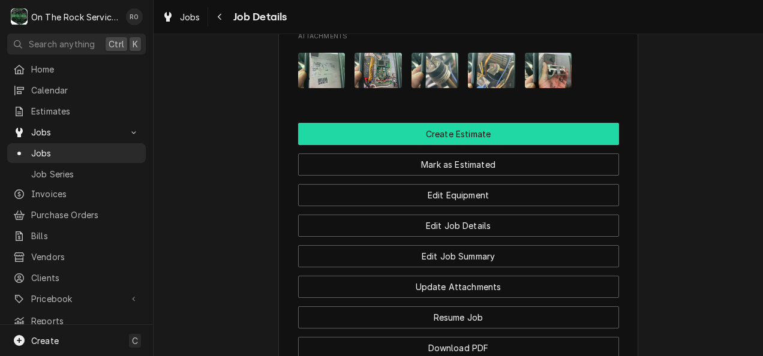
click at [605, 145] on button "Create Estimate" at bounding box center [458, 134] width 321 height 22
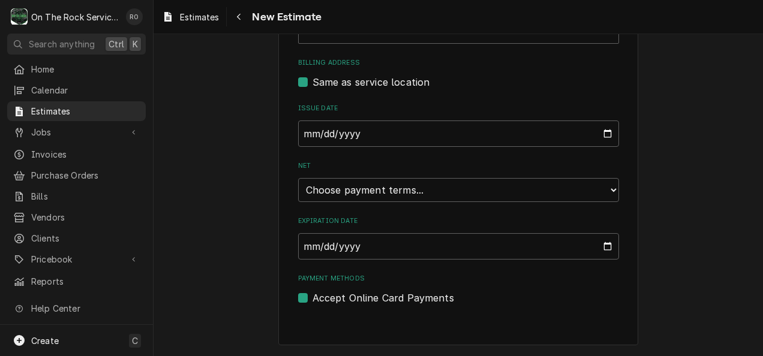
scroll to position [534, 0]
click at [599, 188] on select "Choose payment terms... Same Day Net 7 Net 14 Net 21 Net 30 Net 45 Net 60 Net 90" at bounding box center [458, 190] width 321 height 24
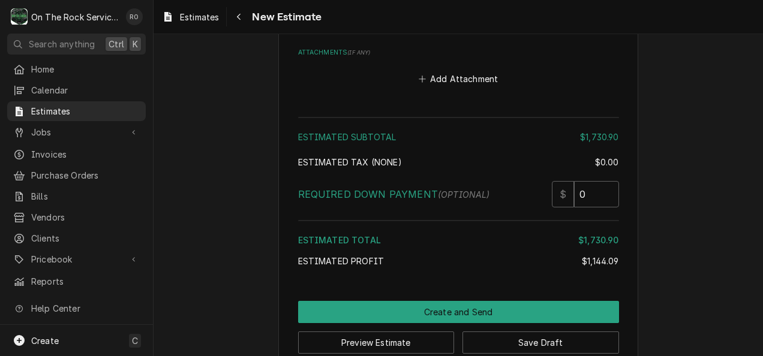
scroll to position [3405, 0]
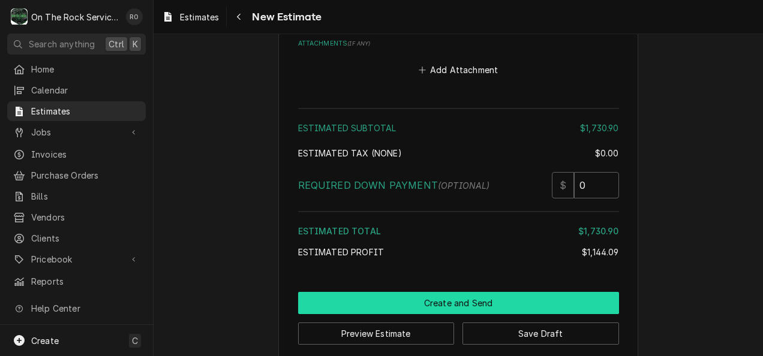
click at [522, 292] on button "Create and Send" at bounding box center [458, 303] width 321 height 22
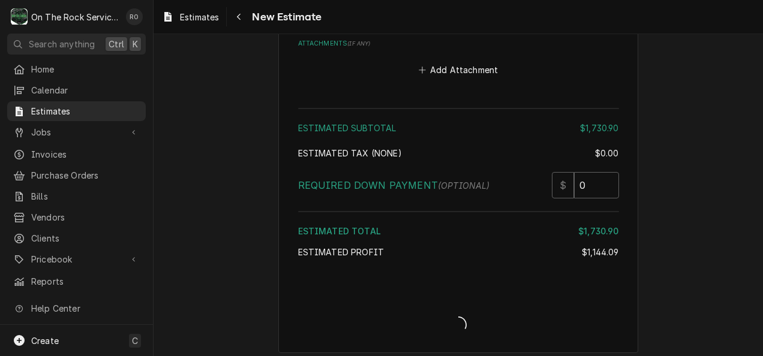
scroll to position [3397, 0]
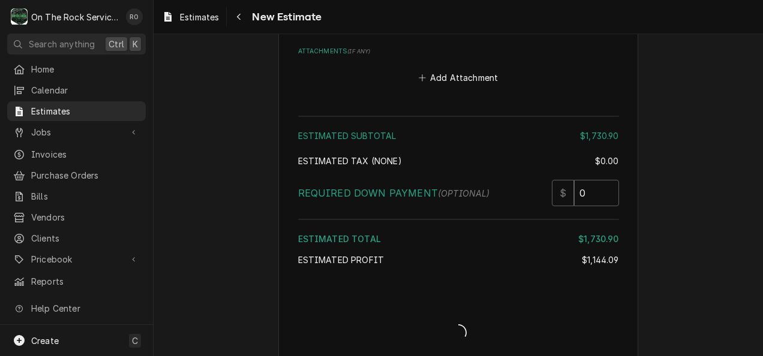
type textarea "x"
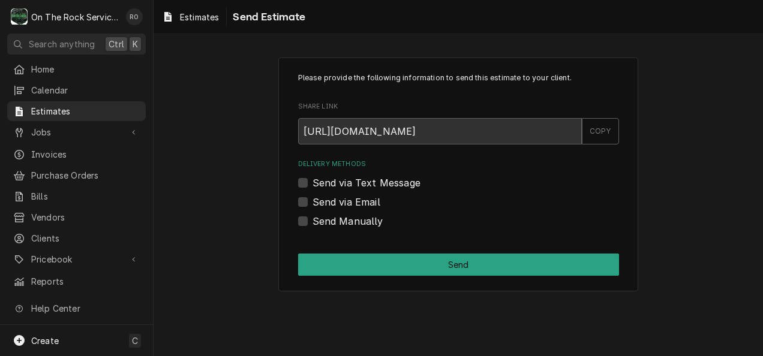
click at [312, 199] on label "Send via Email" at bounding box center [346, 202] width 68 height 14
click at [312, 199] on input "Send via Email" at bounding box center [472, 208] width 321 height 26
checkbox input "true"
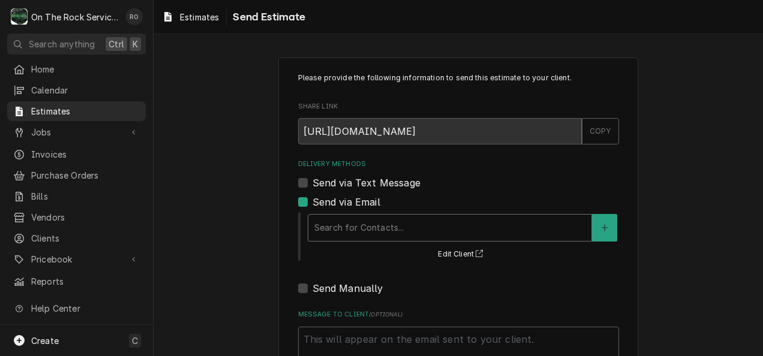
click at [349, 215] on div "Search for Contacts..." at bounding box center [449, 228] width 283 height 26
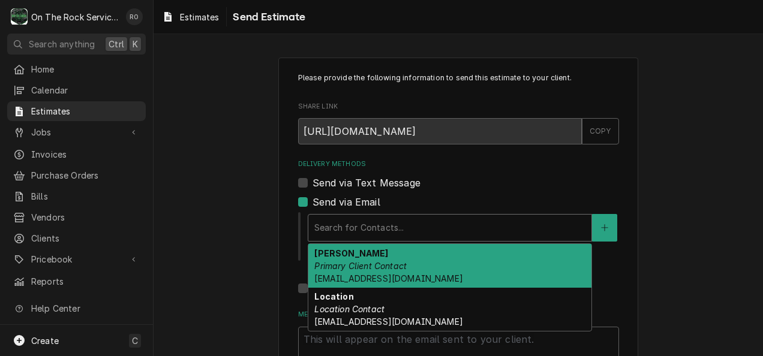
click at [361, 254] on div "[PERSON_NAME] Primary Client Contact [EMAIL_ADDRESS][DOMAIN_NAME]" at bounding box center [449, 266] width 283 height 44
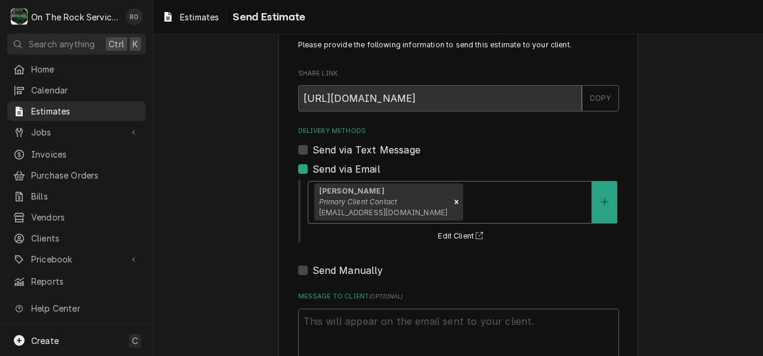
scroll to position [113, 0]
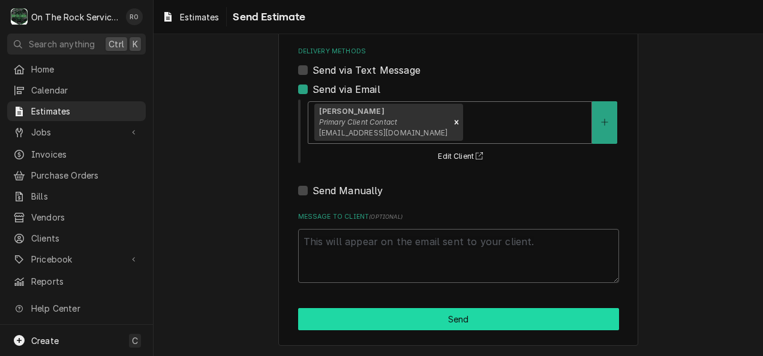
click at [374, 320] on button "Send" at bounding box center [458, 319] width 321 height 22
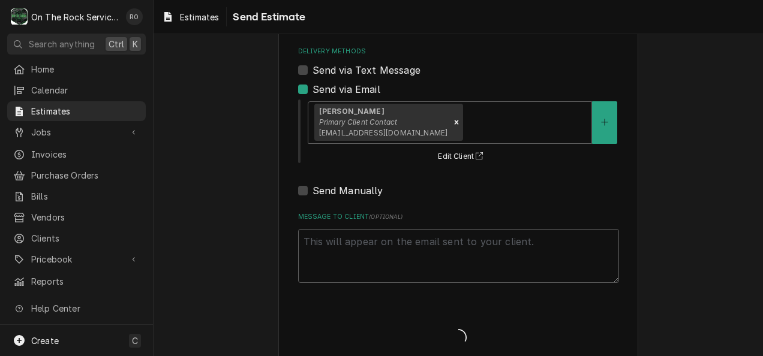
type textarea "x"
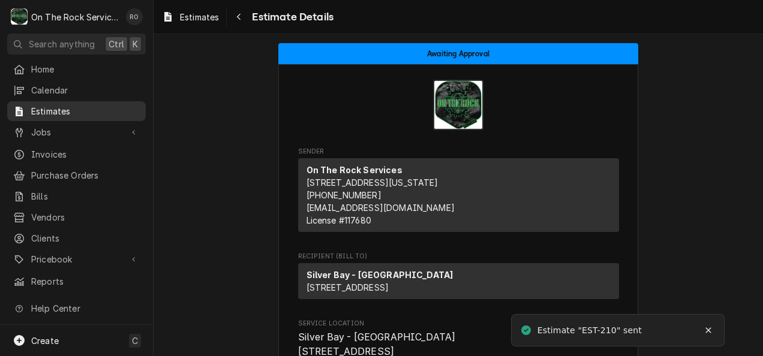
click at [75, 112] on span "Estimates" at bounding box center [85, 111] width 109 height 13
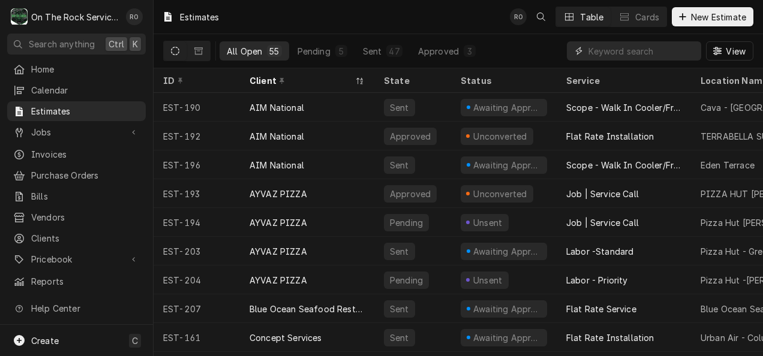
click at [665, 53] on input "Dynamic Content Wrapper" at bounding box center [641, 50] width 107 height 19
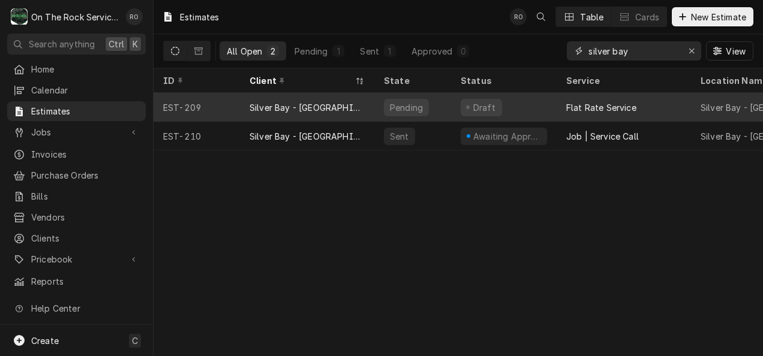
type input "silver bay"
click at [531, 103] on div "Draft" at bounding box center [504, 107] width 106 height 29
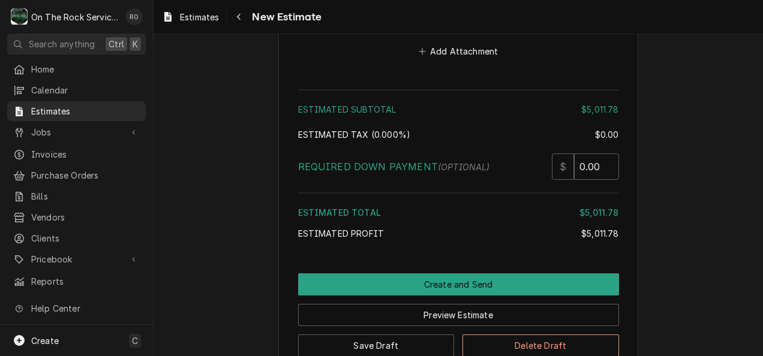
scroll to position [2094, 0]
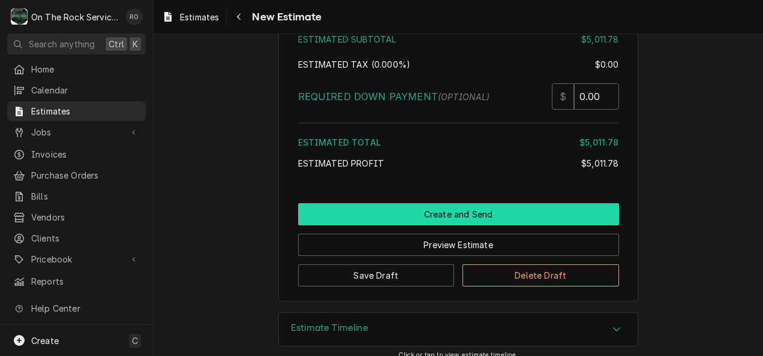
click at [461, 208] on button "Create and Send" at bounding box center [458, 214] width 321 height 22
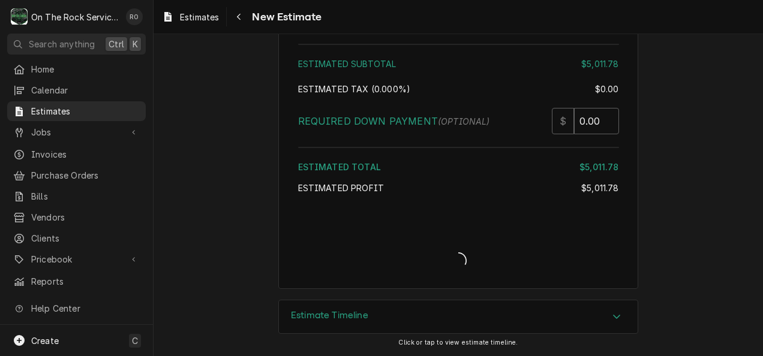
scroll to position [2056, 0]
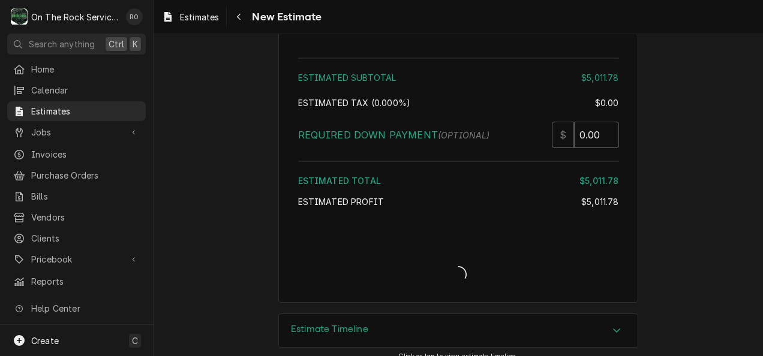
type textarea "x"
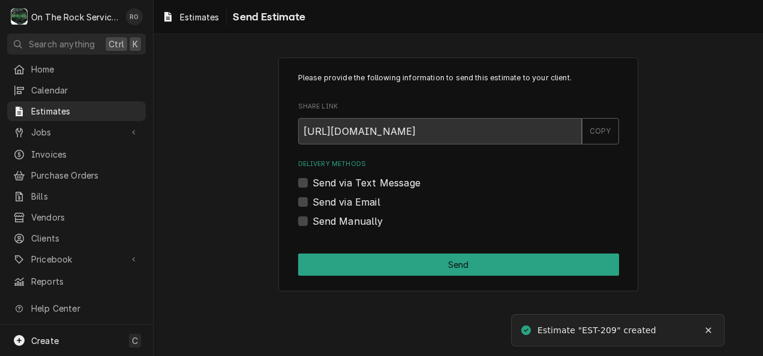
click at [312, 201] on label "Send via Email" at bounding box center [346, 202] width 68 height 14
click at [312, 201] on input "Send via Email" at bounding box center [472, 208] width 321 height 26
checkbox input "true"
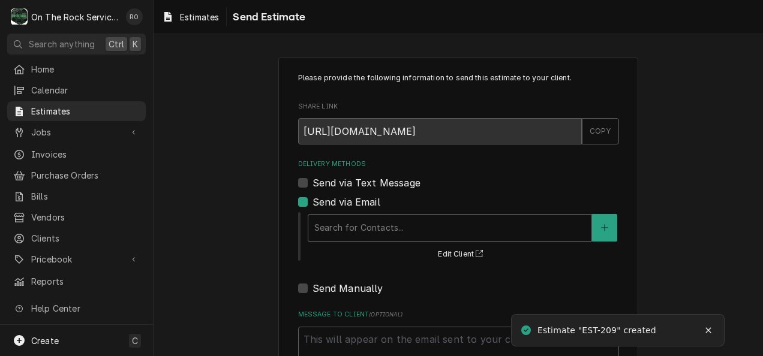
click at [339, 229] on div "Delivery Methods" at bounding box center [449, 228] width 271 height 22
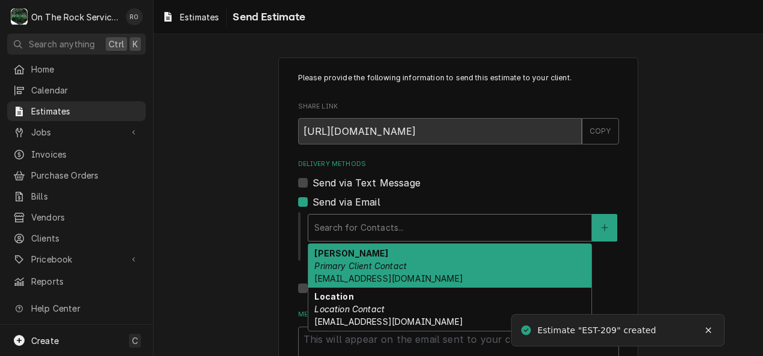
click at [344, 253] on div "[PERSON_NAME] Primary Client Contact [EMAIL_ADDRESS][DOMAIN_NAME]" at bounding box center [449, 266] width 283 height 44
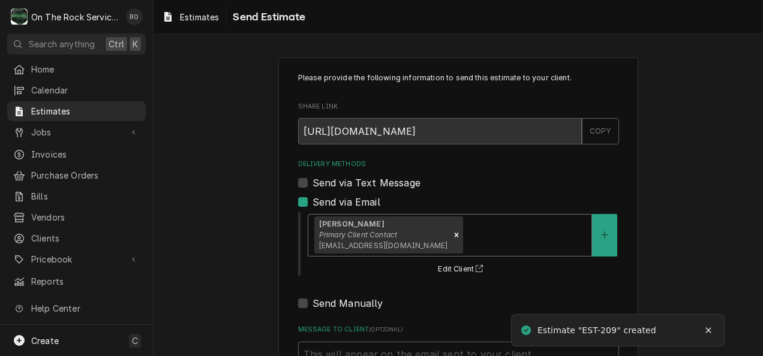
scroll to position [113, 0]
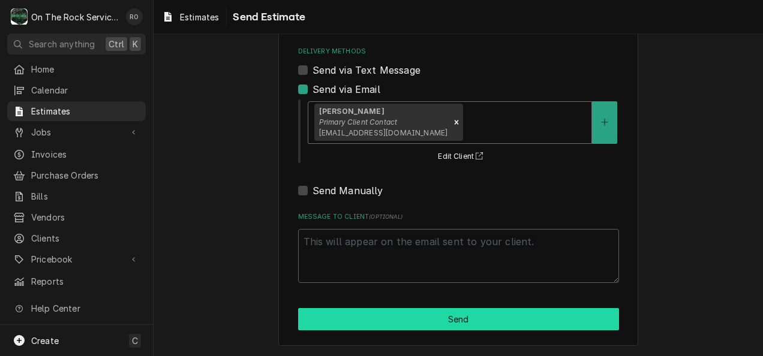
click at [355, 318] on button "Send" at bounding box center [458, 319] width 321 height 22
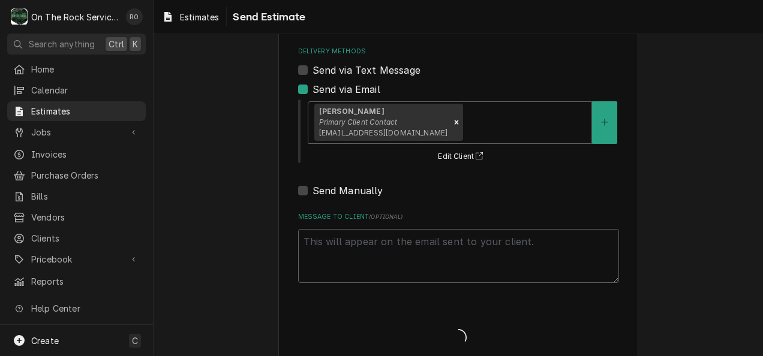
type textarea "x"
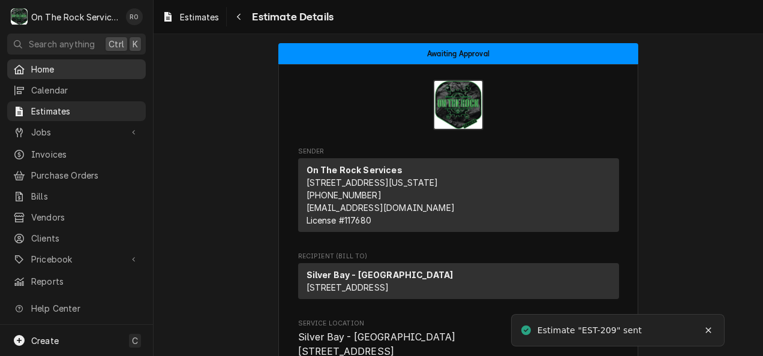
click at [64, 63] on span "Home" at bounding box center [85, 69] width 109 height 13
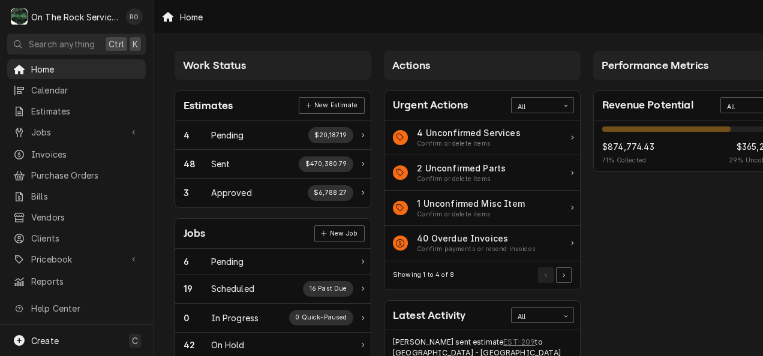
click at [64, 63] on span "Home" at bounding box center [85, 69] width 109 height 13
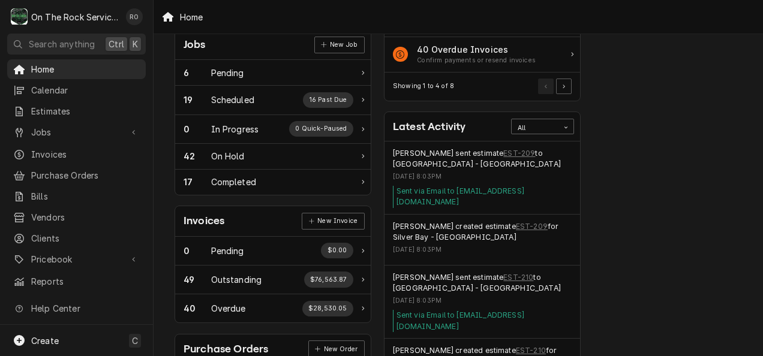
scroll to position [188, 0]
click at [98, 76] on link "Home" at bounding box center [76, 69] width 139 height 20
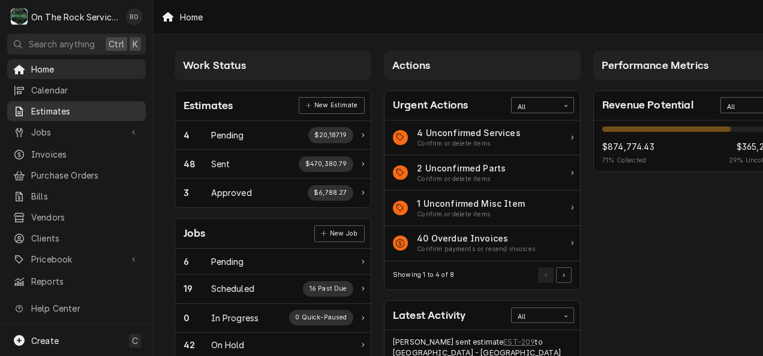
click at [74, 105] on span "Estimates" at bounding box center [85, 111] width 109 height 13
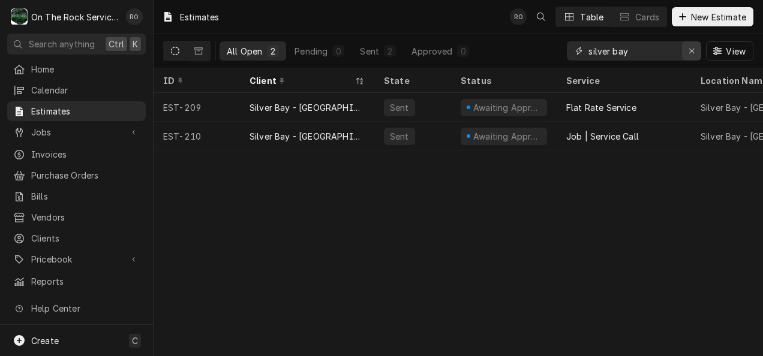
click at [684, 51] on button "Erase input" at bounding box center [691, 50] width 19 height 19
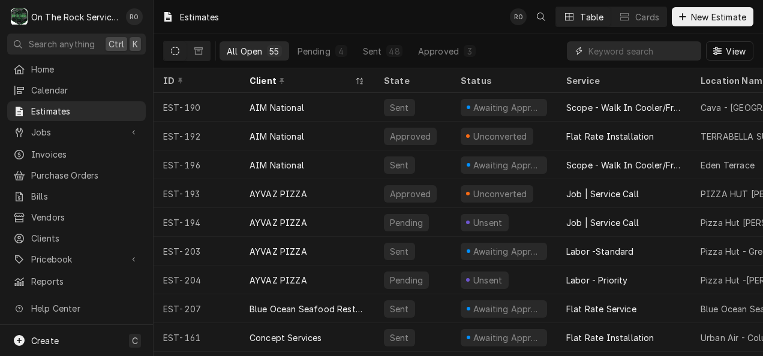
click at [642, 49] on input "Dynamic Content Wrapper" at bounding box center [641, 50] width 107 height 19
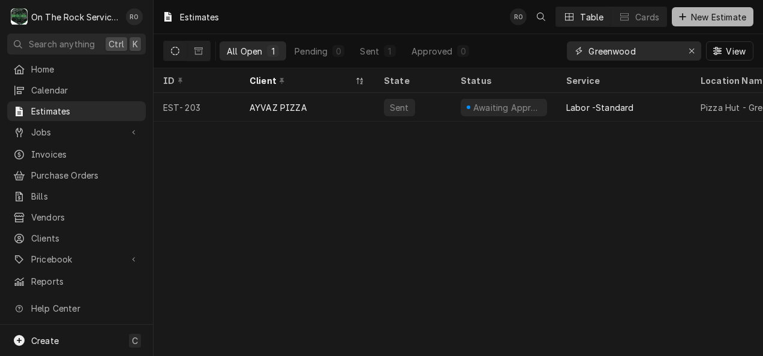
type input "Greenwood"
click at [727, 11] on span "New Estimate" at bounding box center [719, 17] width 60 height 13
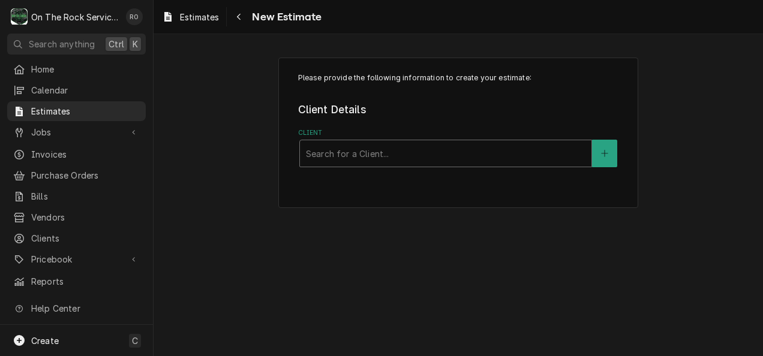
click at [417, 155] on div "Client" at bounding box center [445, 154] width 279 height 22
type input "[PERSON_NAME]"
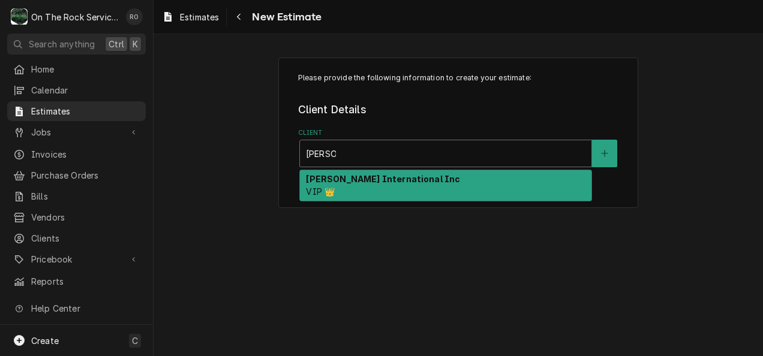
click at [416, 178] on div "[PERSON_NAME] International Inc VIP 👑" at bounding box center [445, 185] width 291 height 31
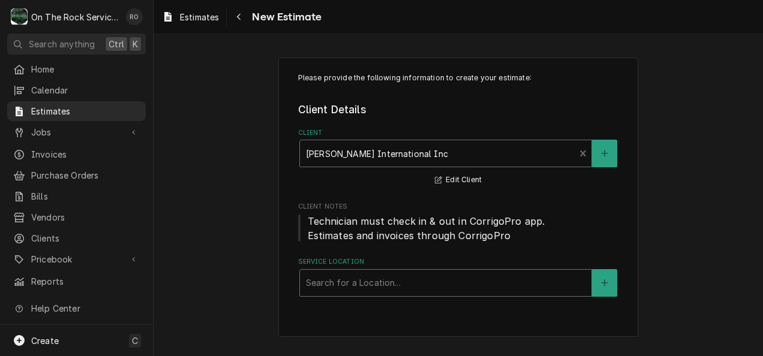
click at [468, 273] on div "Service Location" at bounding box center [445, 283] width 279 height 22
type input "greenwood"
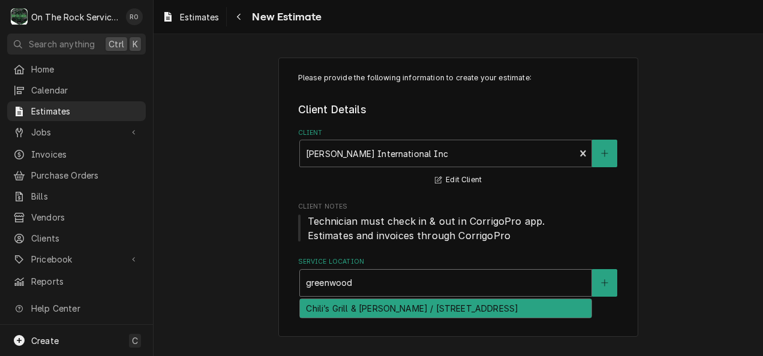
click at [467, 302] on div "Chili’s Grill & [PERSON_NAME] / [STREET_ADDRESS]" at bounding box center [445, 308] width 291 height 19
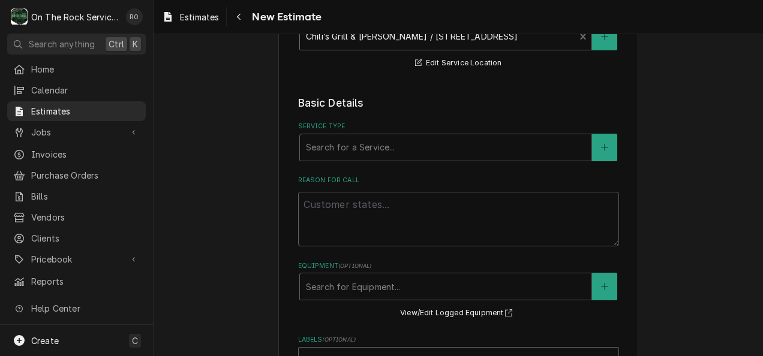
scroll to position [297, 0]
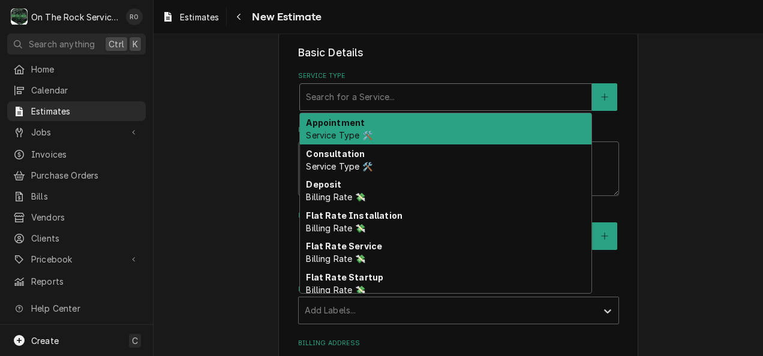
click at [445, 86] on div "Service Type" at bounding box center [445, 97] width 279 height 22
type textarea "x"
type input "f"
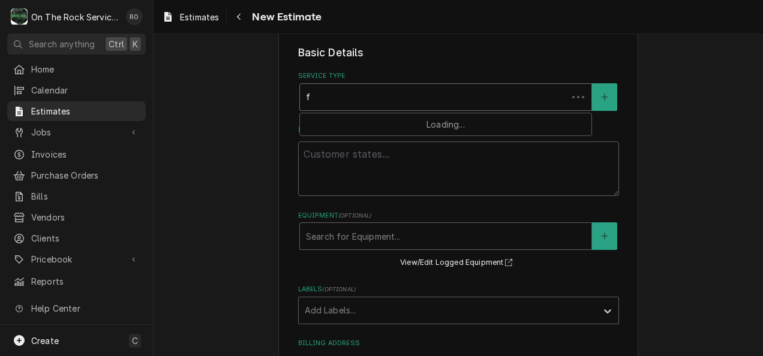
type textarea "x"
type input "fl"
type textarea "x"
type input "fla"
type textarea "x"
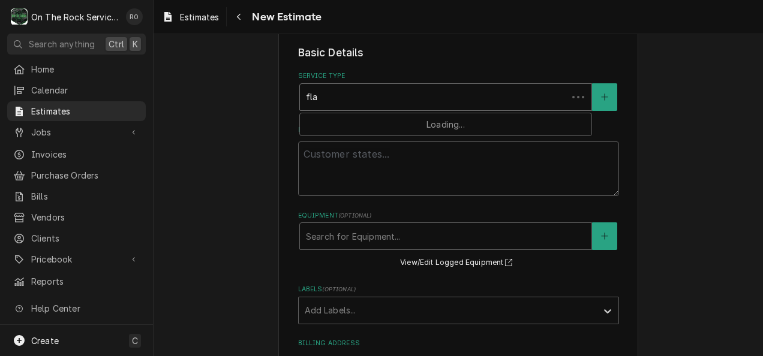
type input "flat"
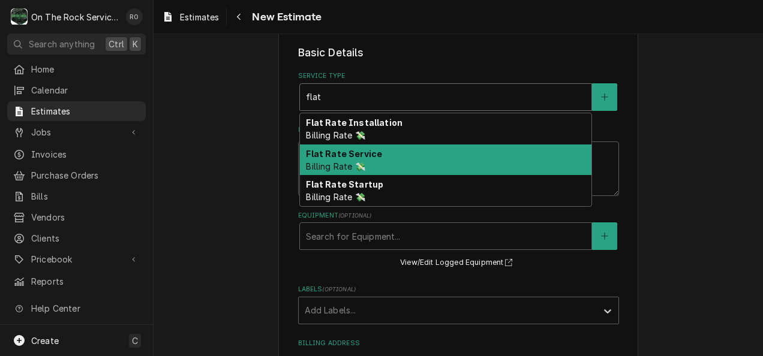
click at [425, 160] on div "Flat Rate Service Billing Rate 💸" at bounding box center [445, 160] width 291 height 31
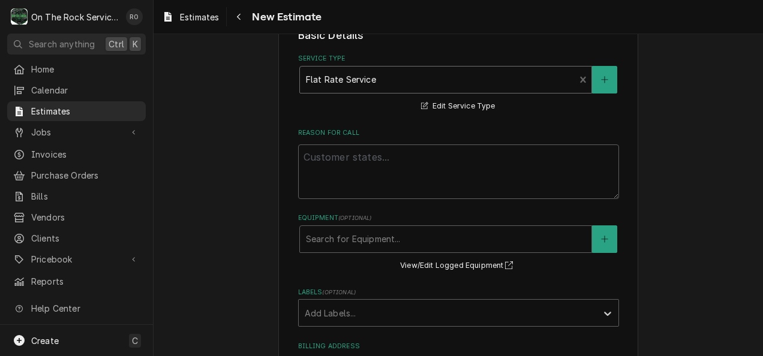
scroll to position [314, 0]
click at [504, 186] on textarea "Reason For Call" at bounding box center [458, 172] width 321 height 55
type textarea "x"
type textarea "F"
type textarea "x"
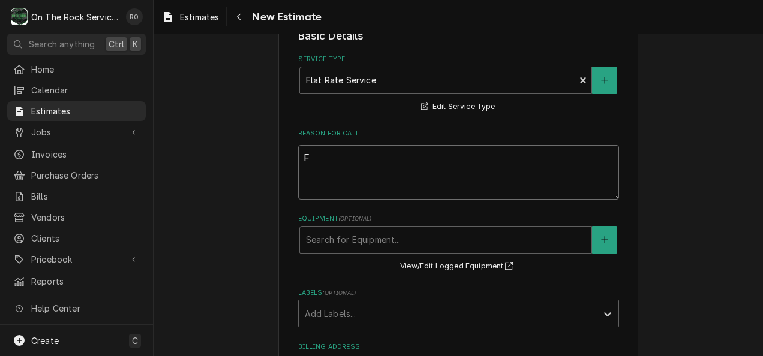
type textarea "Fl"
type textarea "x"
type textarea "Flo"
type textarea "x"
type textarea "Floo"
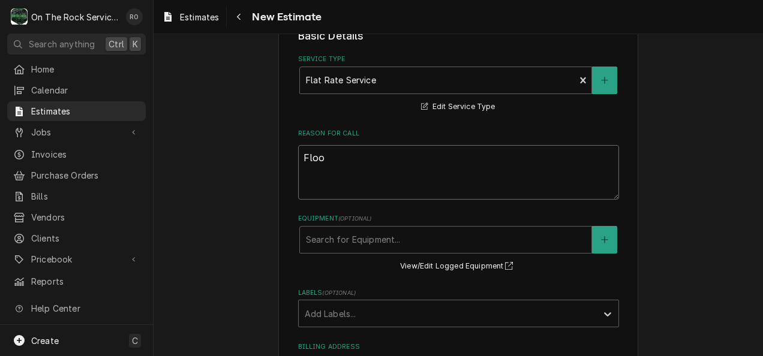
type textarea "x"
type textarea "Floor"
type textarea "x"
type textarea "Floor"
type textarea "x"
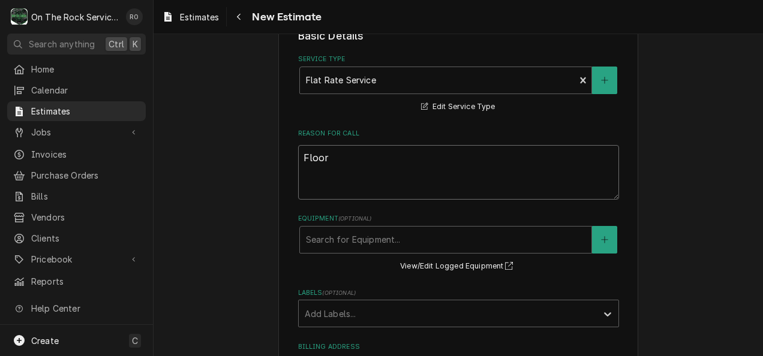
type textarea "Floor r"
type textarea "x"
type textarea "Floor rep"
type textarea "x"
type textarea "Floor repl"
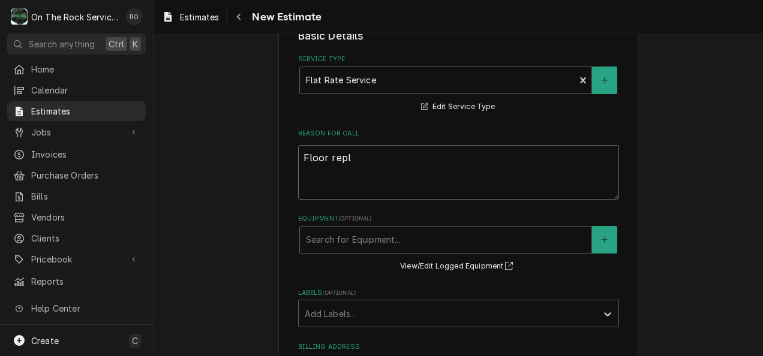
type textarea "x"
type textarea "Floor repla"
type textarea "x"
type textarea "Floor replac"
type textarea "x"
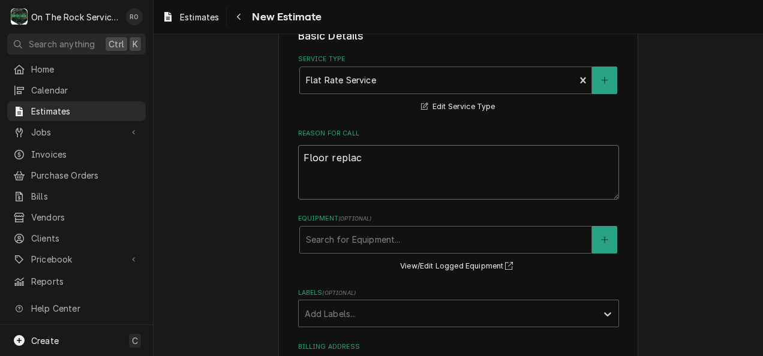
type textarea "Floor replace"
type textarea "x"
type textarea "Floor replacem"
type textarea "x"
type textarea "Floor replaceme"
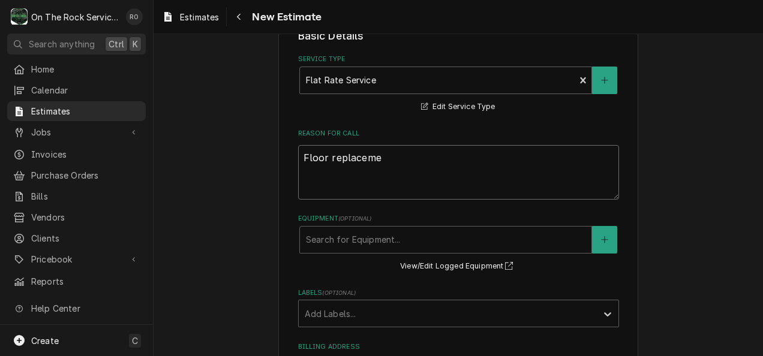
type textarea "x"
type textarea "Floor replacemen"
type textarea "x"
type textarea "Floor replacement"
type textarea "x"
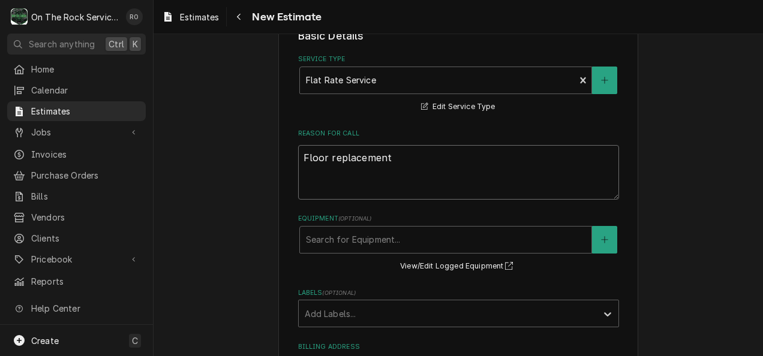
type textarea "Floor replacemen"
type textarea "x"
type textarea "Floor replaceme"
type textarea "x"
type textarea "Floor replacem"
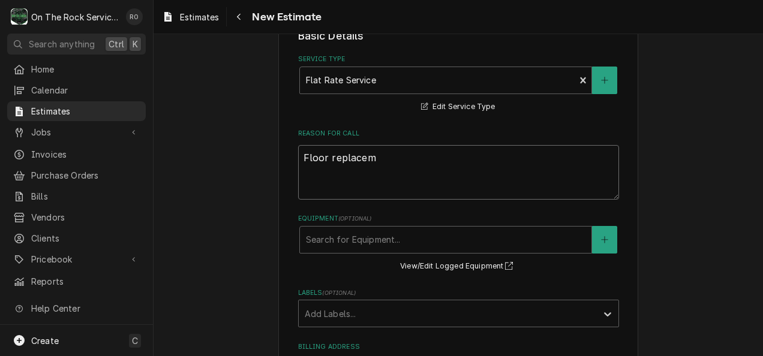
type textarea "x"
type textarea "Floor replace"
type textarea "x"
type textarea "Floor replac"
type textarea "x"
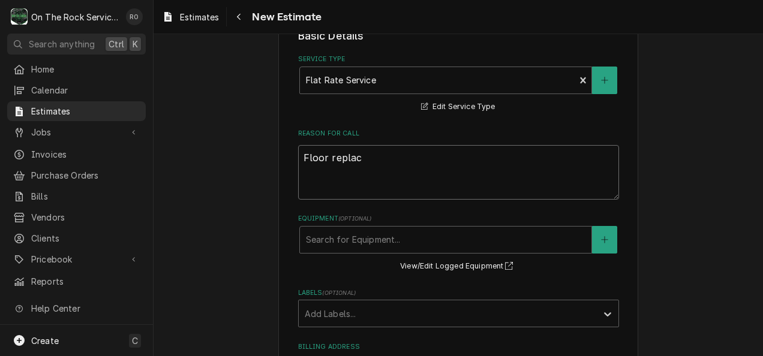
type textarea "Floor repla"
type textarea "x"
type textarea "Floor repl"
type textarea "x"
type textarea "Floor rep"
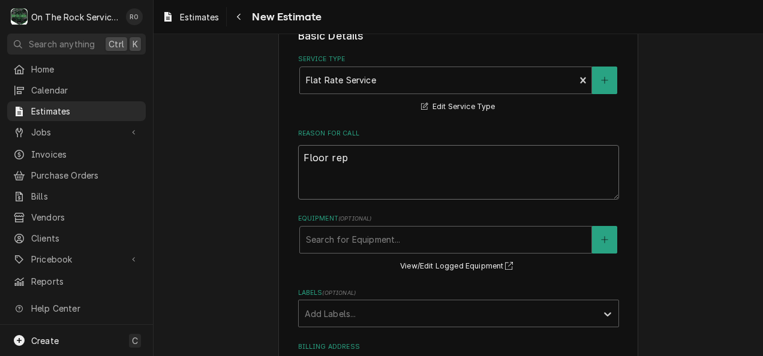
type textarea "x"
type textarea "Floor re"
type textarea "x"
type textarea "Floor r"
type textarea "x"
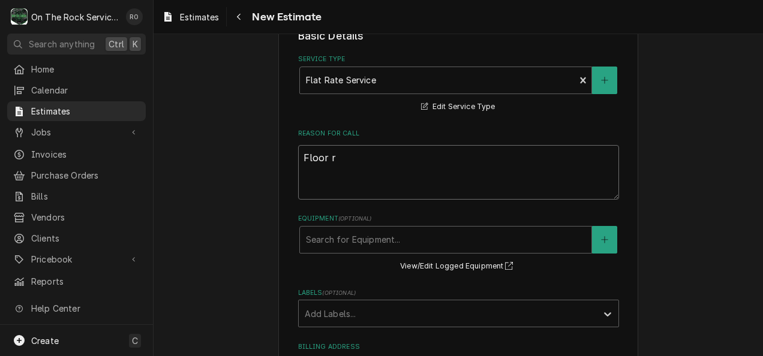
type textarea "Floor"
type textarea "x"
type textarea "Floor"
type textarea "x"
type textarea "Floo"
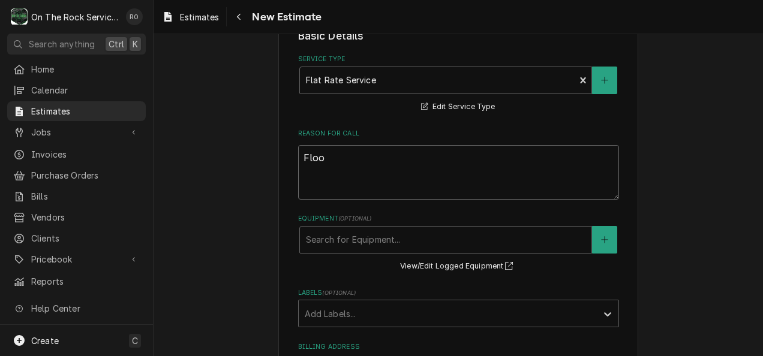
type textarea "x"
type textarea "Flo"
type textarea "x"
type textarea "Fl"
type textarea "x"
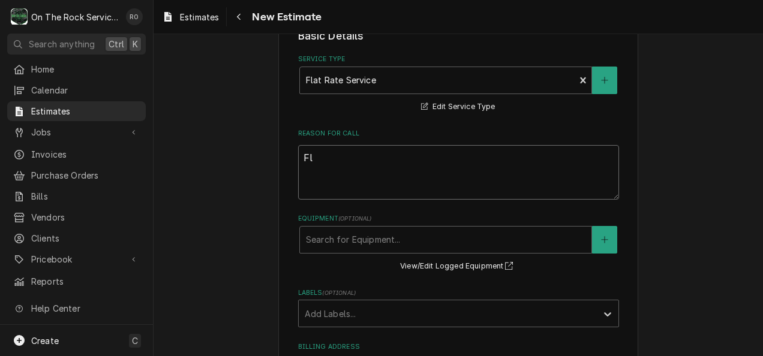
type textarea "F"
type textarea "x"
type textarea "W"
type textarea "x"
type textarea "Wa"
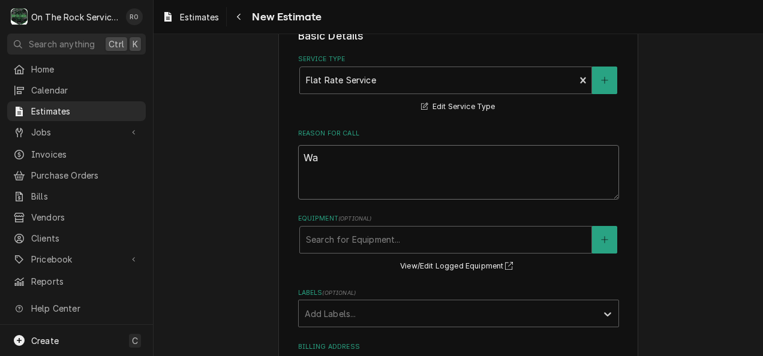
type textarea "x"
type textarea "Wal"
type textarea "x"
type textarea "Walk"
type textarea "x"
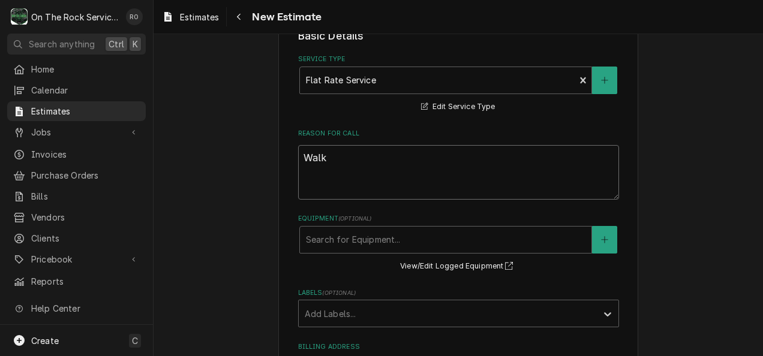
type textarea "Walk i"
type textarea "x"
type textarea "Walk in"
type textarea "x"
type textarea "Walk in"
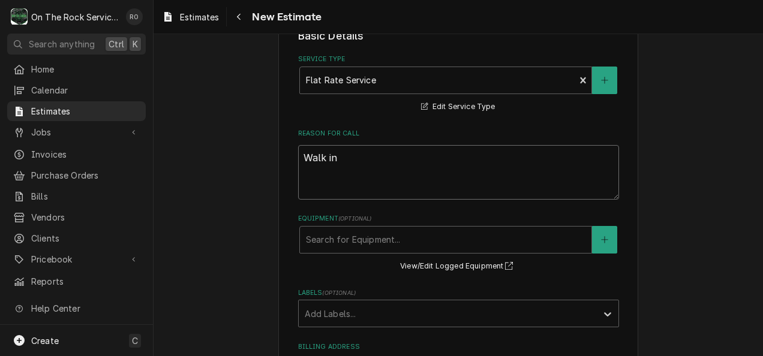
type textarea "x"
type textarea "Walk in f"
type textarea "x"
type textarea "Walk in fr"
type textarea "x"
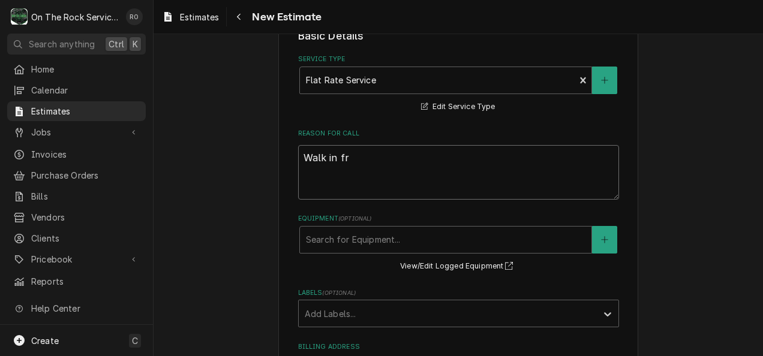
type textarea "Walk in fre"
type textarea "x"
type textarea "Walk in free"
type textarea "x"
type textarea "Walk in freez"
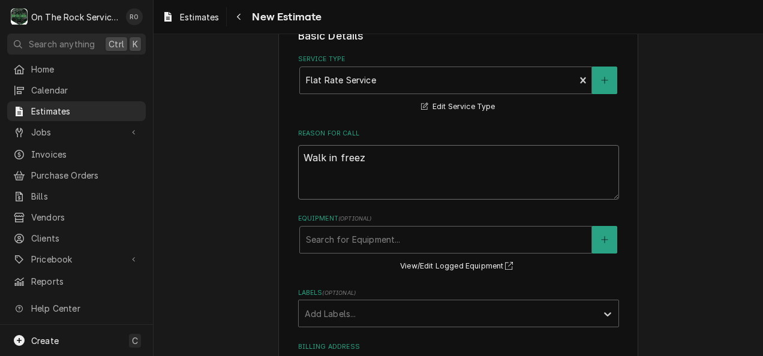
type textarea "x"
type textarea "Walk in freeze"
type textarea "x"
type textarea "Walk in freezer"
type textarea "x"
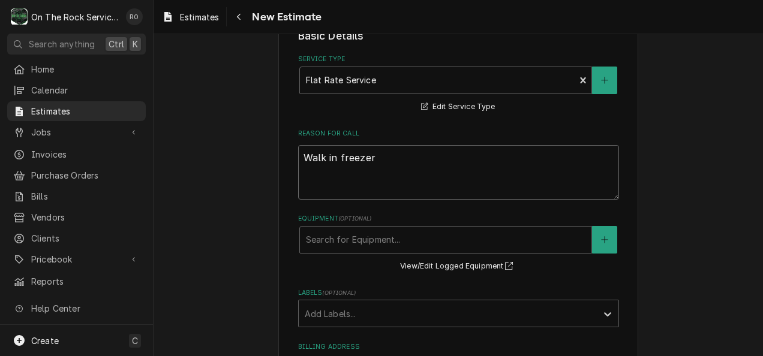
type textarea "Walk in freezer f"
type textarea "x"
type textarea "Walk in freezer fl"
type textarea "x"
type textarea "Walk in freezer flo"
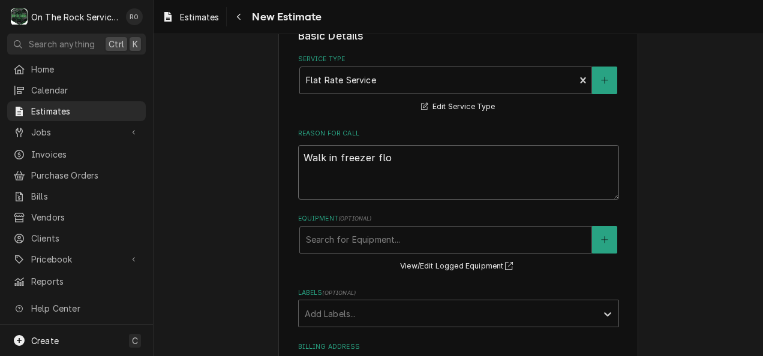
type textarea "x"
type textarea "Walk in freezer floo"
type textarea "x"
type textarea "Walk in freezer floor"
type textarea "x"
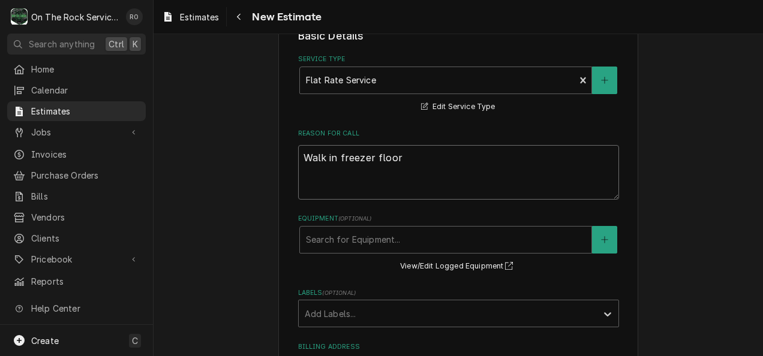
type textarea "Walk in freezer floor"
type textarea "x"
type textarea "Walk in freezer floor r"
type textarea "x"
type textarea "Walk in freezer floor re"
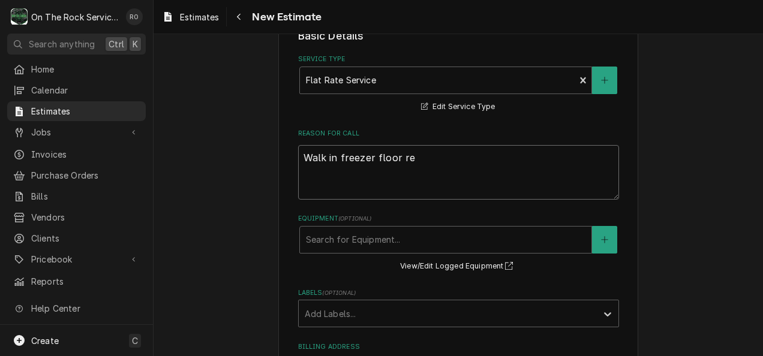
type textarea "x"
type textarea "Walk in freezer floor rep"
type textarea "x"
type textarea "Walk in freezer floor repla"
type textarea "x"
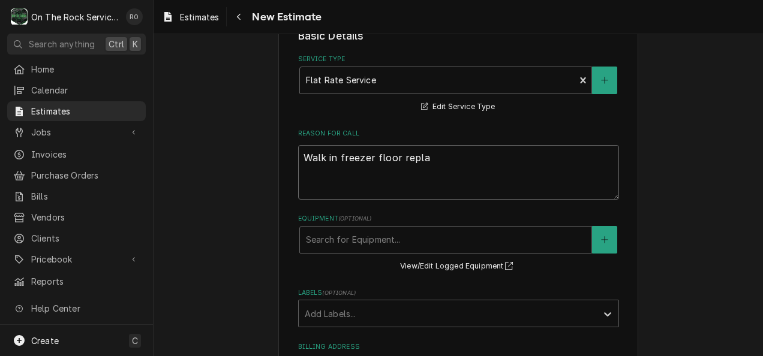
type textarea "Walk in freezer floor replac"
type textarea "x"
type textarea "Walk in freezer floor replace"
type textarea "x"
type textarea "Walk in freezer floor replacem"
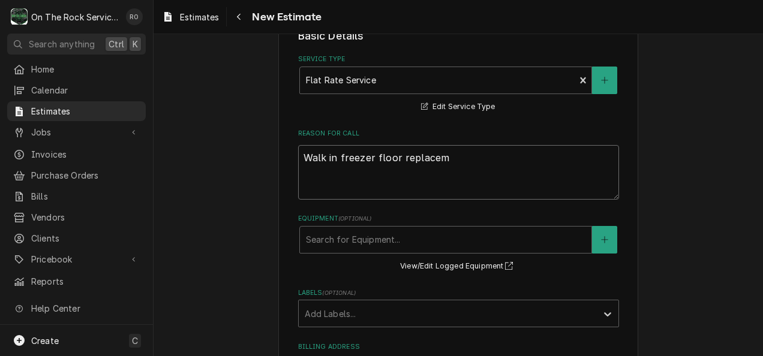
type textarea "x"
type textarea "Walk in freezer floor replaceme"
type textarea "x"
type textarea "Walk in freezer floor replacemen"
type textarea "x"
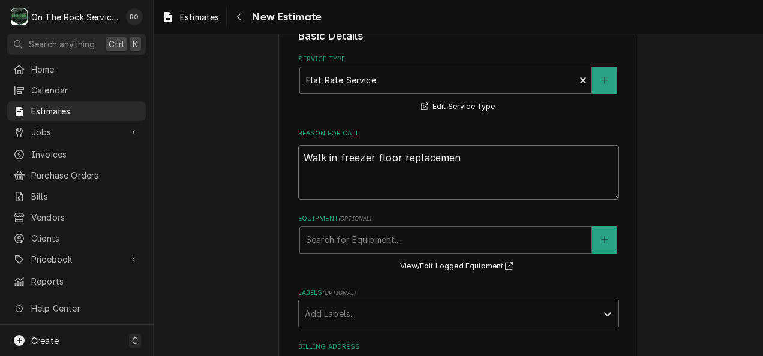
type textarea "Walk in freezer floor replacement"
type textarea "x"
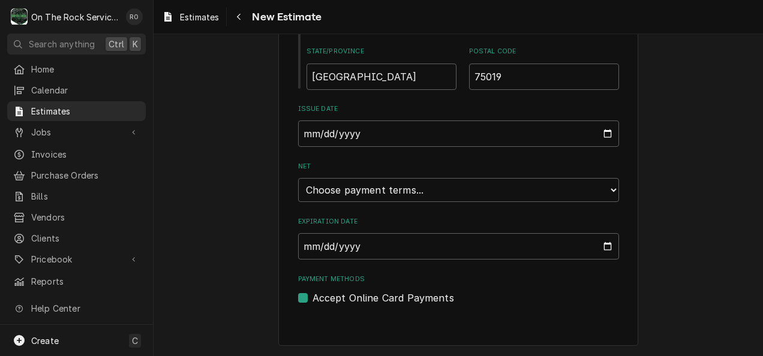
scroll to position [876, 0]
type textarea "Walk in freezer floor replacement"
click at [504, 186] on select "Choose payment terms... Same Day Net 7 Net 14 Net 21 Net 30 Net 45 Net 60 Net 90" at bounding box center [458, 190] width 321 height 24
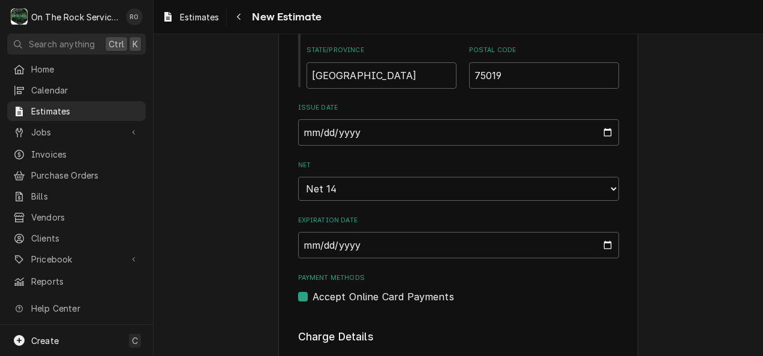
type textarea "x"
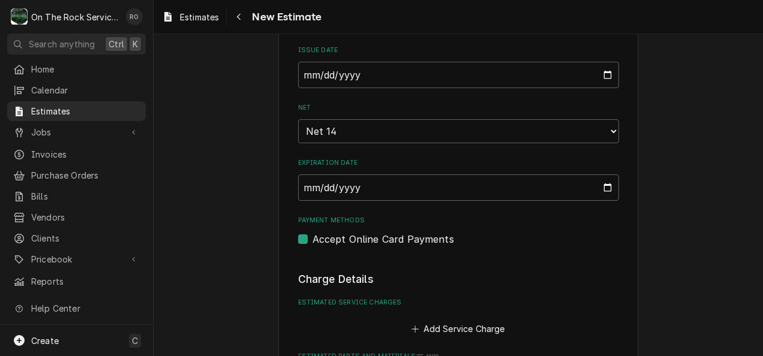
scroll to position [1024, 0]
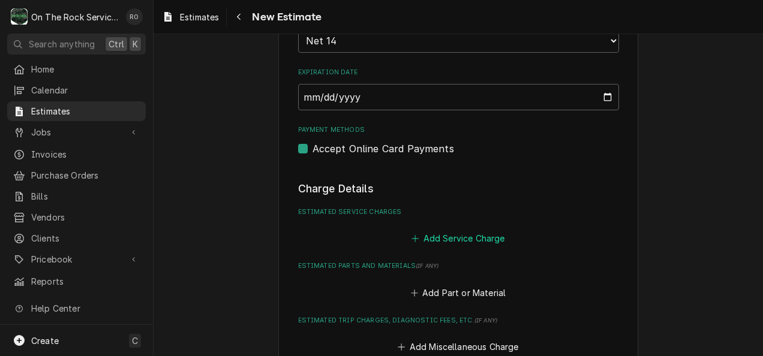
click at [486, 240] on button "Add Service Charge" at bounding box center [458, 238] width 97 height 17
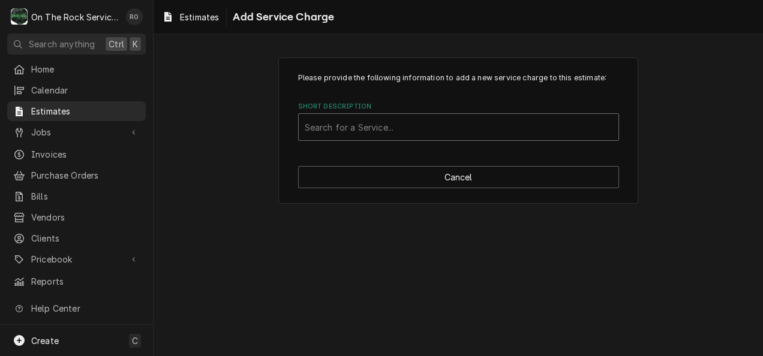
click at [489, 127] on div "Short Description" at bounding box center [459, 127] width 308 height 22
type input "Flat Rate"
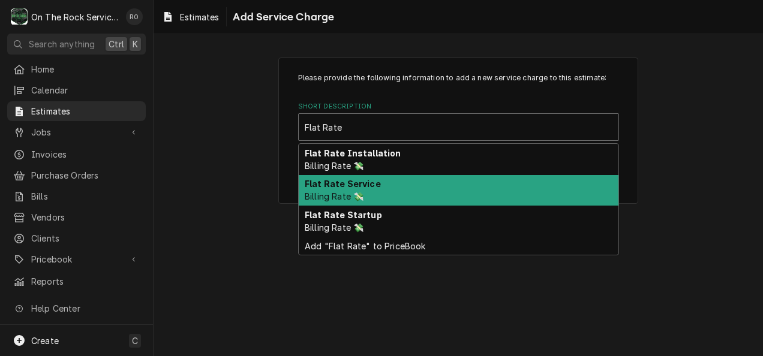
drag, startPoint x: 483, startPoint y: 155, endPoint x: 479, endPoint y: 197, distance: 41.6
click at [479, 197] on div "Flat Rate Installation Billing Rate 💸 Flat Rate Service Billing Rate 💸 Flat Rat…" at bounding box center [459, 200] width 320 height 112
click at [479, 197] on div "Flat Rate Service Billing Rate 💸" at bounding box center [459, 190] width 320 height 31
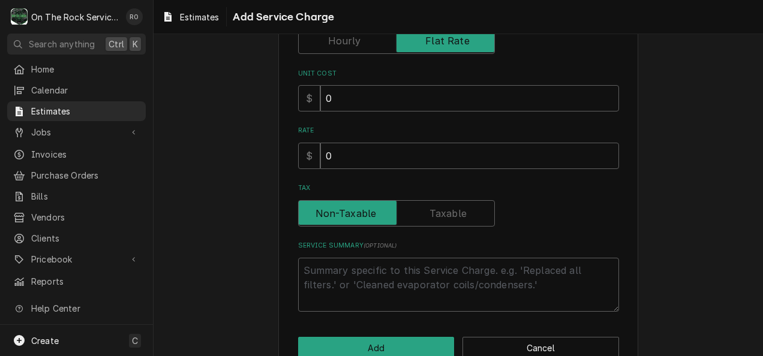
scroll to position [194, 0]
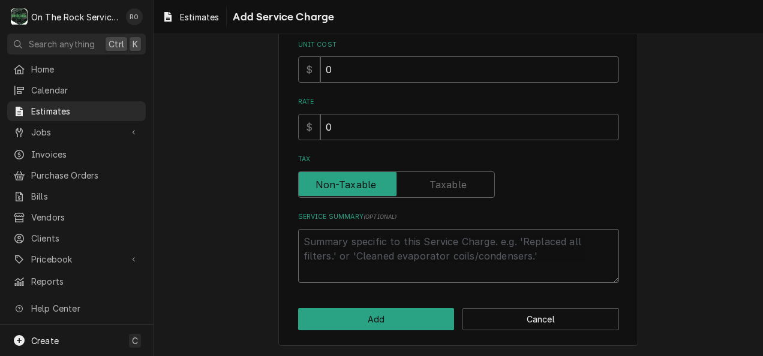
click at [452, 254] on textarea "Service Summary ( optional )" at bounding box center [458, 256] width 321 height 55
type textarea "x"
type textarea "O"
type textarea "x"
type textarea "On"
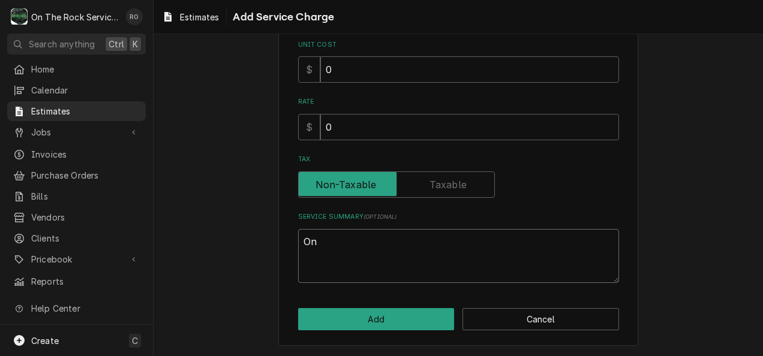
type textarea "x"
type textarea "On"
type textarea "x"
type textarea "On T"
type textarea "x"
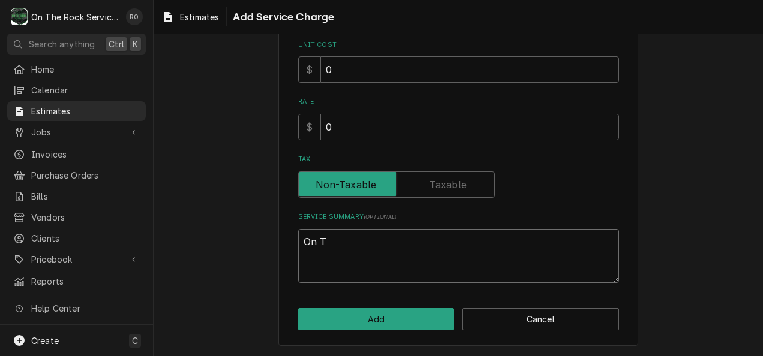
type textarea "On Th"
type textarea "x"
type textarea "On The"
type textarea "x"
type textarea "On The"
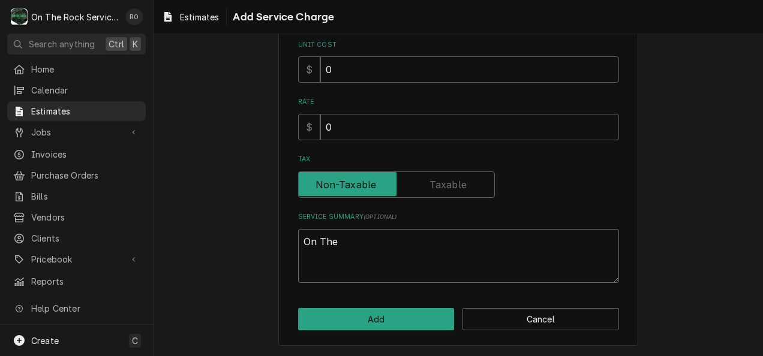
type textarea "x"
type textarea "On The R"
type textarea "x"
type textarea "On The Ro"
type textarea "x"
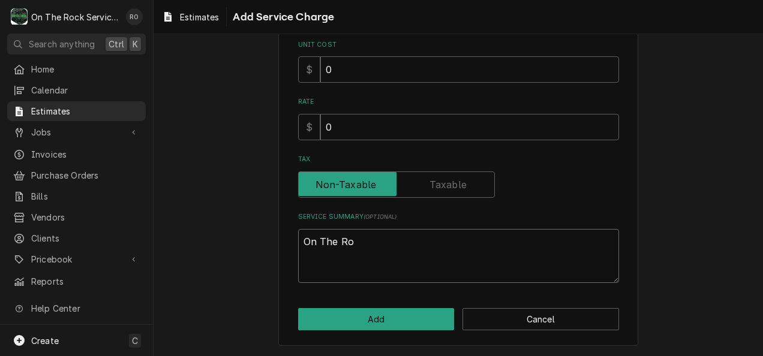
type textarea "On The Roc"
type textarea "x"
type textarea "On The Rock"
type textarea "x"
type textarea "On The Rock"
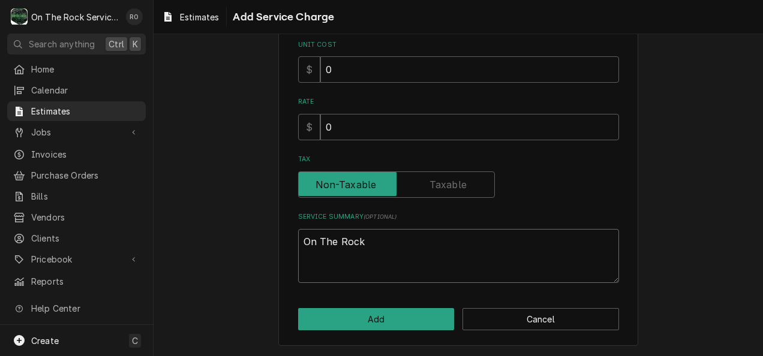
type textarea "x"
type textarea "On The Rock S"
type textarea "x"
type textarea "On The Rock Se"
type textarea "x"
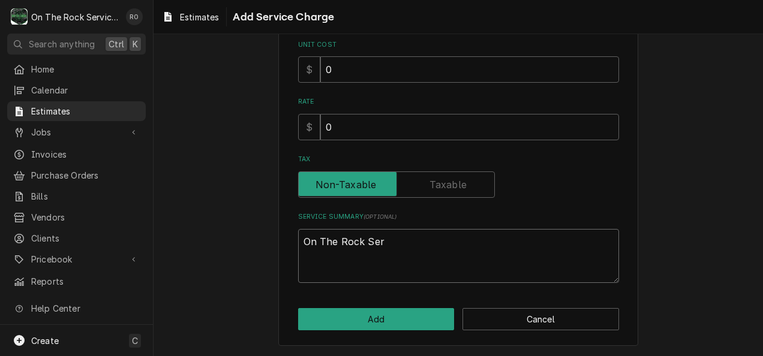
type textarea "On The Rock Seri"
type textarea "x"
type textarea "On The Rock Seriv"
type textarea "x"
type textarea "On The Rock Serive"
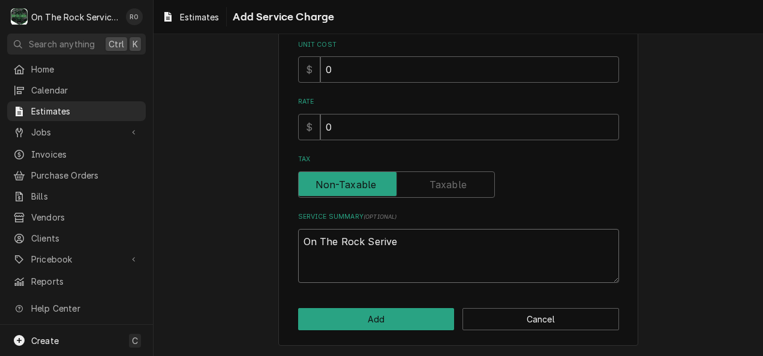
type textarea "x"
type textarea "On The Rock Serives"
type textarea "x"
type textarea "On The Rock Serives"
type textarea "x"
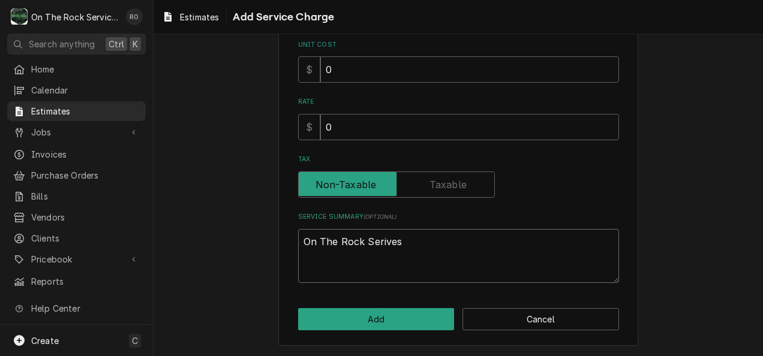
type textarea "On The Rock Serives a"
type textarea "x"
type textarea "On The Rock Serives"
type textarea "x"
type textarea "On The Rock Serives"
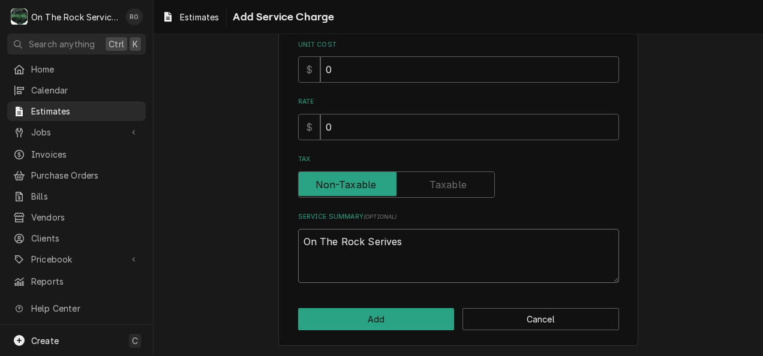
type textarea "x"
type textarea "On The Rock Serive"
type textarea "x"
type textarea "On The Rock Seriv"
type textarea "x"
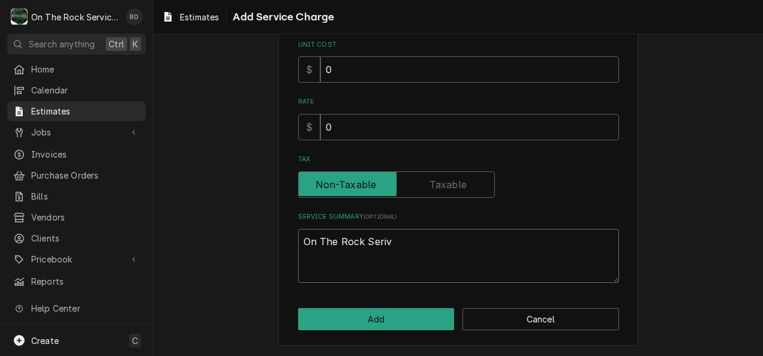
type textarea "On The Rock Seri"
type textarea "x"
type textarea "On The Rock Ser"
type textarea "x"
type textarea "On The Rock Serc"
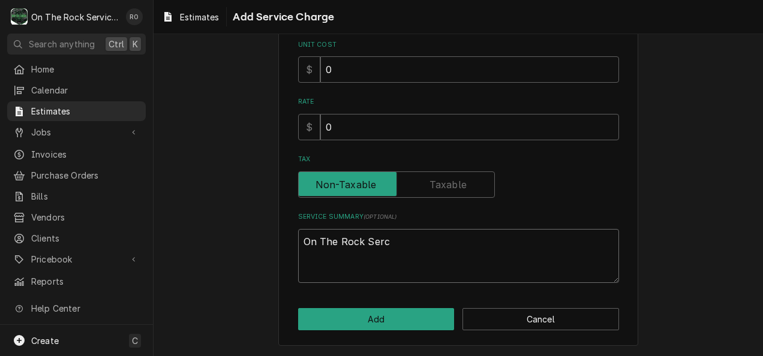
type textarea "x"
type textarea "On The Rock Serci"
type textarea "x"
type textarea "On The Rock Serc"
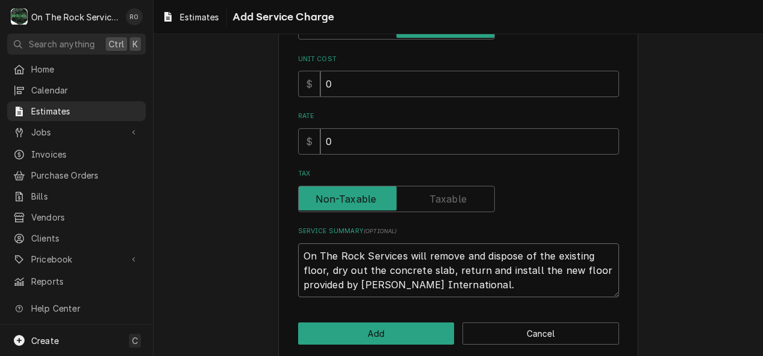
scroll to position [179, 0]
